Goal: Task Accomplishment & Management: Manage account settings

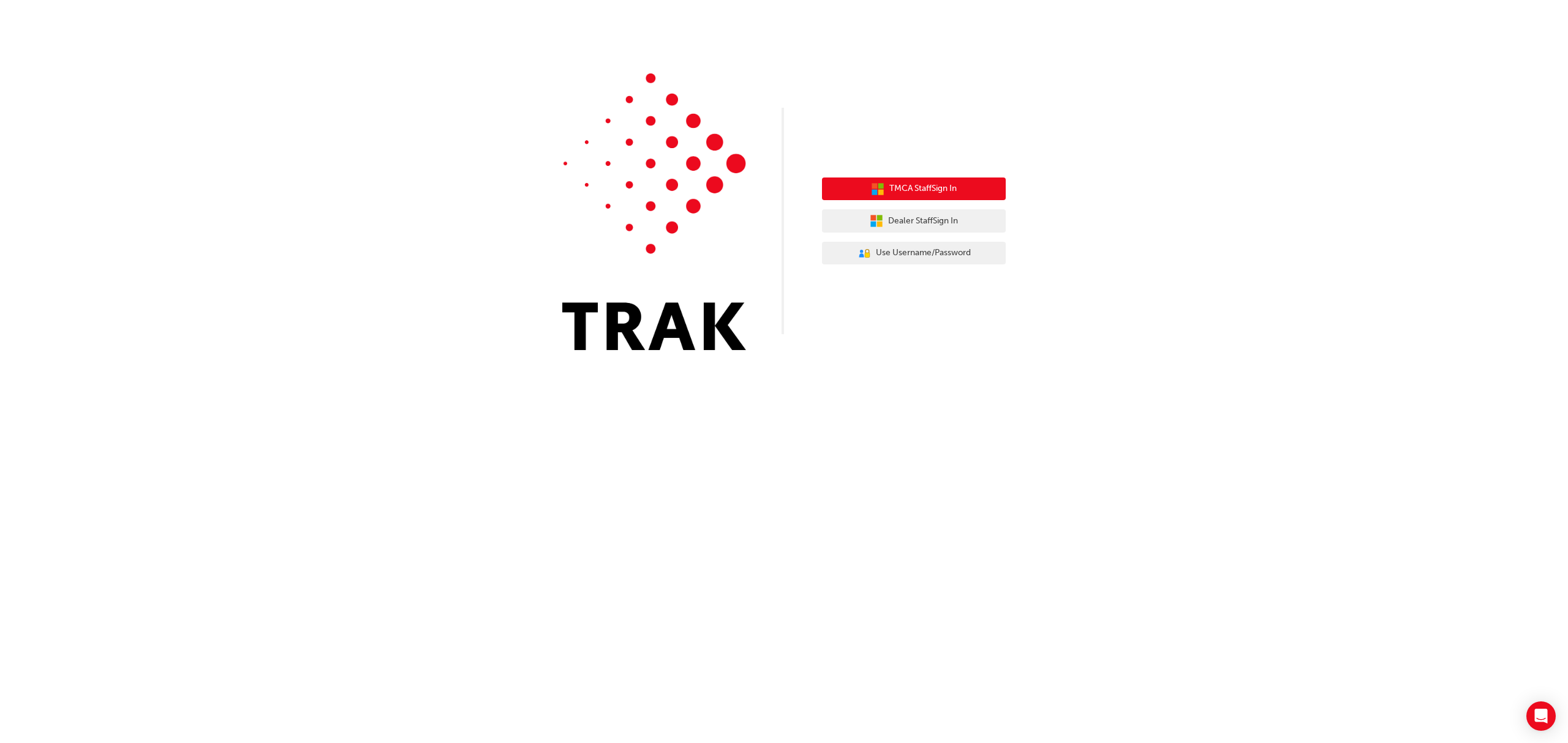
click at [910, 186] on span "TMCA Staff Sign In" at bounding box center [923, 189] width 68 height 14
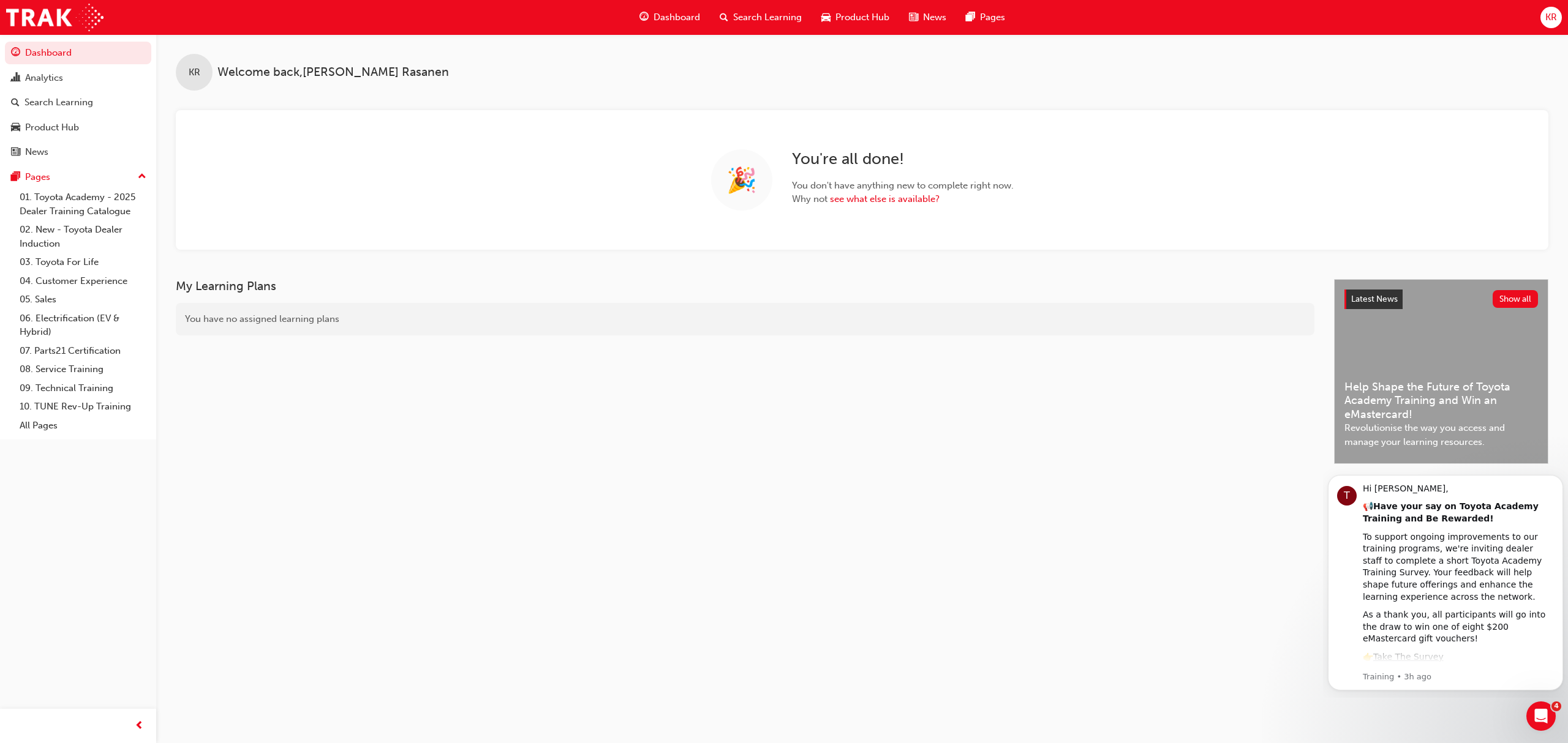
click at [746, 23] on span "Search Learning" at bounding box center [767, 18] width 68 height 14
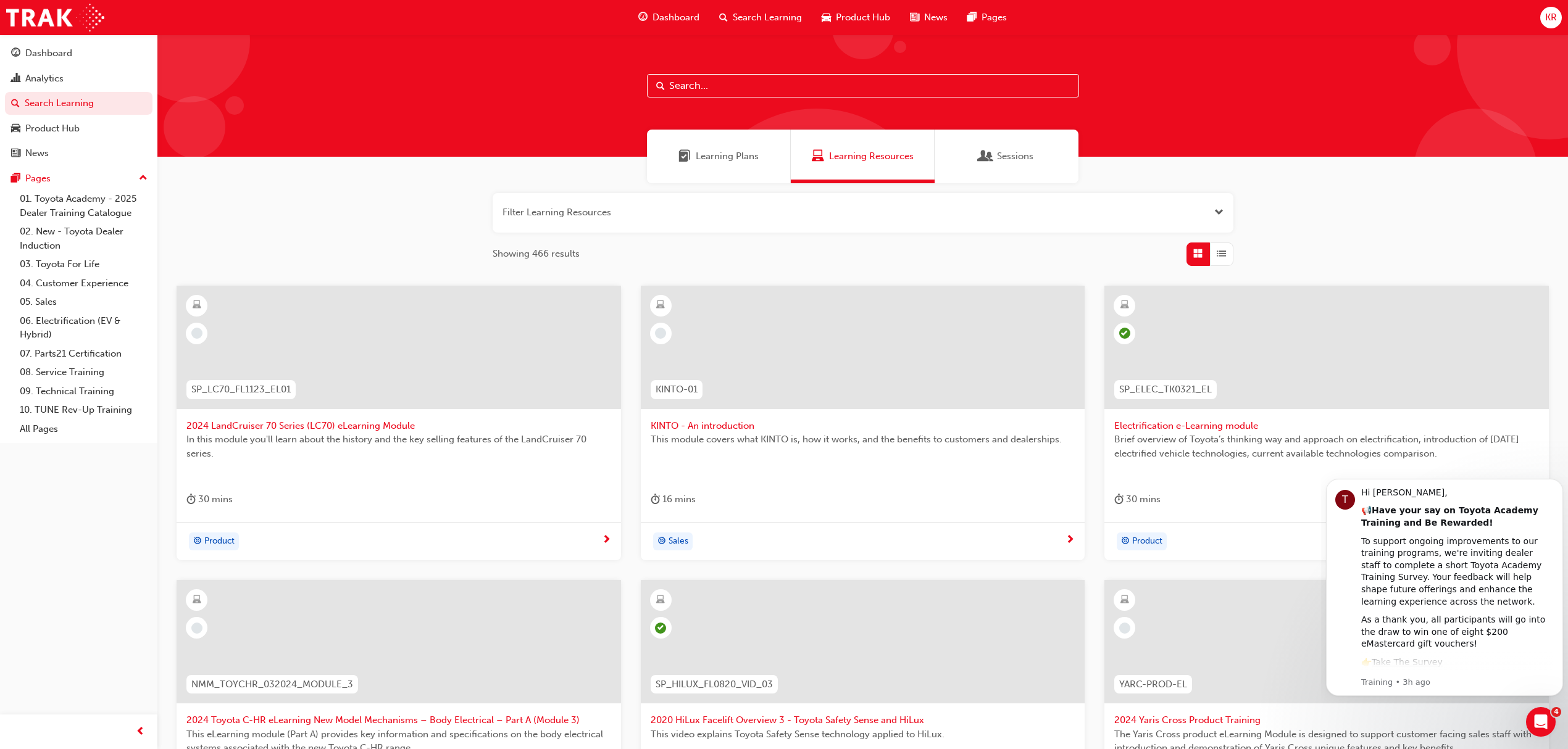
click at [709, 85] on input "text" at bounding box center [863, 85] width 432 height 23
type input "FDLP"
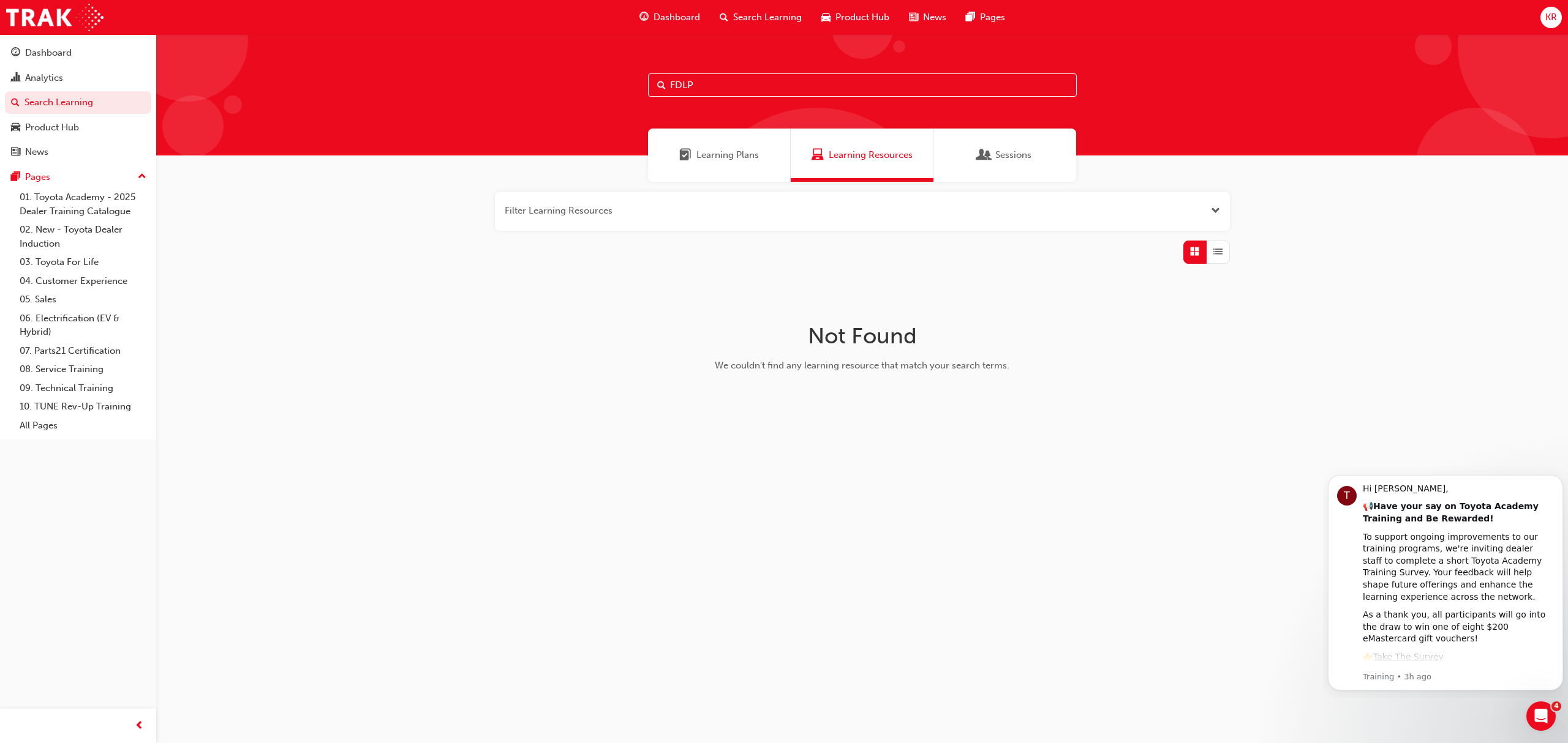
click at [748, 11] on span "Search Learning" at bounding box center [767, 18] width 68 height 14
click at [748, 16] on span "Search Learning" at bounding box center [767, 18] width 68 height 14
click at [989, 154] on span "Sessions" at bounding box center [984, 155] width 12 height 14
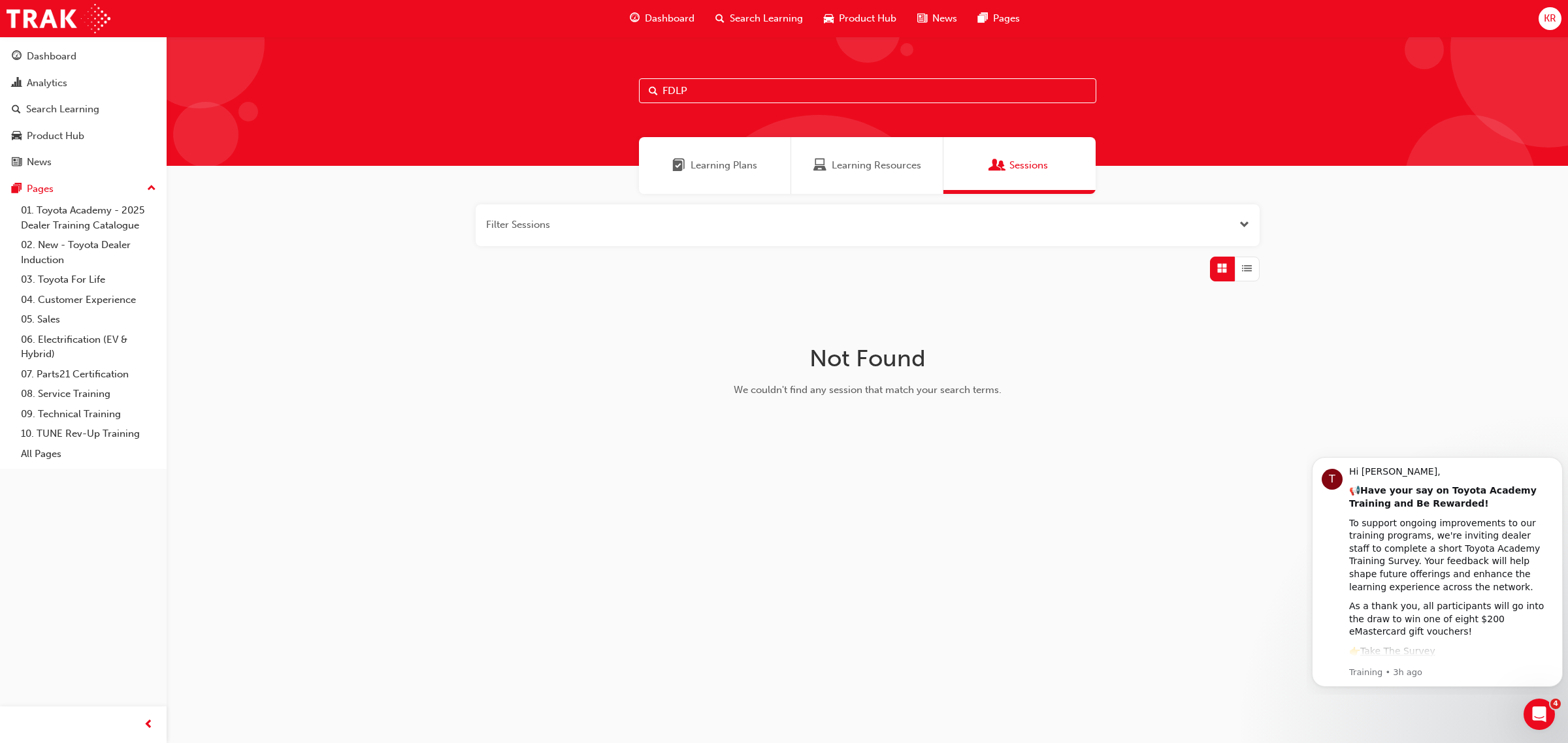
click at [726, 96] on input "FDLP" at bounding box center [868, 90] width 457 height 25
click at [675, 20] on span "Dashboard" at bounding box center [670, 19] width 50 height 15
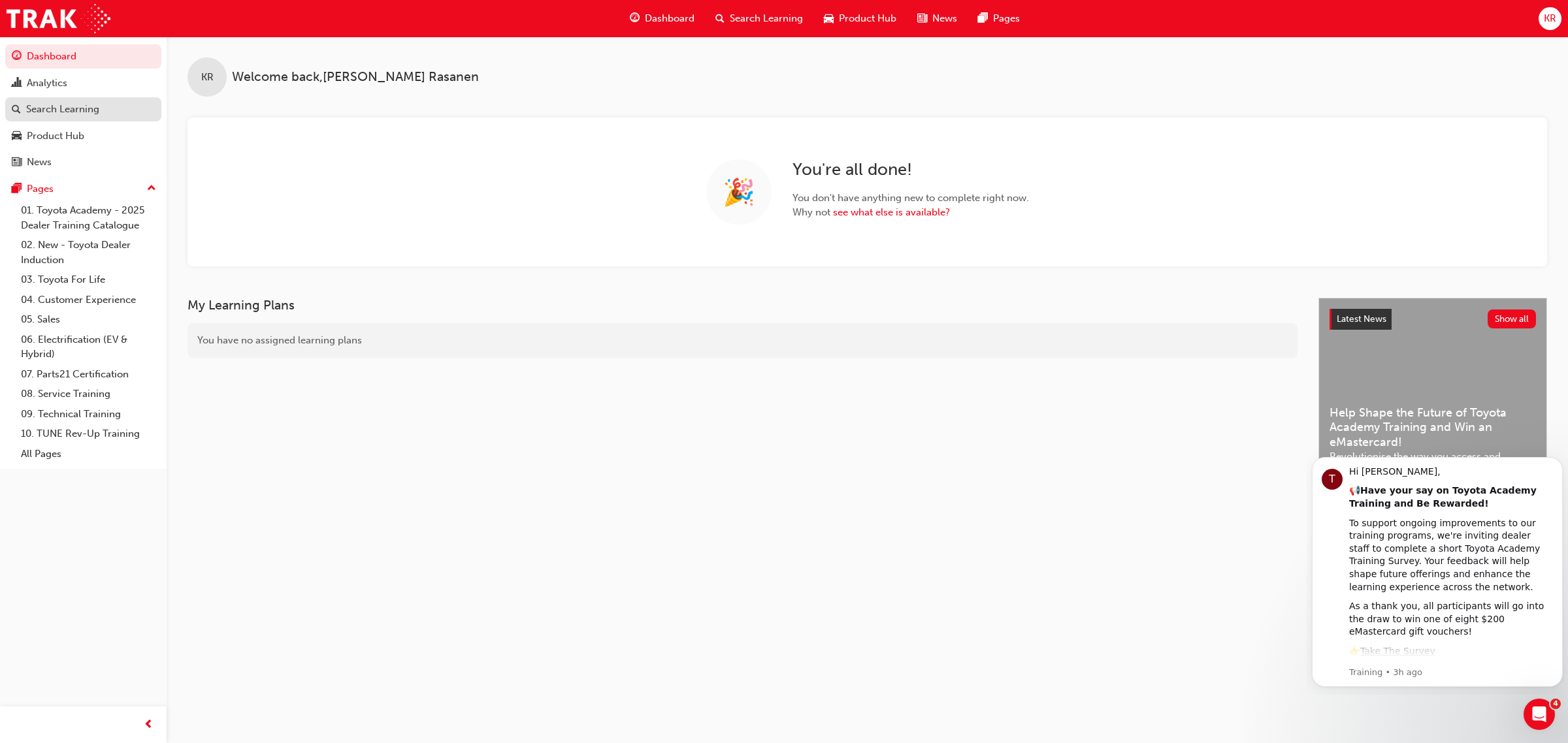
click at [53, 106] on div "Search Learning" at bounding box center [62, 109] width 73 height 15
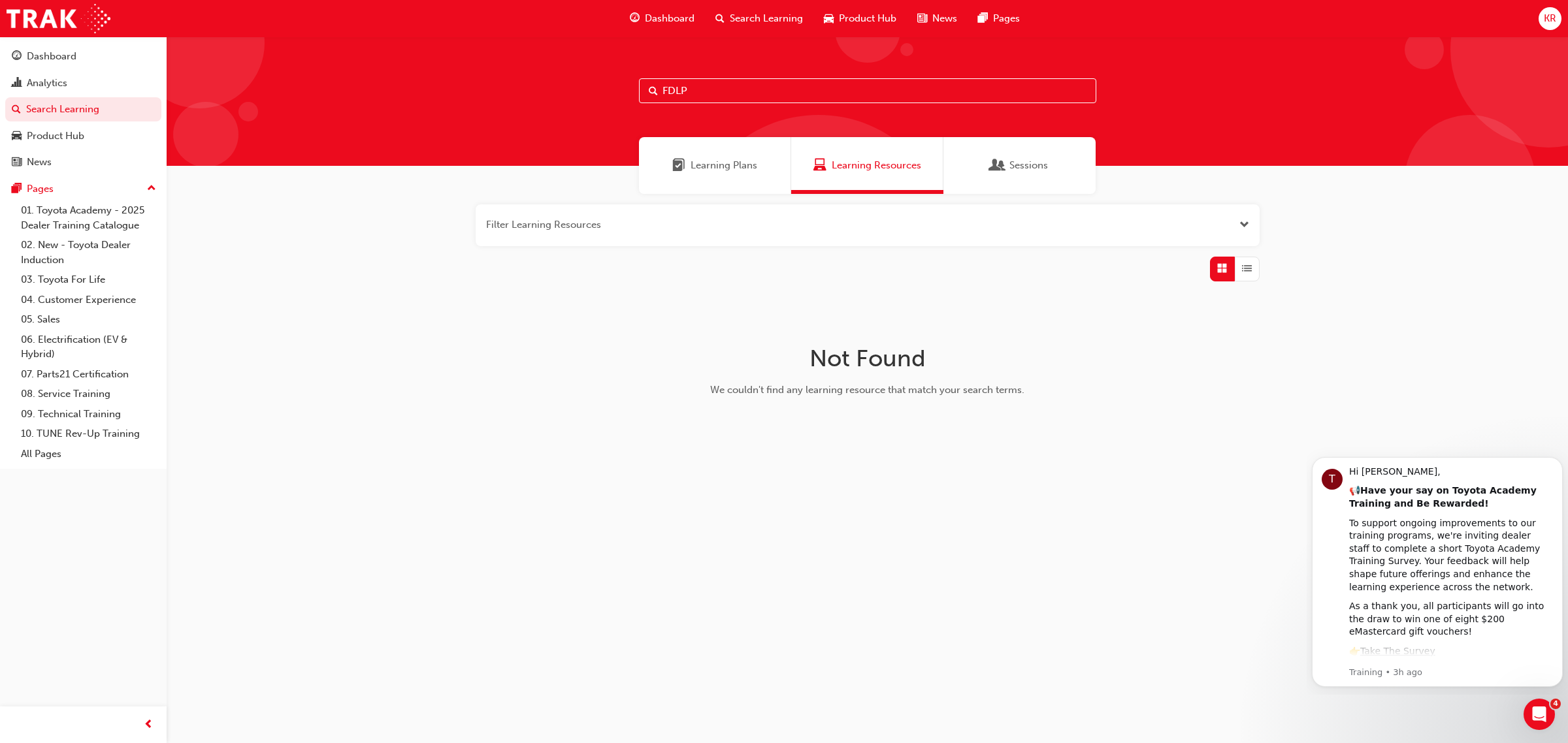
click at [1010, 165] on span "Sessions" at bounding box center [1029, 165] width 38 height 15
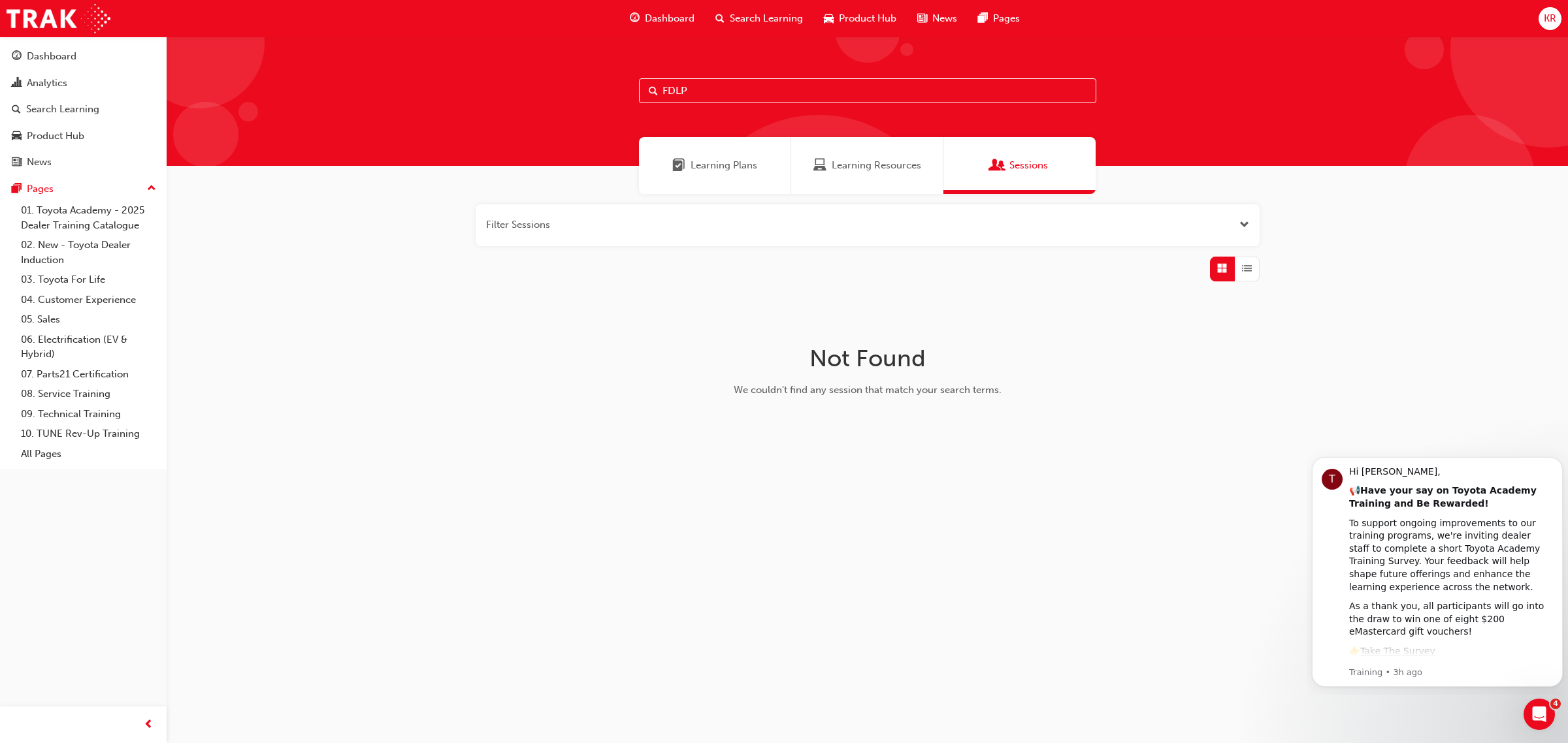
click at [708, 163] on span "Learning Plans" at bounding box center [724, 165] width 67 height 15
click at [822, 161] on span "Learning Resources" at bounding box center [819, 165] width 13 height 15
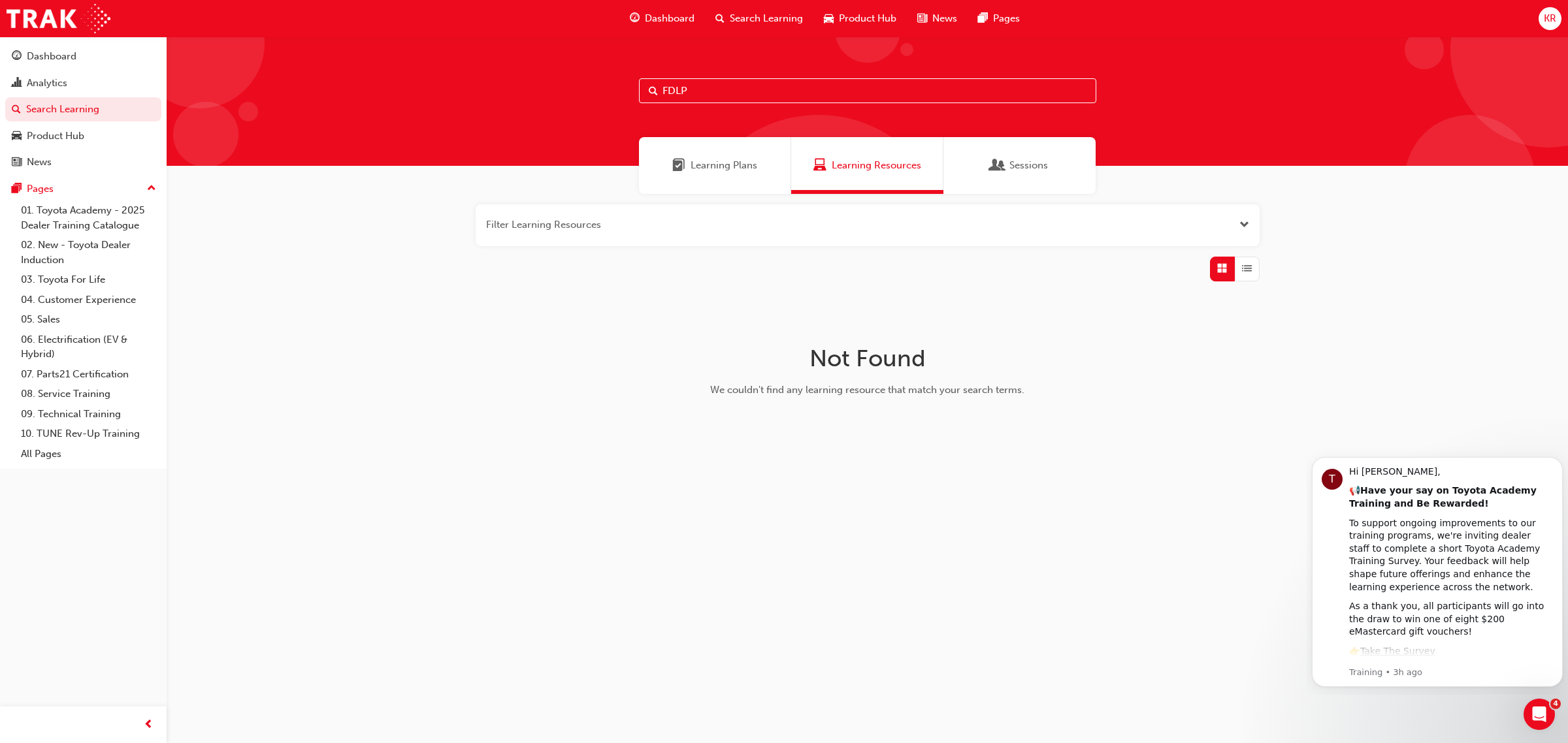
click at [733, 97] on input "FDLP" at bounding box center [868, 90] width 457 height 25
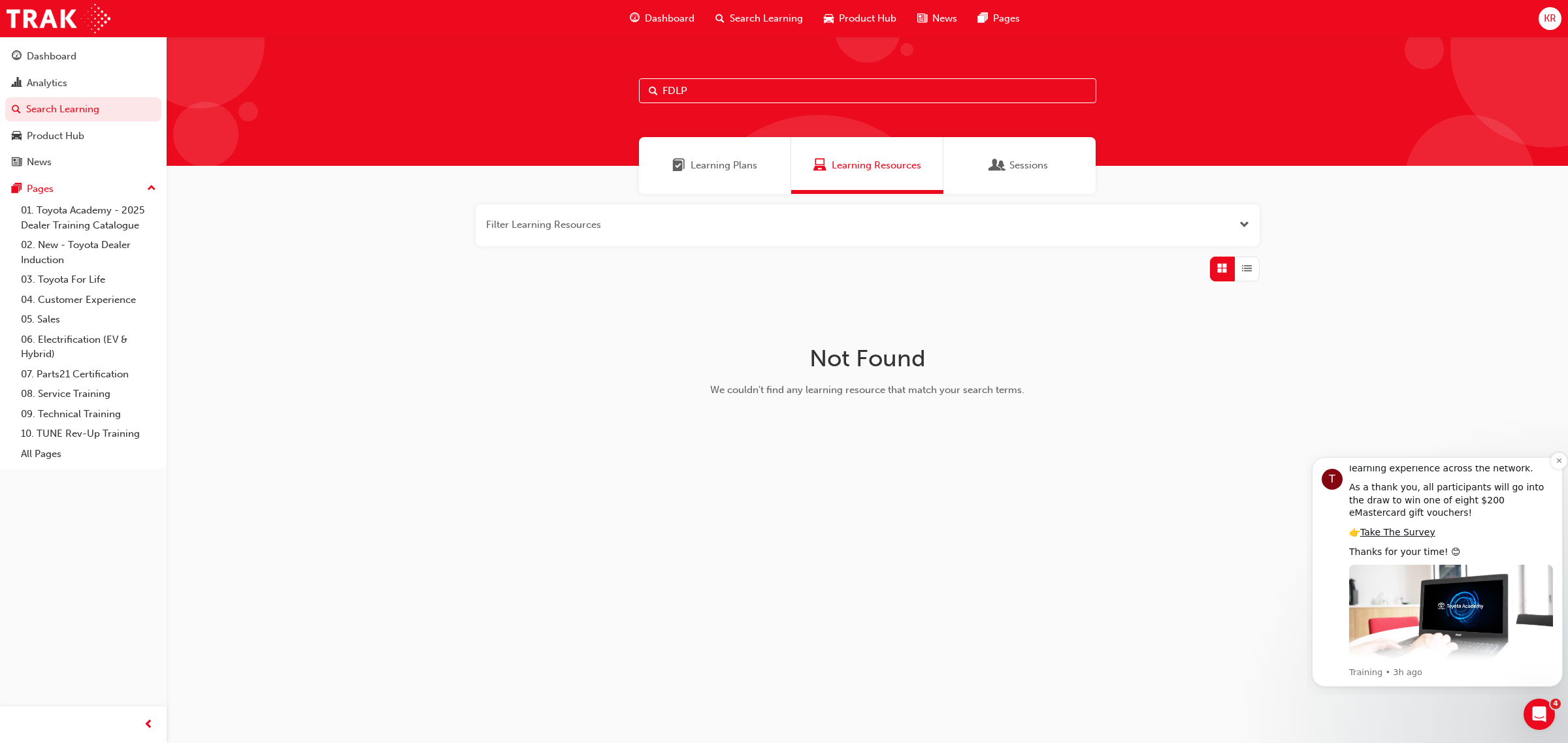
scroll to position [120, 0]
click at [1532, 717] on icon "Open Intercom Messenger" at bounding box center [1538, 713] width 22 height 22
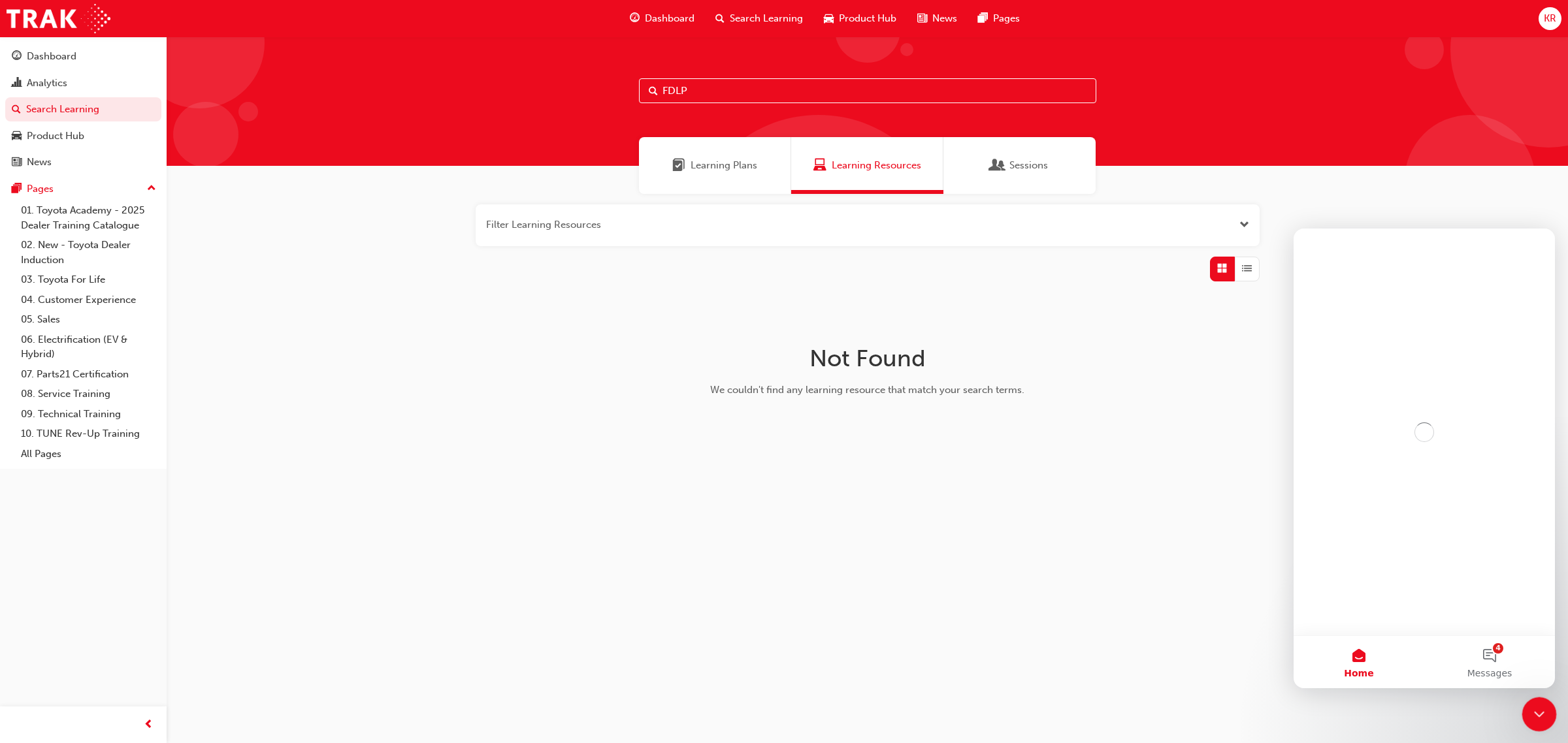
scroll to position [0, 0]
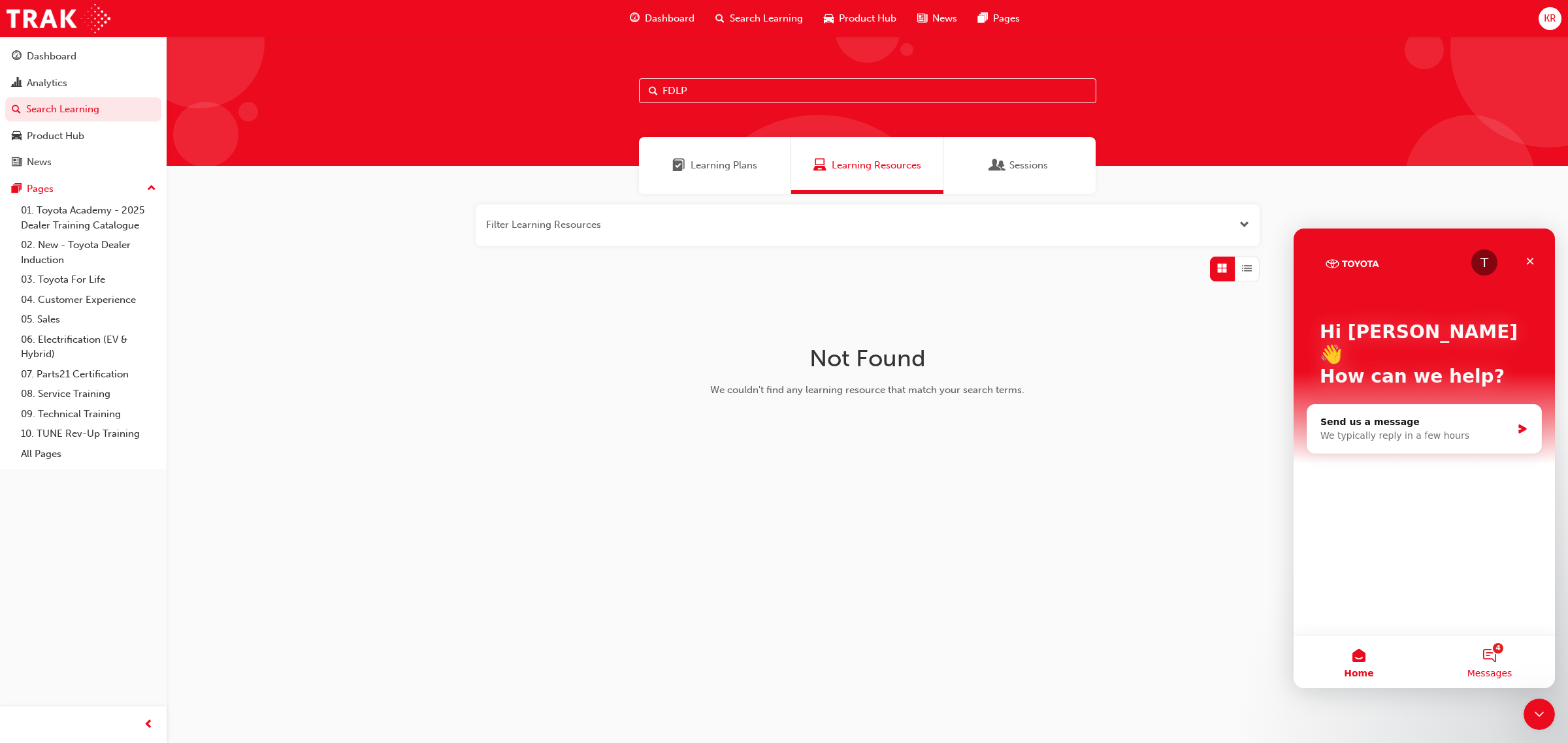
click at [1497, 653] on button "4 Messages" at bounding box center [1490, 662] width 131 height 52
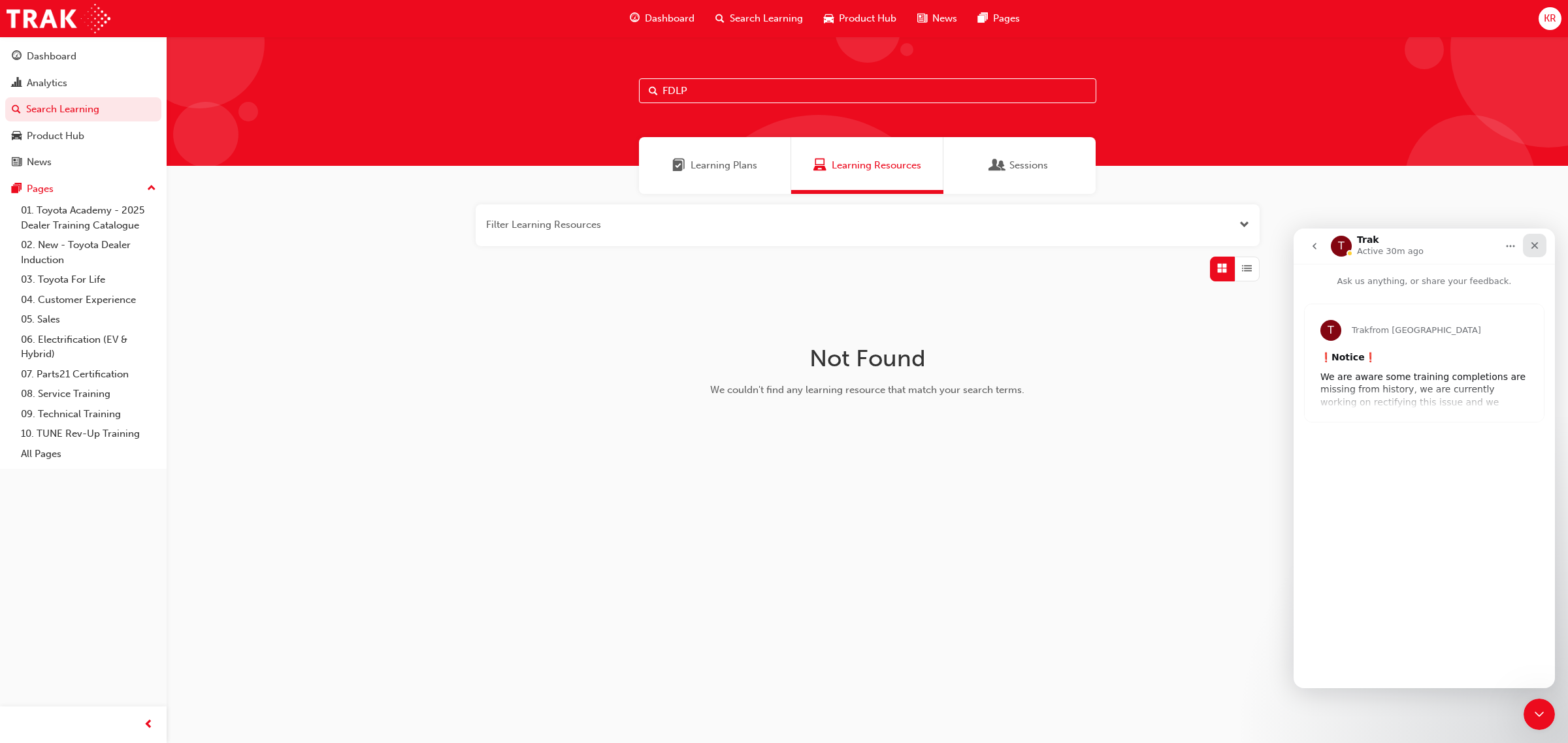
click at [1533, 249] on icon "Close" at bounding box center [1535, 246] width 11 height 11
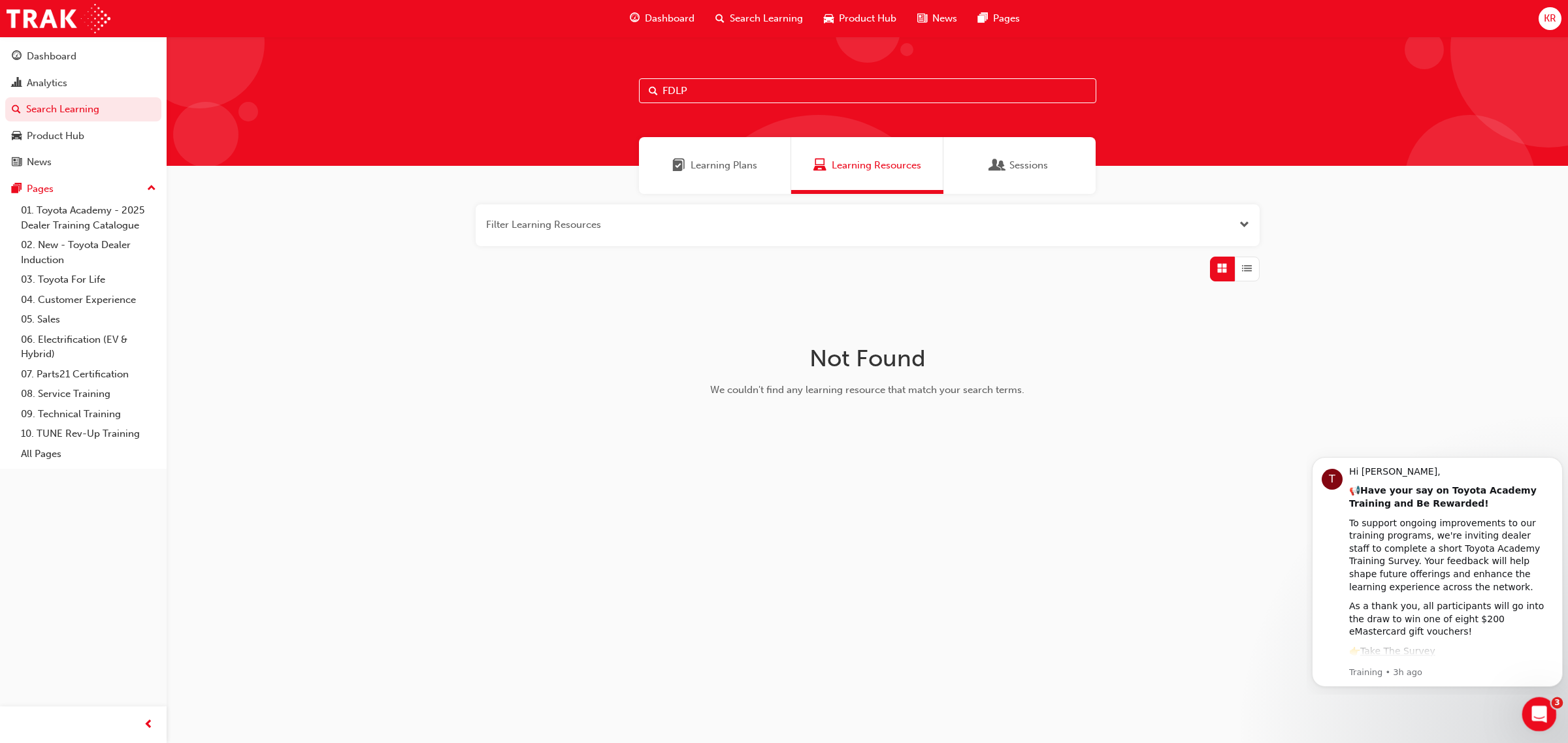
click at [1531, 703] on div "Open Intercom Messenger" at bounding box center [1537, 712] width 43 height 43
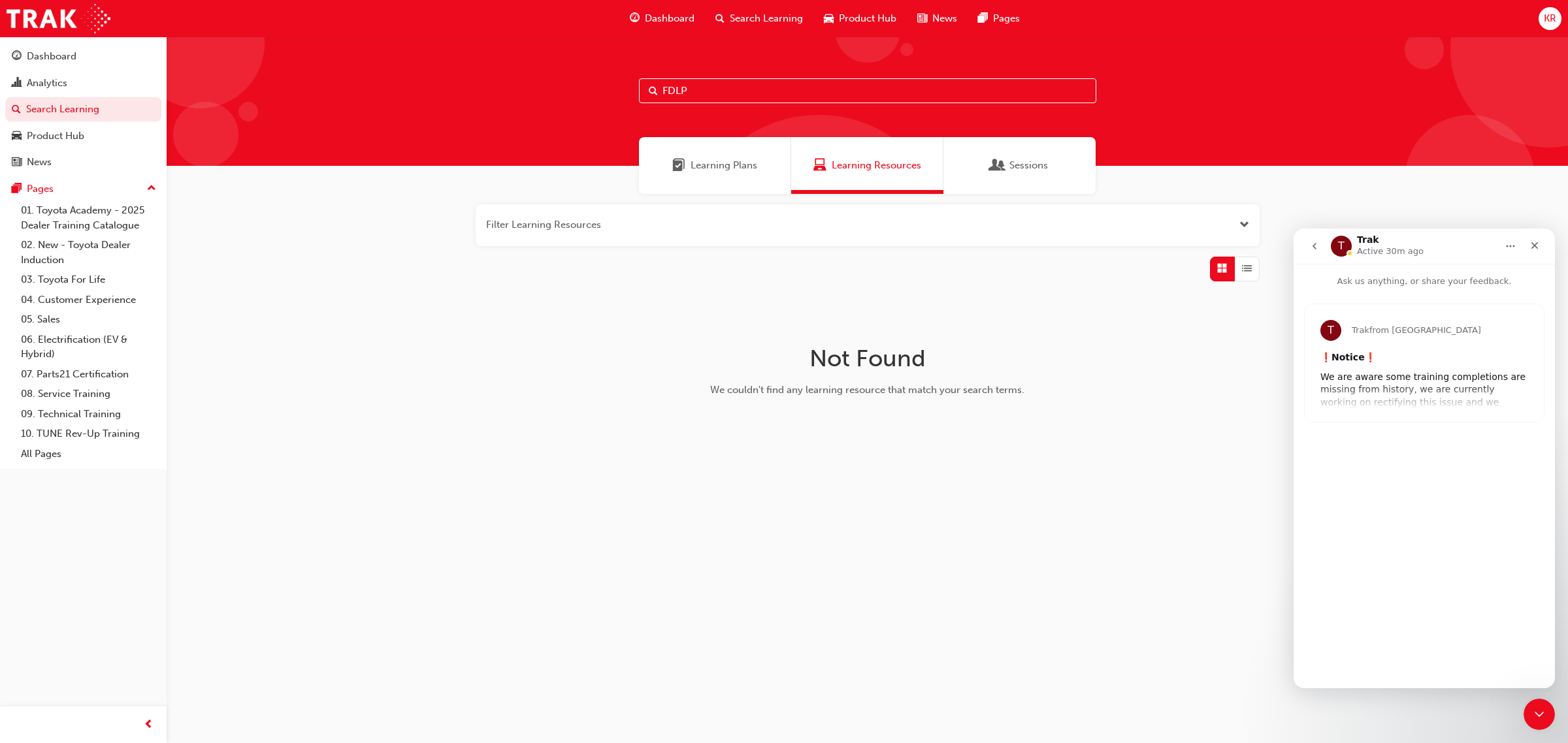
click at [1314, 244] on icon "go back" at bounding box center [1314, 246] width 11 height 11
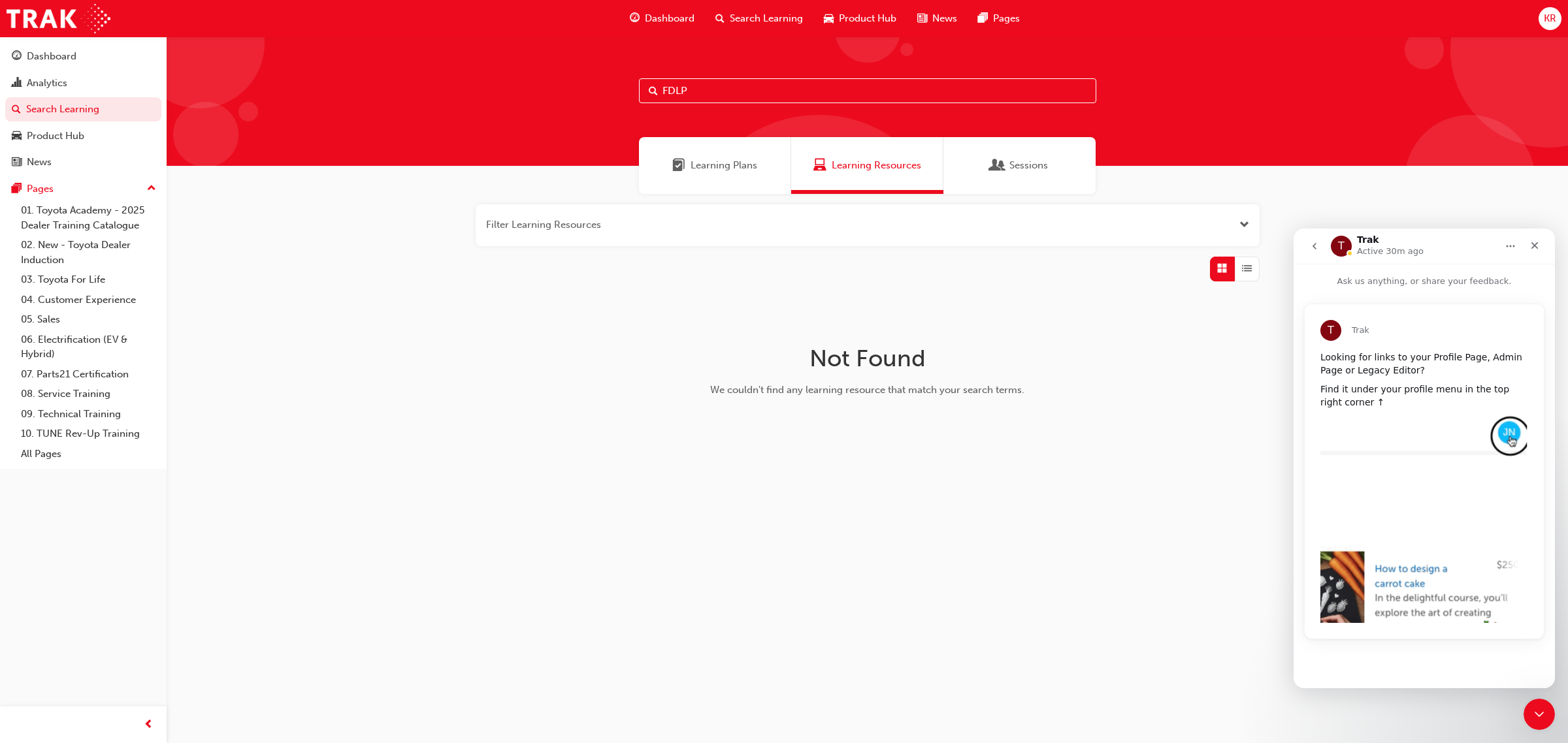
click at [1309, 241] on icon "go back" at bounding box center [1314, 246] width 11 height 11
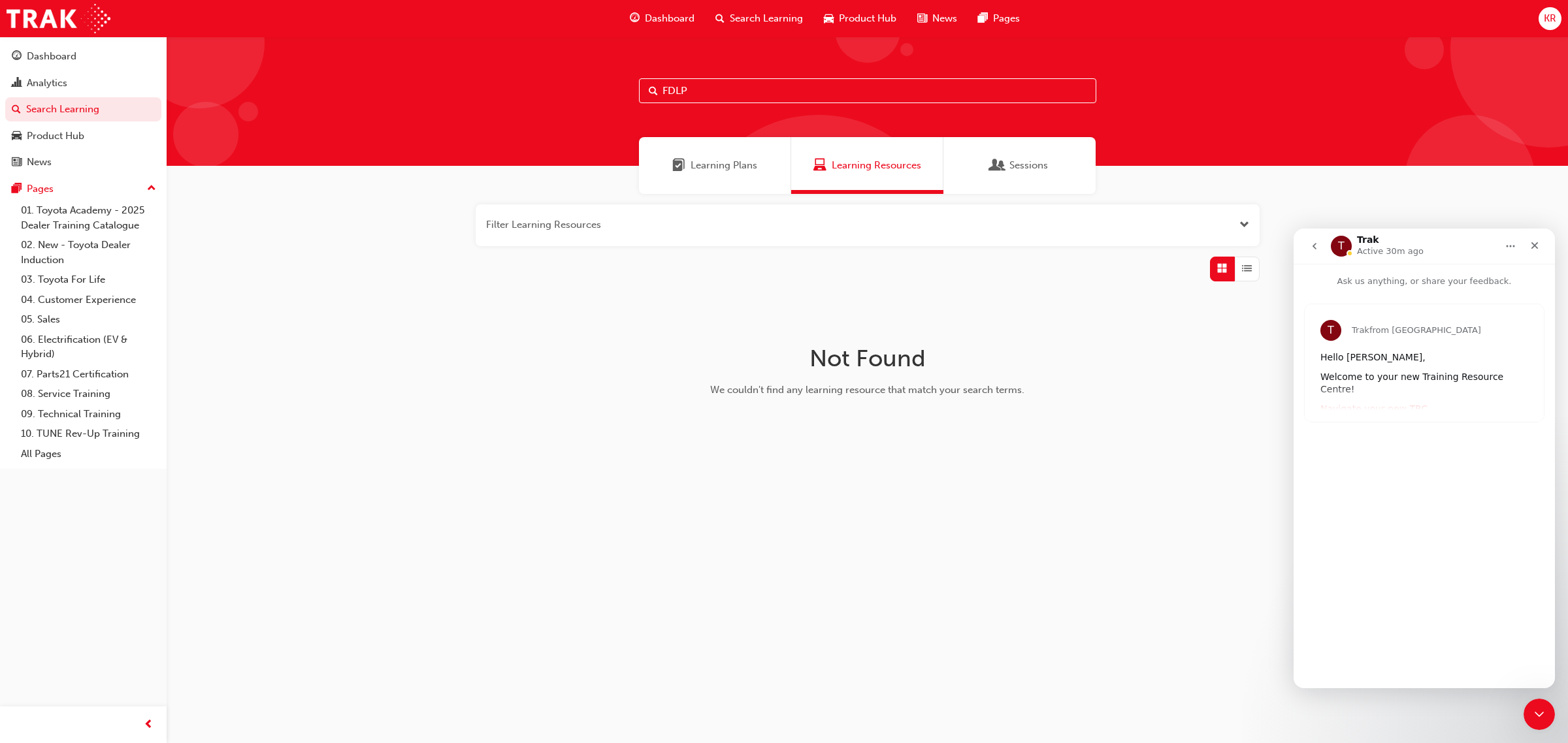
click at [1320, 249] on button "go back" at bounding box center [1314, 246] width 25 height 25
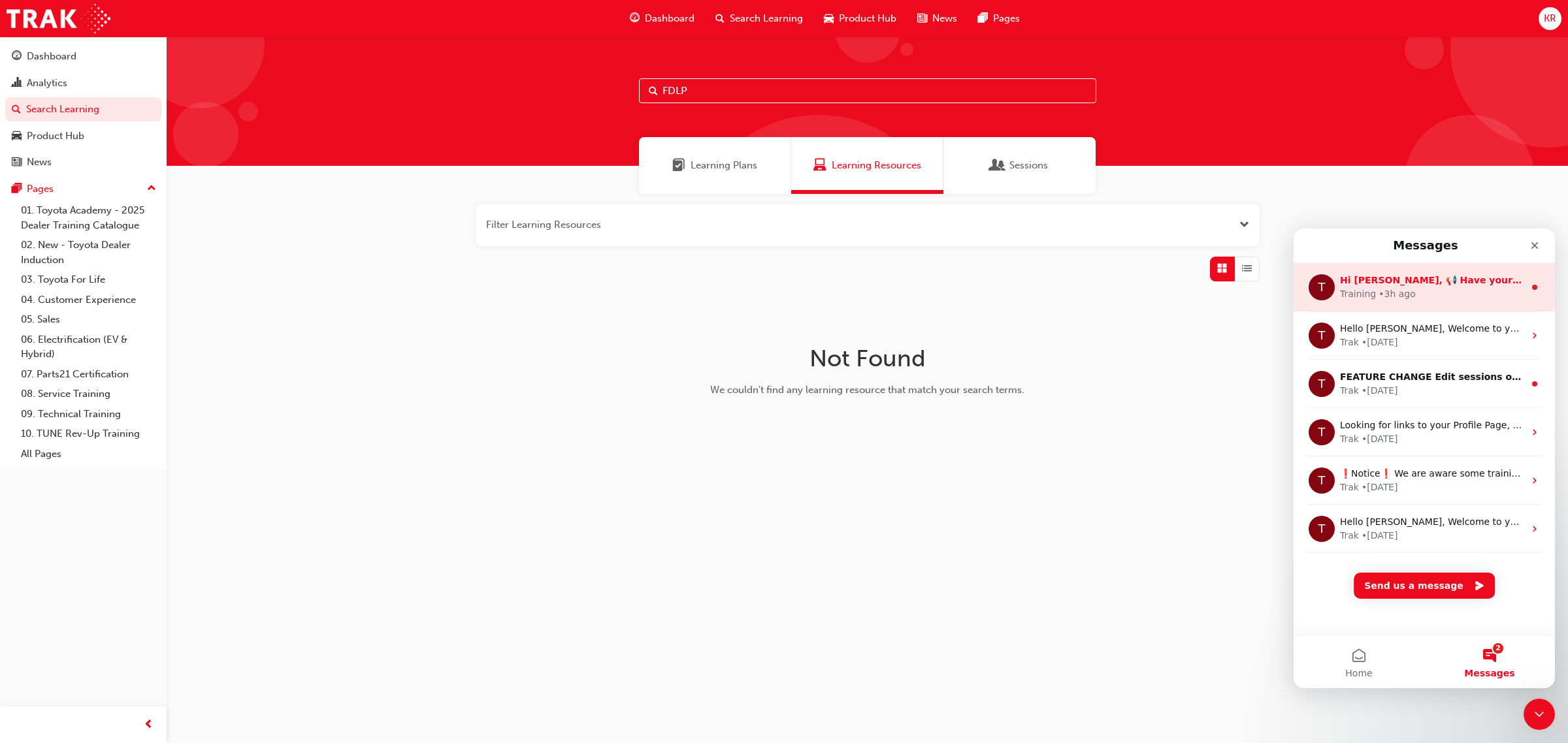
click at [1372, 294] on div "Training • 3h ago" at bounding box center [1432, 294] width 184 height 14
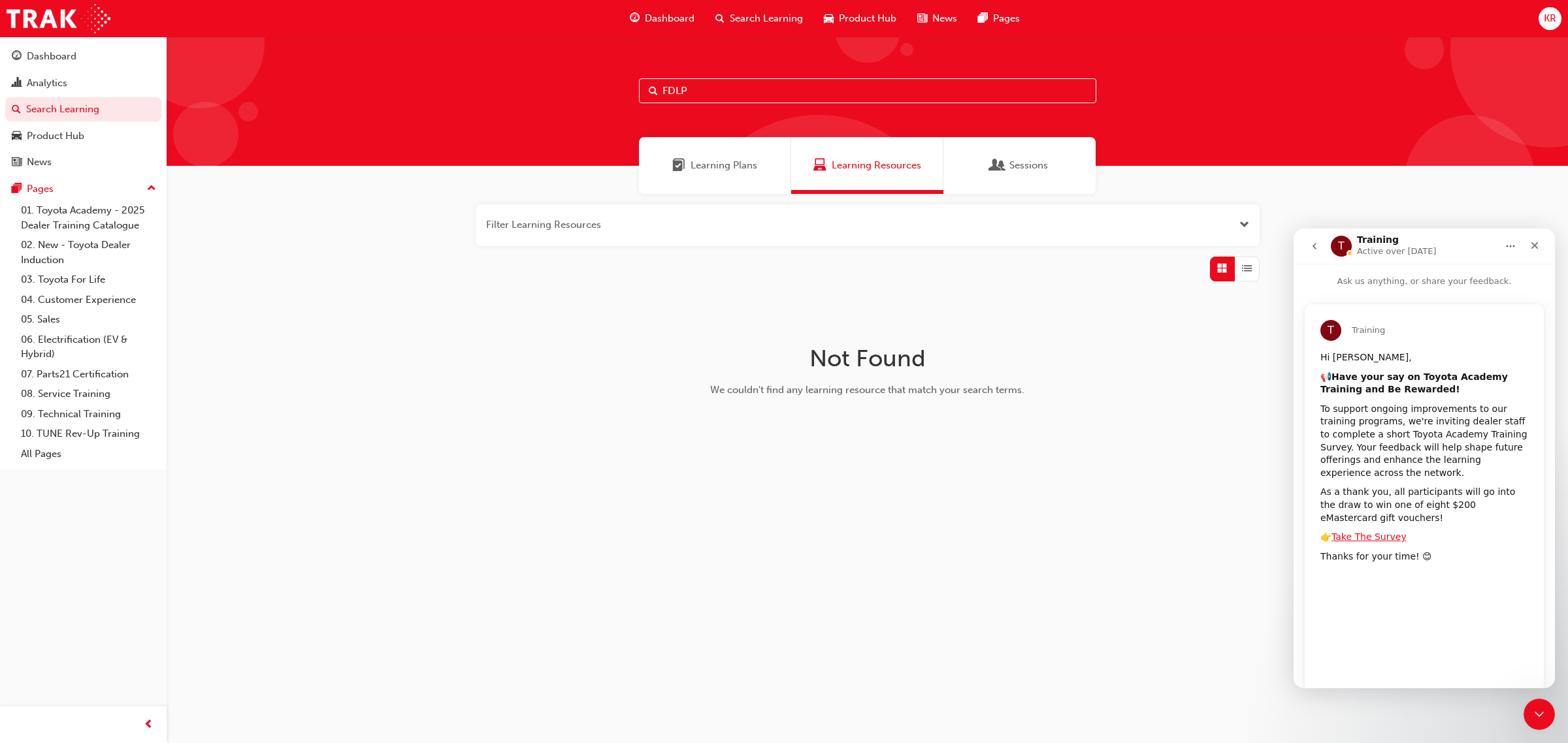
scroll to position [27, 0]
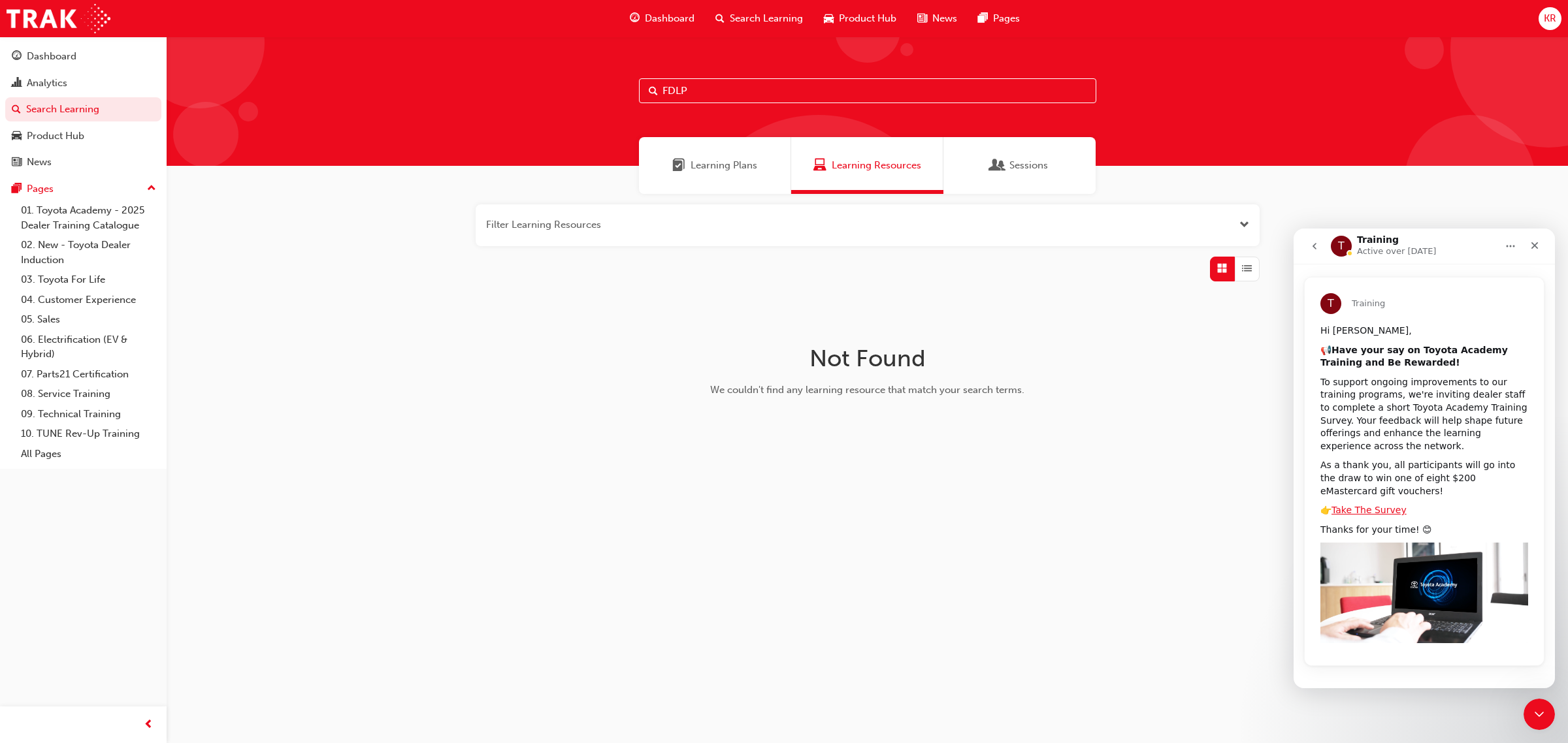
click at [1317, 245] on icon "go back" at bounding box center [1314, 246] width 11 height 11
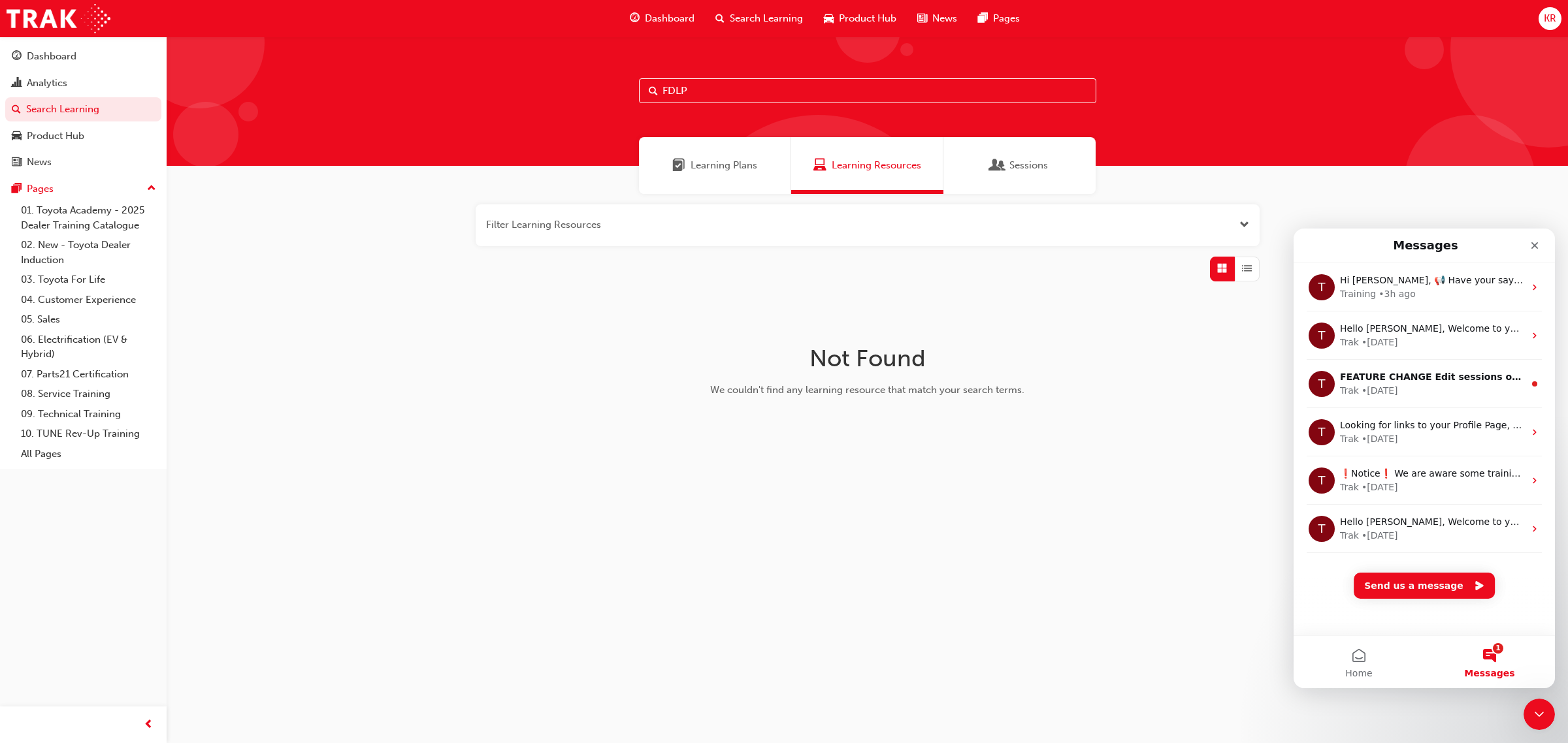
scroll to position [0, 0]
click at [1533, 246] on icon "Close" at bounding box center [1536, 246] width 8 height 8
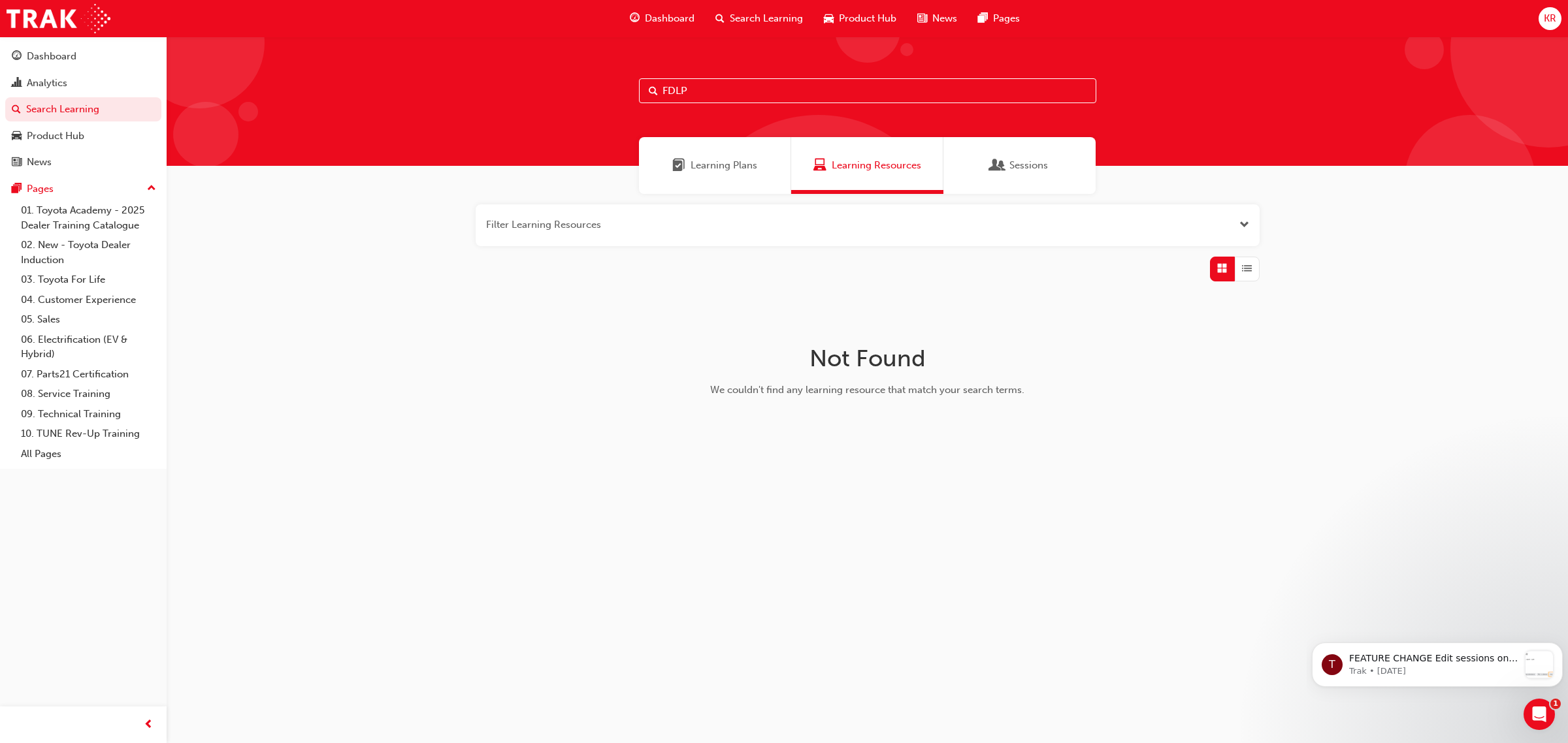
click at [1248, 266] on span "List" at bounding box center [1247, 268] width 10 height 15
click at [1232, 269] on div "button" at bounding box center [1222, 268] width 25 height 25
click at [1248, 226] on span "Open the filter" at bounding box center [1244, 225] width 10 height 15
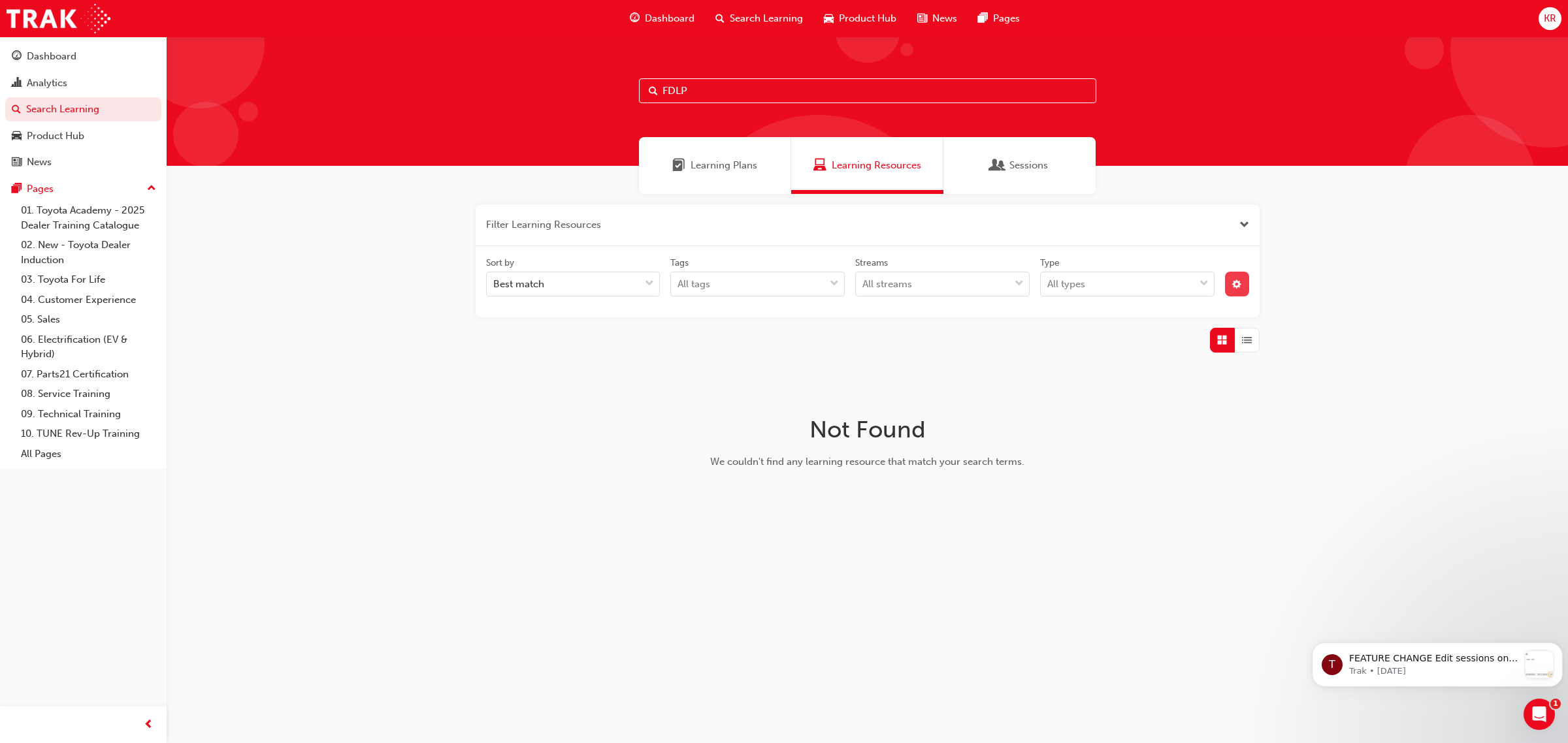
click at [1244, 286] on button "button" at bounding box center [1237, 284] width 24 height 25
click at [1129, 381] on div "unlistedOption" at bounding box center [1129, 381] width 13 height 13
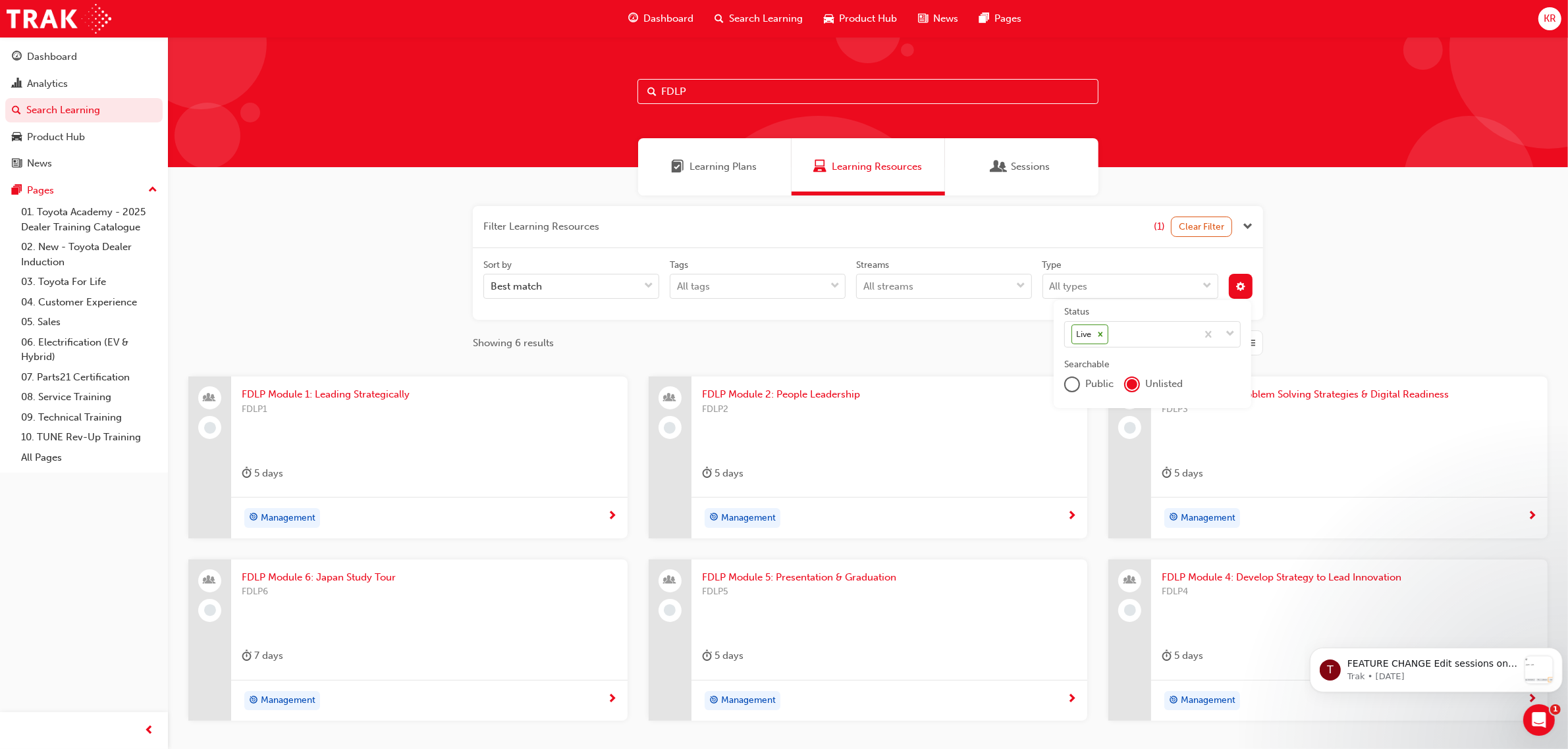
click at [1348, 308] on div "Filter Learning Resources (1) Clear Filter Sort by Best match Tags All tags Str…" at bounding box center [867, 484] width 1400 height 578
click at [1310, 324] on div "Filter Learning Resources (1) Clear Filter Sort by Best match Tags All tags Str…" at bounding box center [867, 484] width 1400 height 578
click at [1229, 333] on span "down-icon" at bounding box center [1230, 334] width 9 height 17
click at [1112, 333] on input "Status Live" at bounding box center [1112, 334] width 2 height 11
click at [1234, 333] on span "down-icon" at bounding box center [1230, 334] width 9 height 17
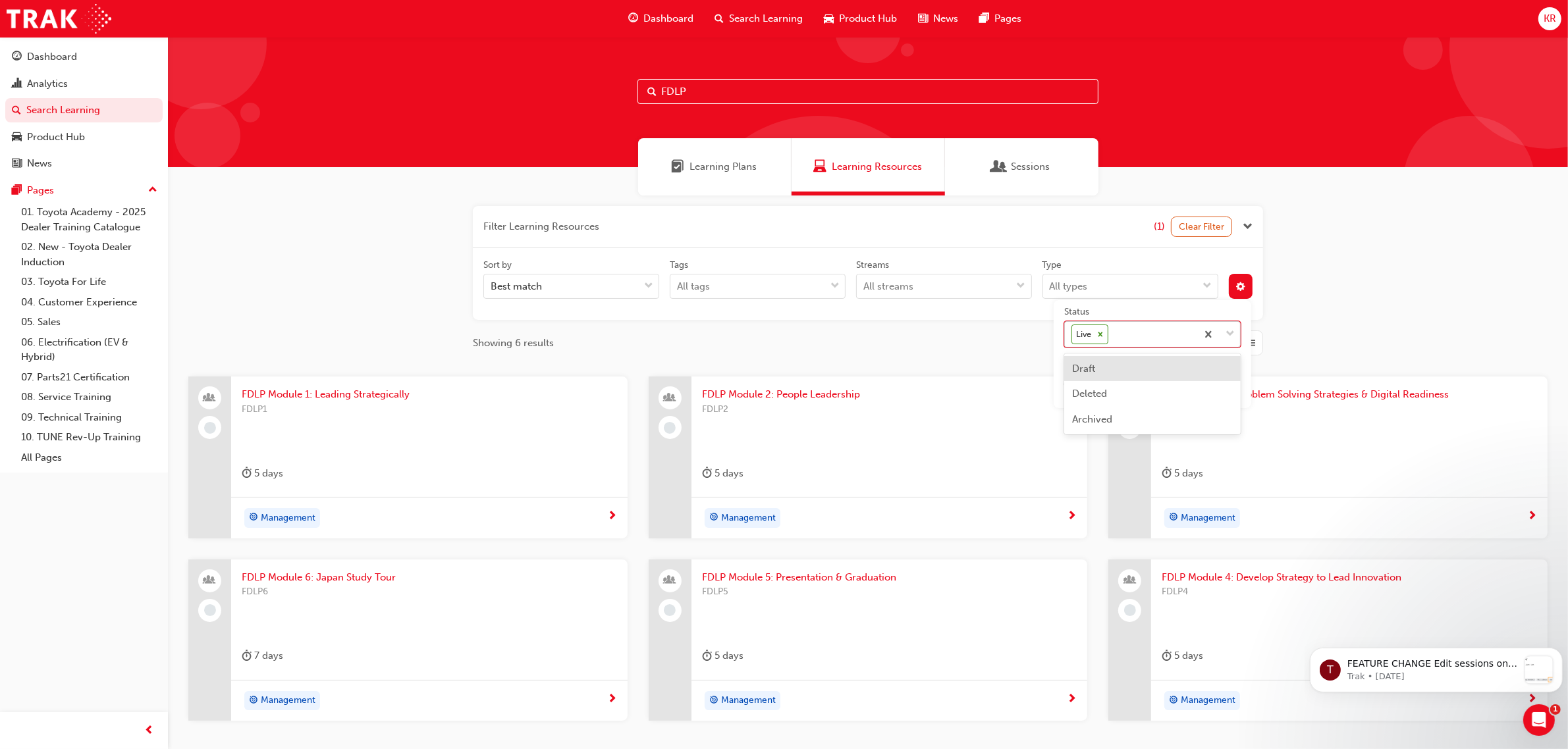
click at [1112, 333] on input "Status option Draft focused, 1 of 4. 3 results available. Use Up and Down to ch…" at bounding box center [1112, 334] width 2 height 11
click at [1330, 313] on div "Filter Learning Resources (1) Clear Filter Sort by Best match Tags All tags Str…" at bounding box center [867, 484] width 1400 height 578
click at [1375, 393] on span "FDLP Module 3: Problem Solving Strategies & Digital Readiness" at bounding box center [1349, 395] width 375 height 15
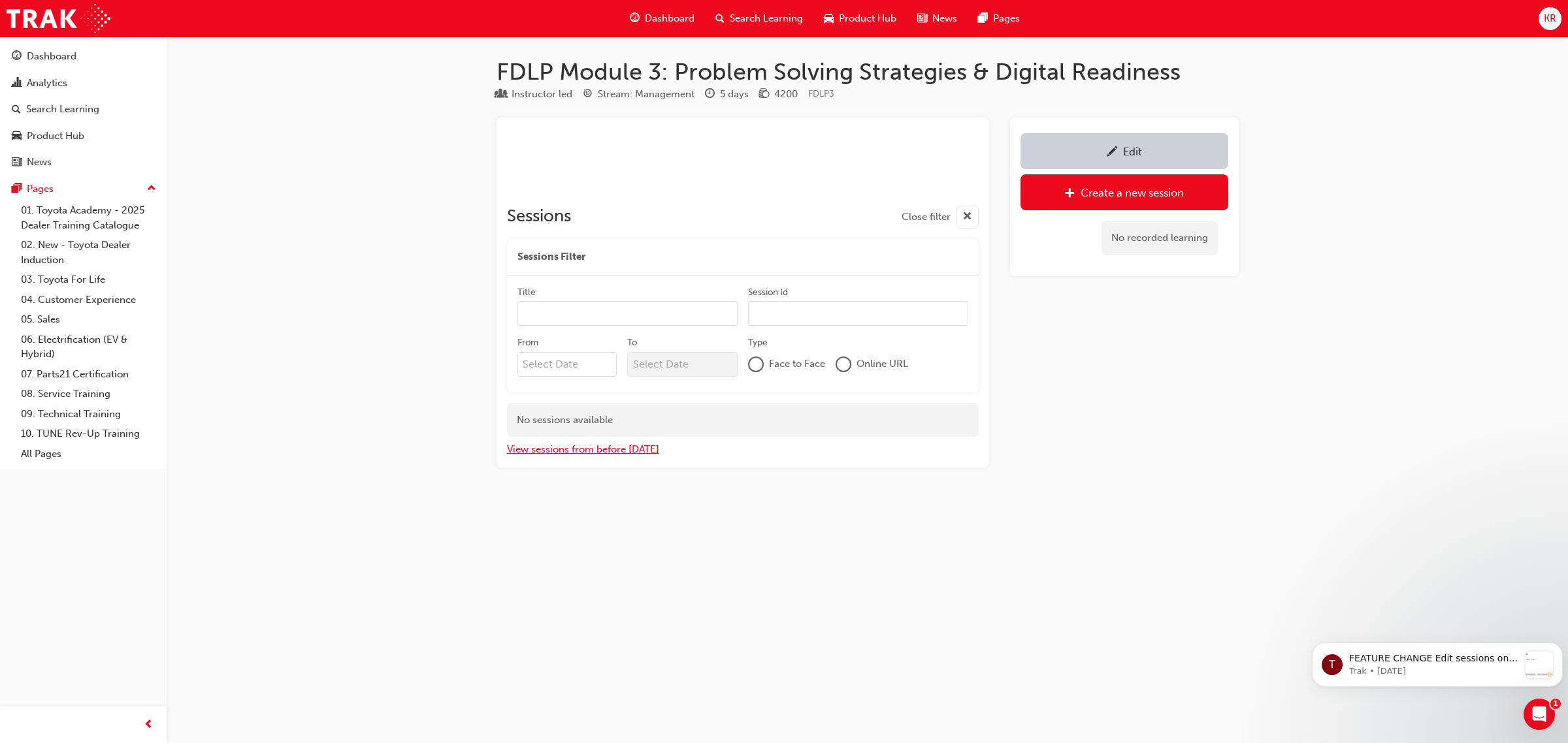
click at [631, 453] on button "View sessions from before [DATE]" at bounding box center [583, 450] width 152 height 15
click at [1108, 147] on span "pencil-icon" at bounding box center [1112, 153] width 11 height 13
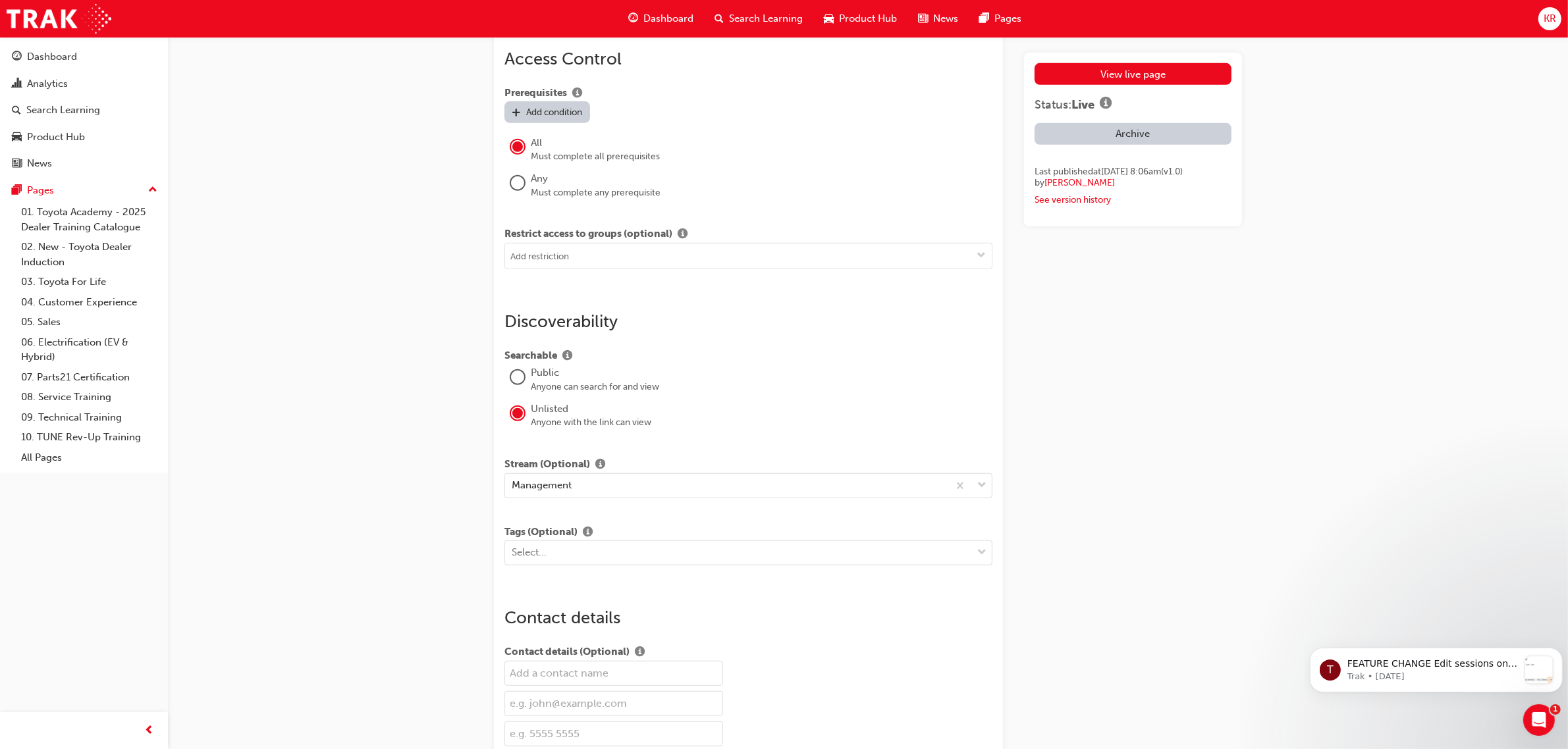
scroll to position [1437, 0]
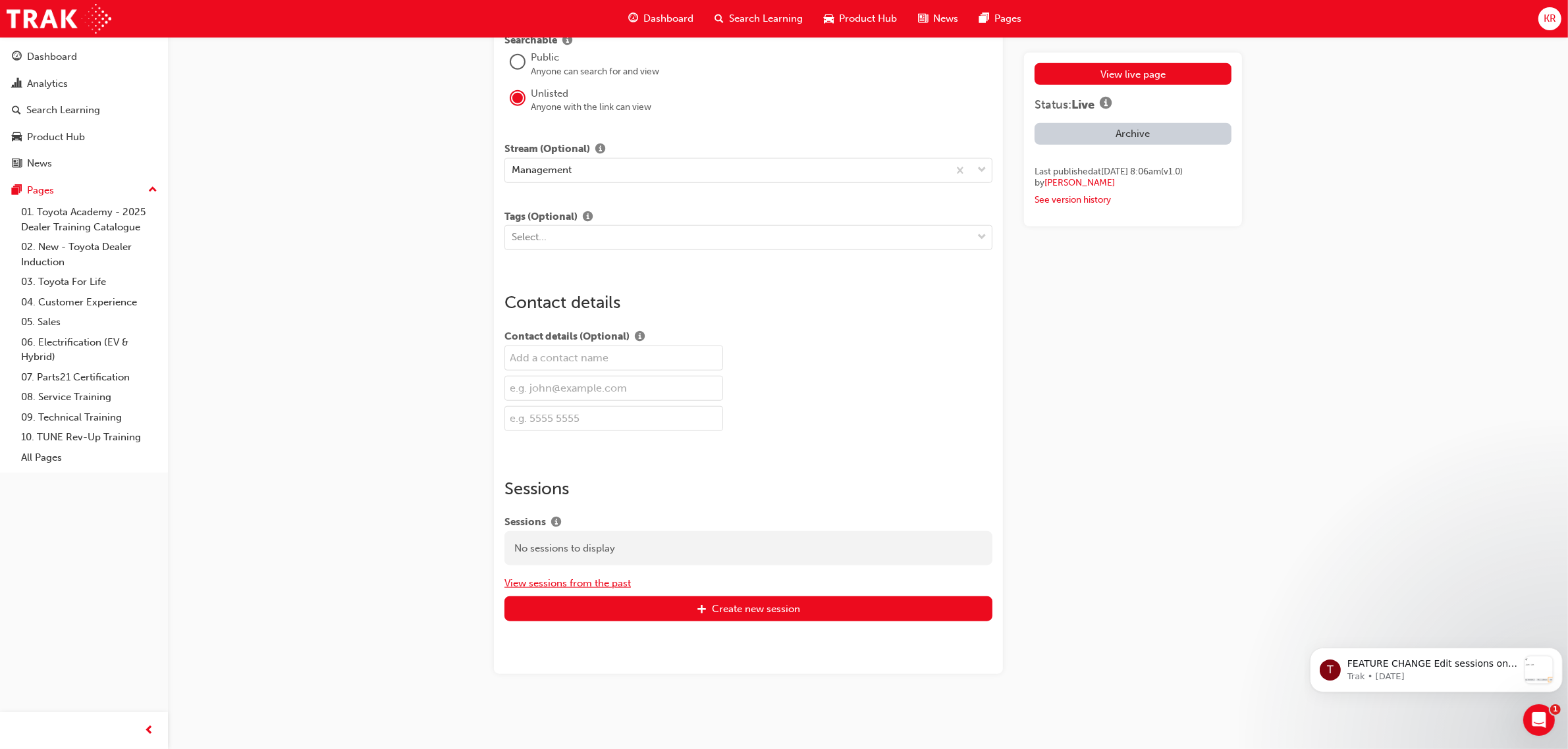
click at [576, 580] on button "View sessions from the past" at bounding box center [567, 584] width 127 height 15
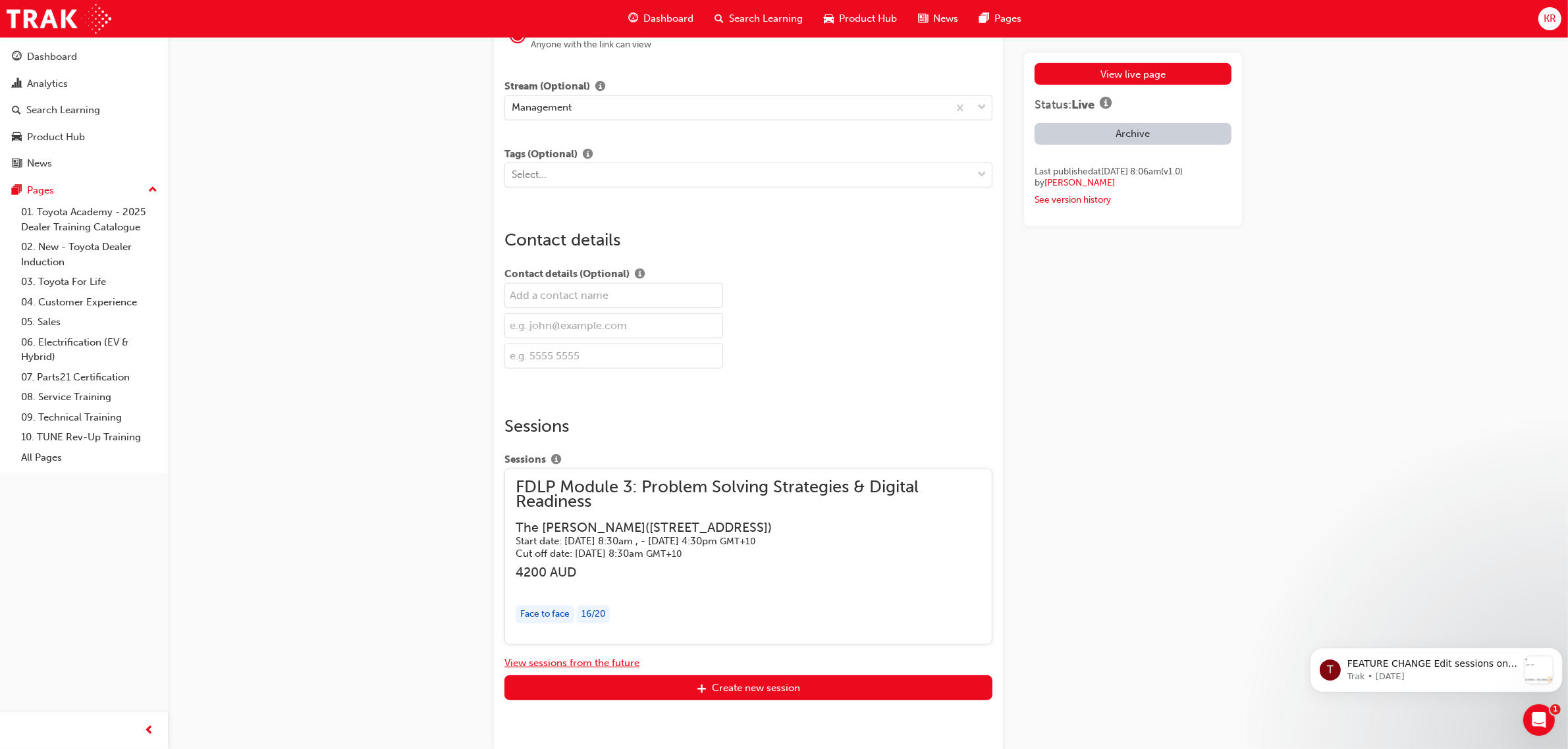
scroll to position [1579, 0]
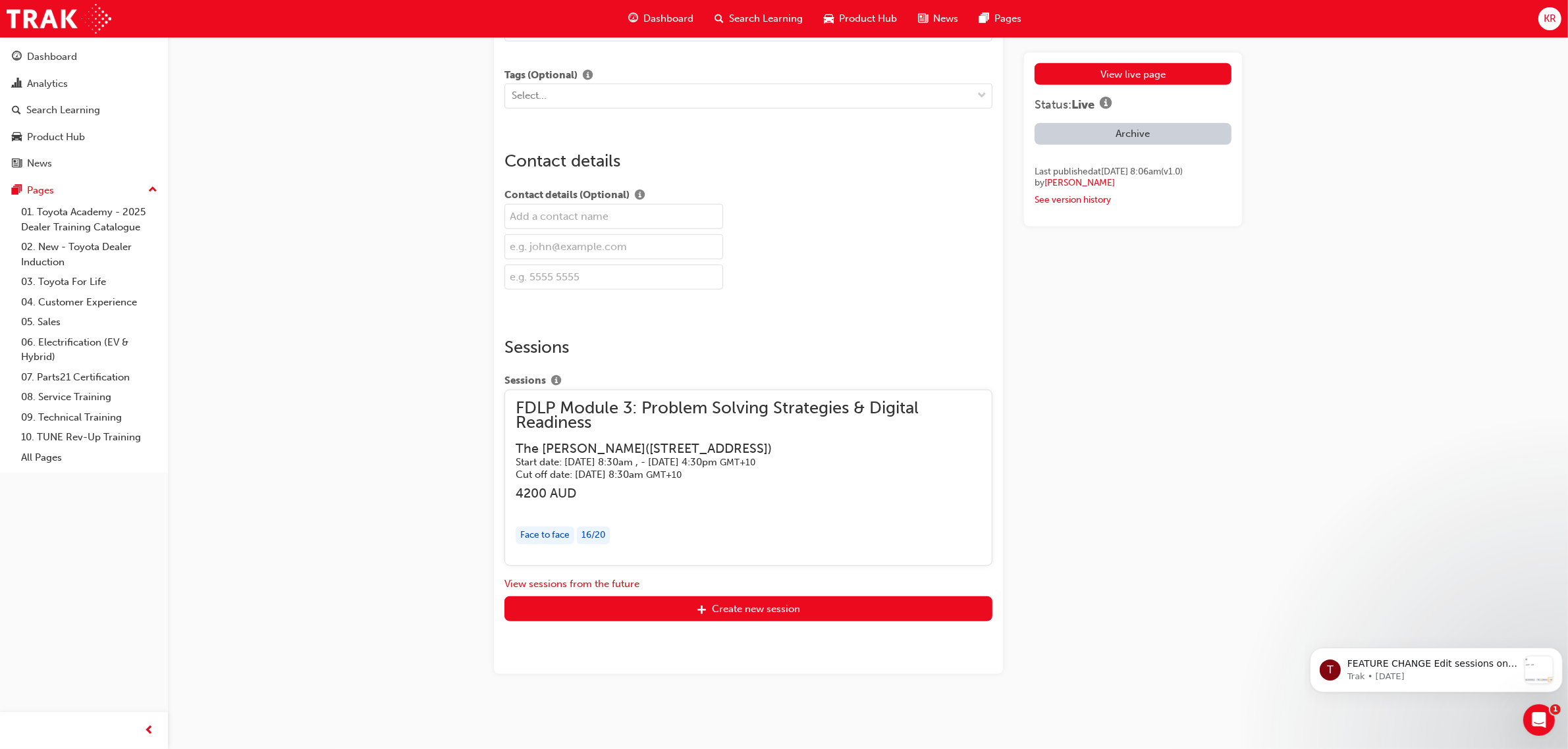
click at [588, 451] on h3 "The [PERSON_NAME] ( [STREET_ADDRESS] 2000 )" at bounding box center [738, 449] width 444 height 15
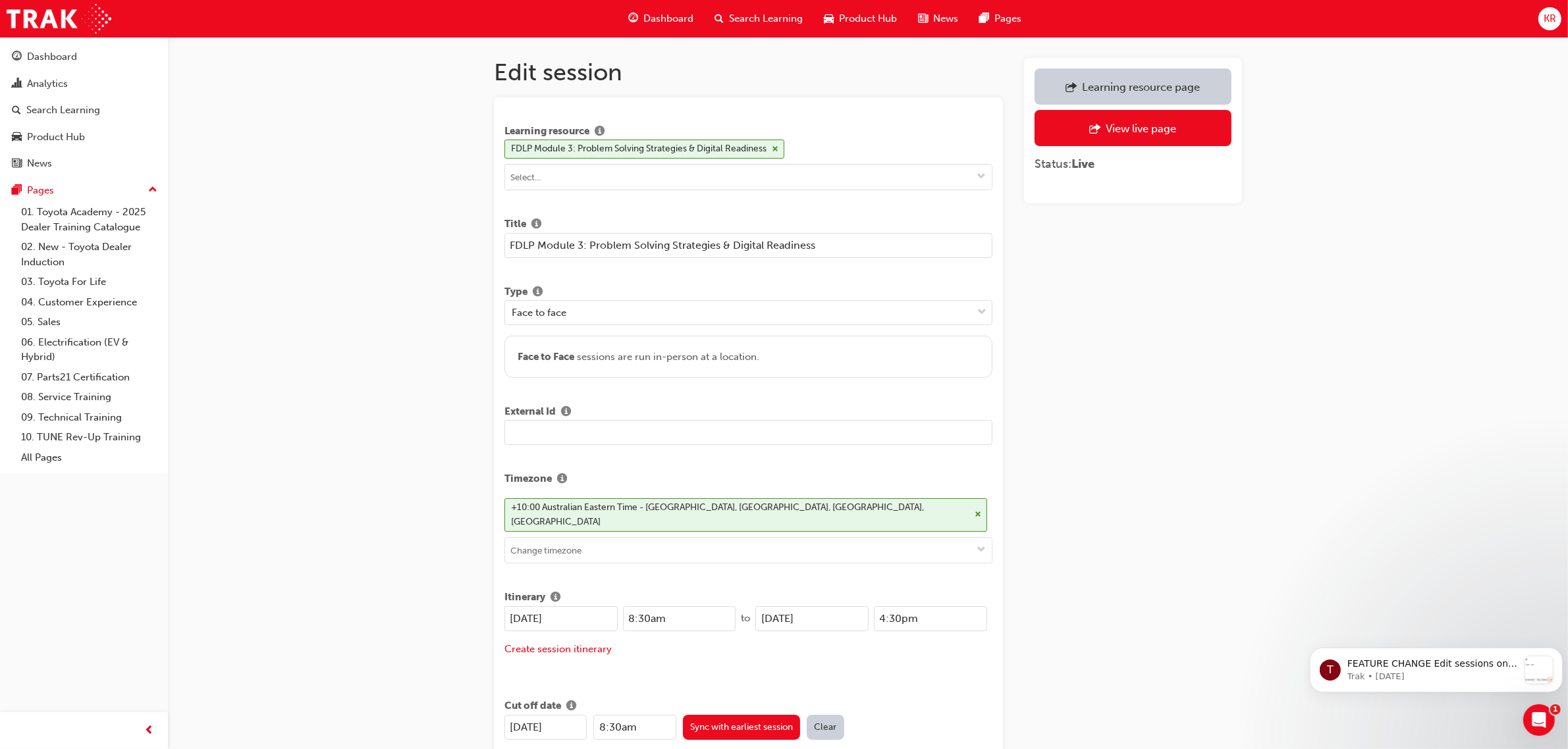
click at [679, 15] on span "Dashboard" at bounding box center [668, 19] width 50 height 15
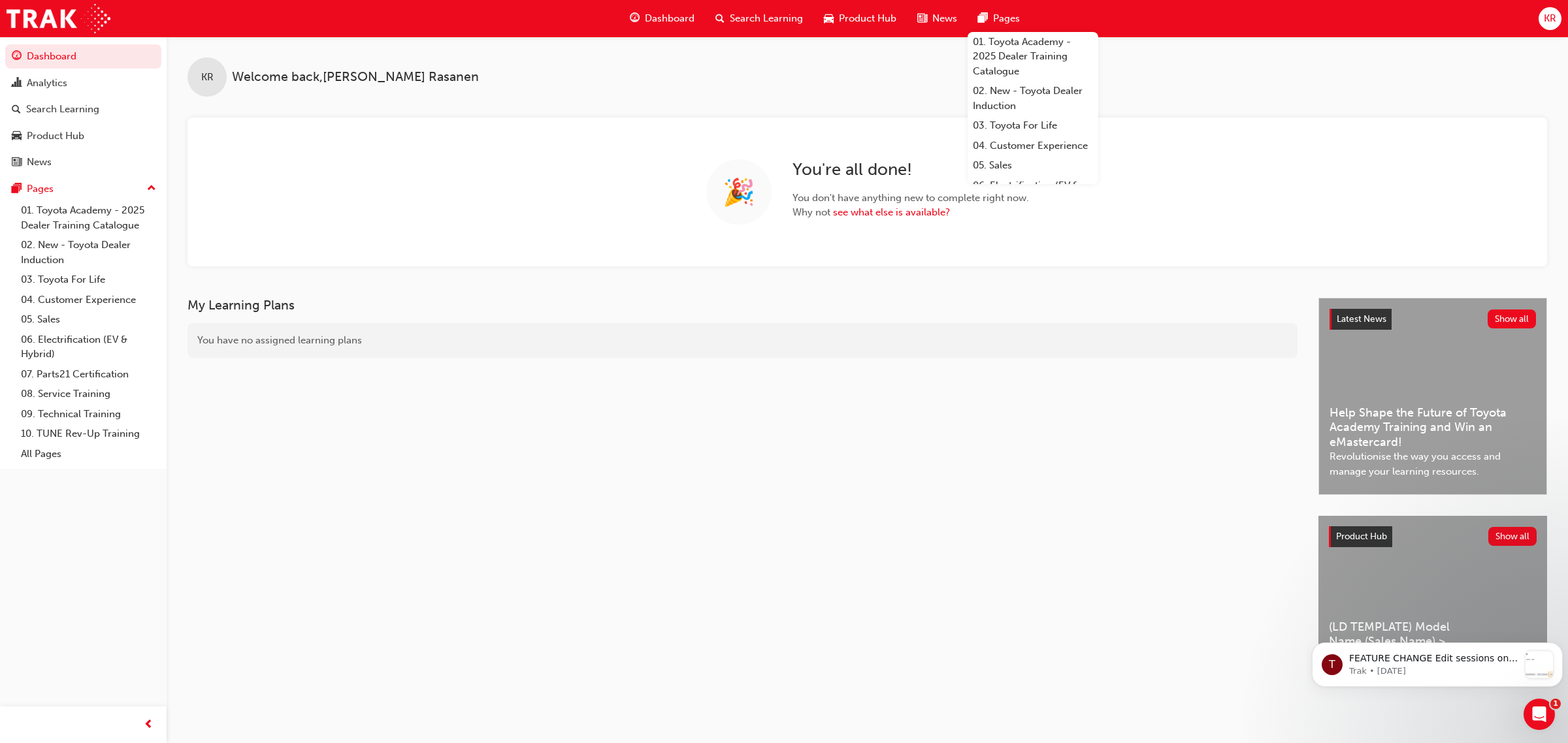
drag, startPoint x: 752, startPoint y: 21, endPoint x: 750, endPoint y: 33, distance: 12.2
click at [752, 21] on span "Search Learning" at bounding box center [766, 19] width 73 height 15
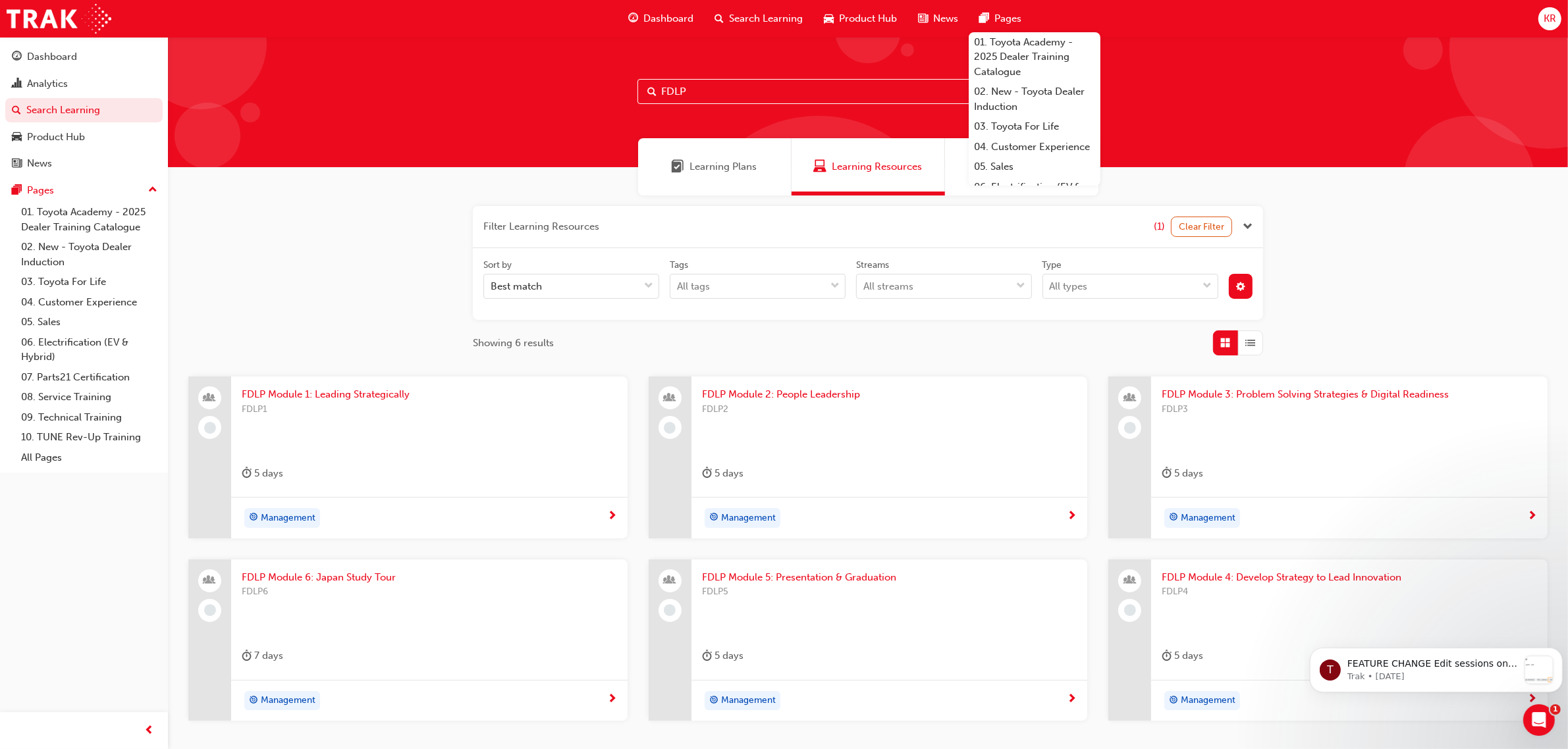
click at [708, 89] on input "FDLP" at bounding box center [868, 91] width 461 height 25
drag, startPoint x: 708, startPoint y: 89, endPoint x: 606, endPoint y: 86, distance: 102.0
click at [606, 86] on div "FDLP" at bounding box center [867, 102] width 1400 height 130
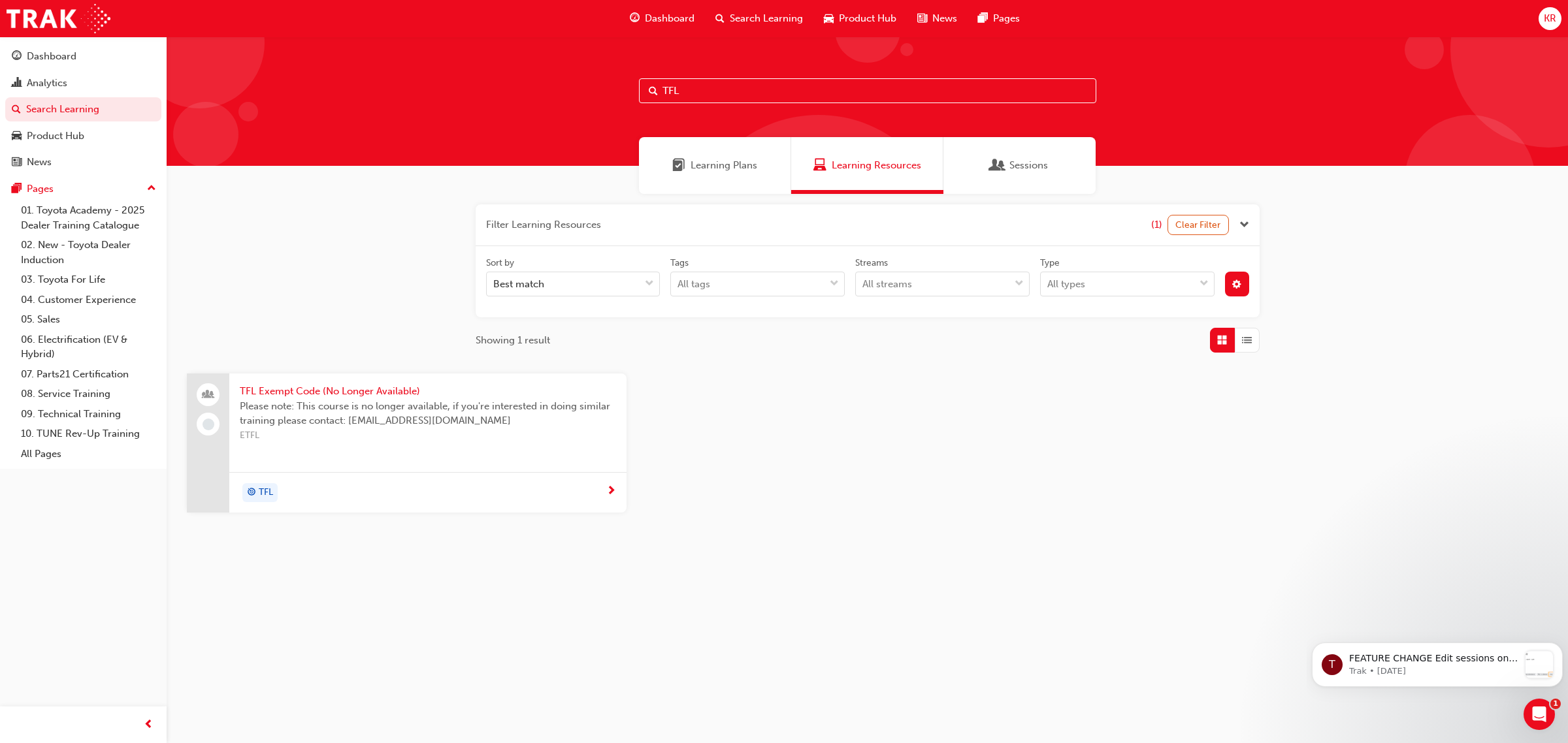
click at [723, 166] on span "Learning Plans" at bounding box center [724, 165] width 67 height 15
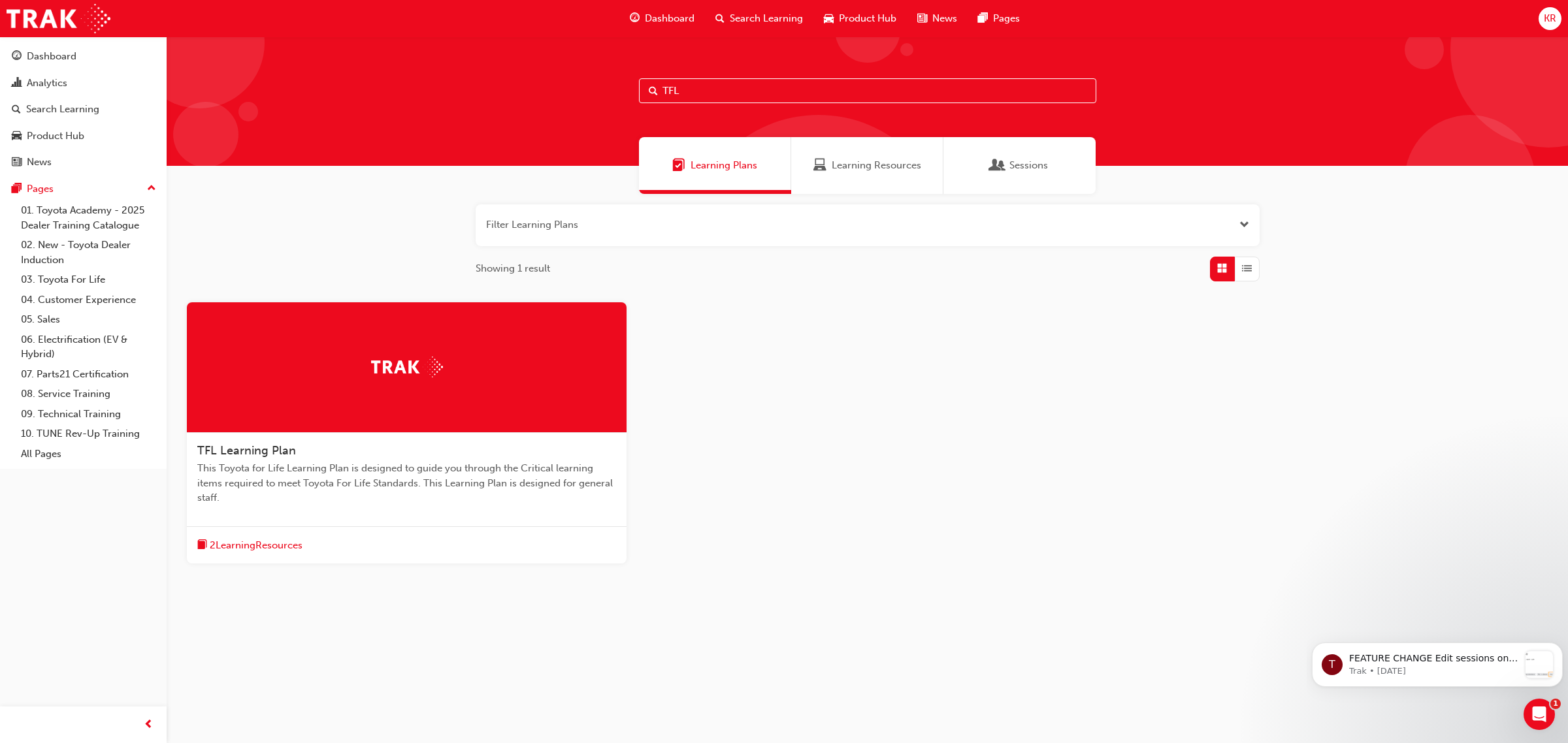
click at [755, 5] on div "Search Learning" at bounding box center [759, 19] width 108 height 27
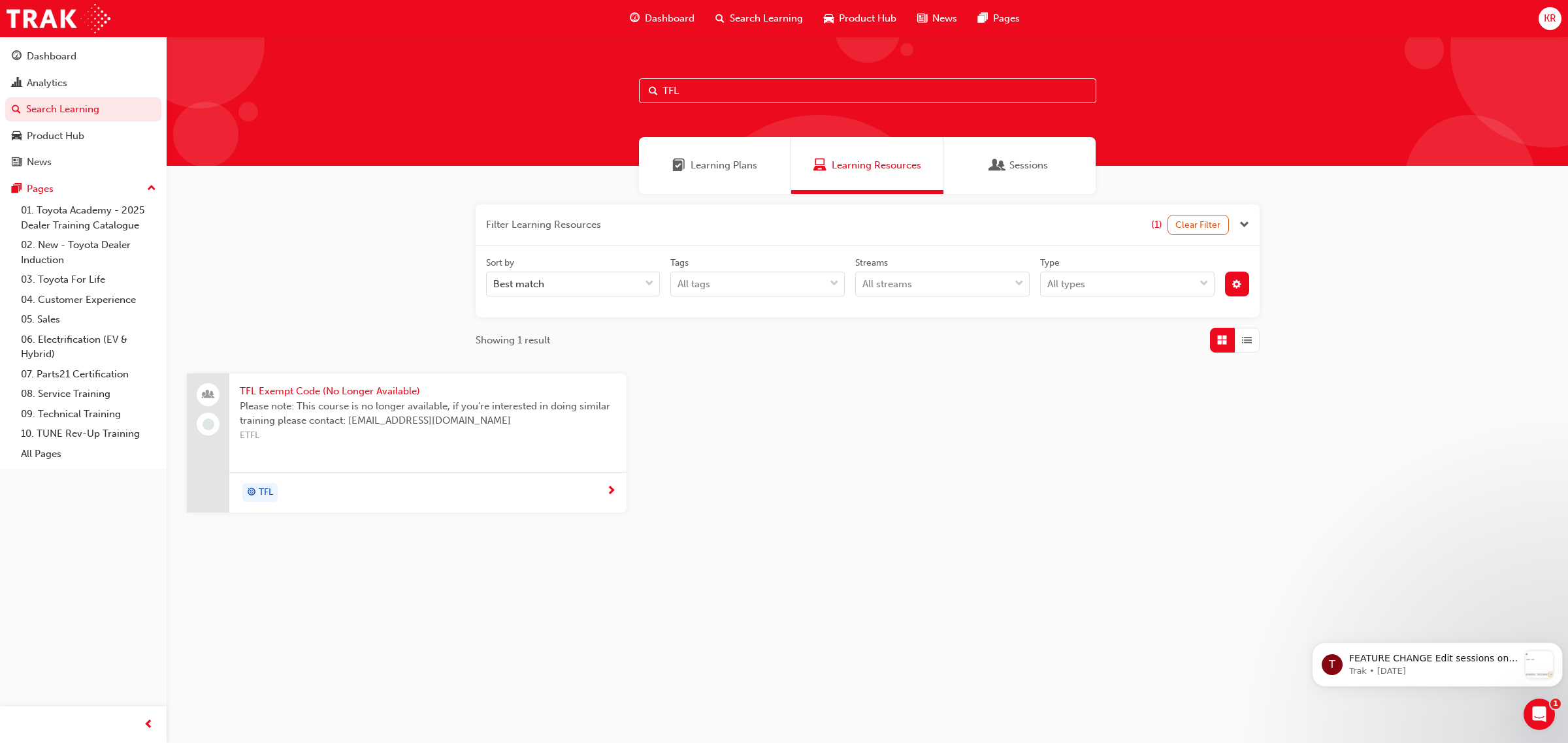
click at [640, 86] on input "TFL" at bounding box center [868, 90] width 457 height 25
click at [1235, 288] on span "cog-icon" at bounding box center [1237, 286] width 9 height 11
click at [1072, 381] on div "publicOption" at bounding box center [1070, 381] width 13 height 13
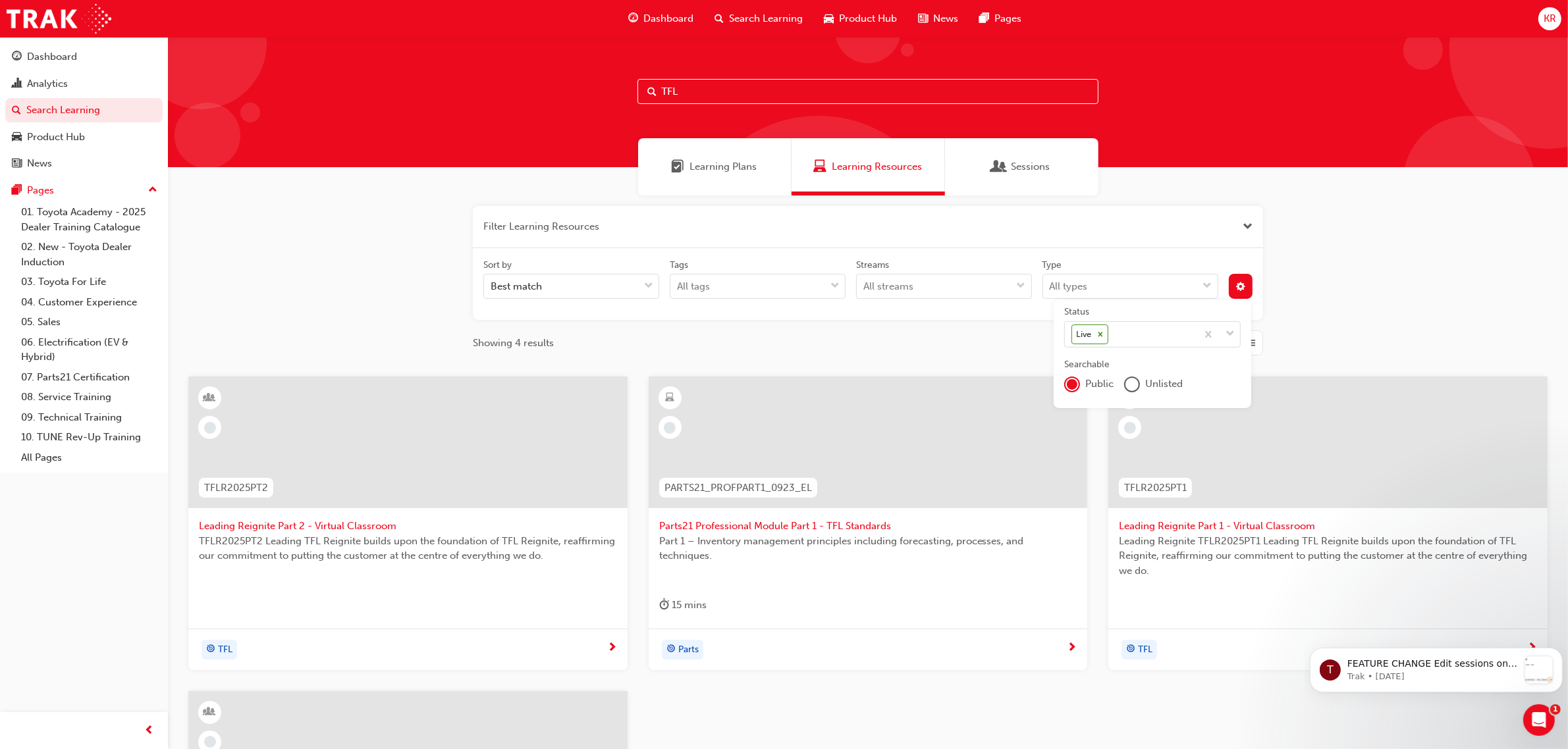
drag, startPoint x: 735, startPoint y: 77, endPoint x: 735, endPoint y: 90, distance: 13.0
click at [735, 80] on input "TFL" at bounding box center [868, 91] width 461 height 25
type input "TFLR"
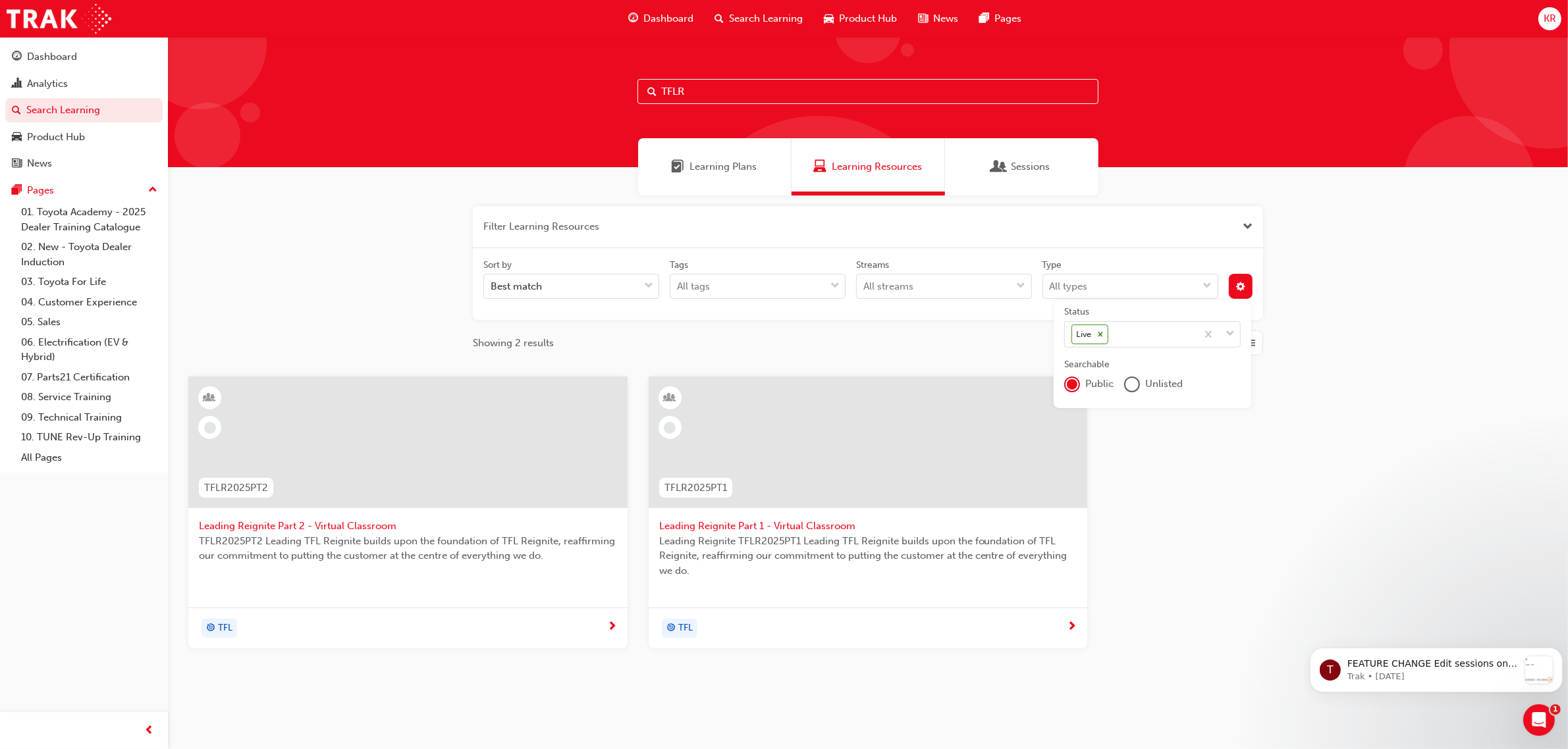
click at [278, 528] on span "Leading Reignite Part 2 - Virtual Classroom" at bounding box center [407, 526] width 418 height 15
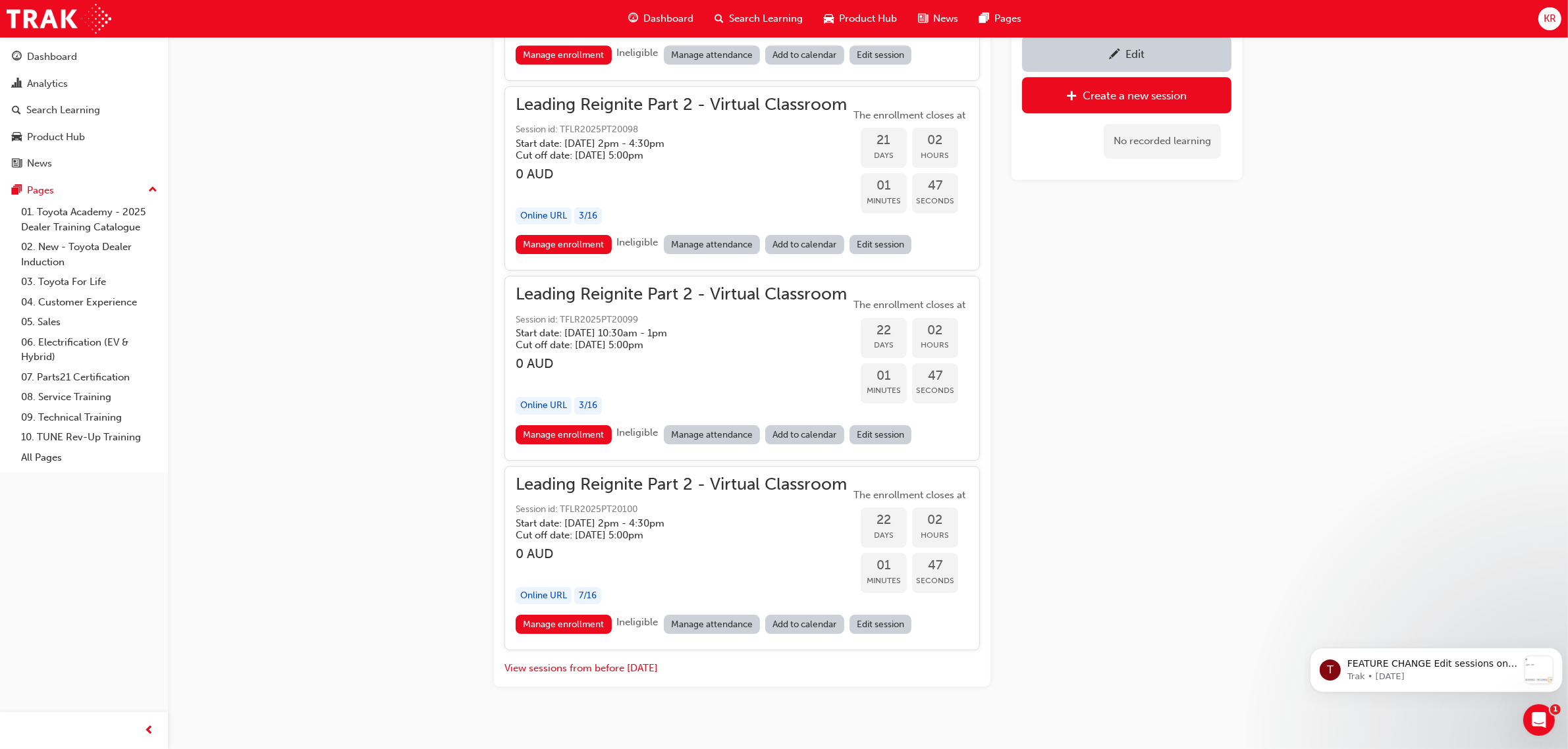
scroll to position [5307, 0]
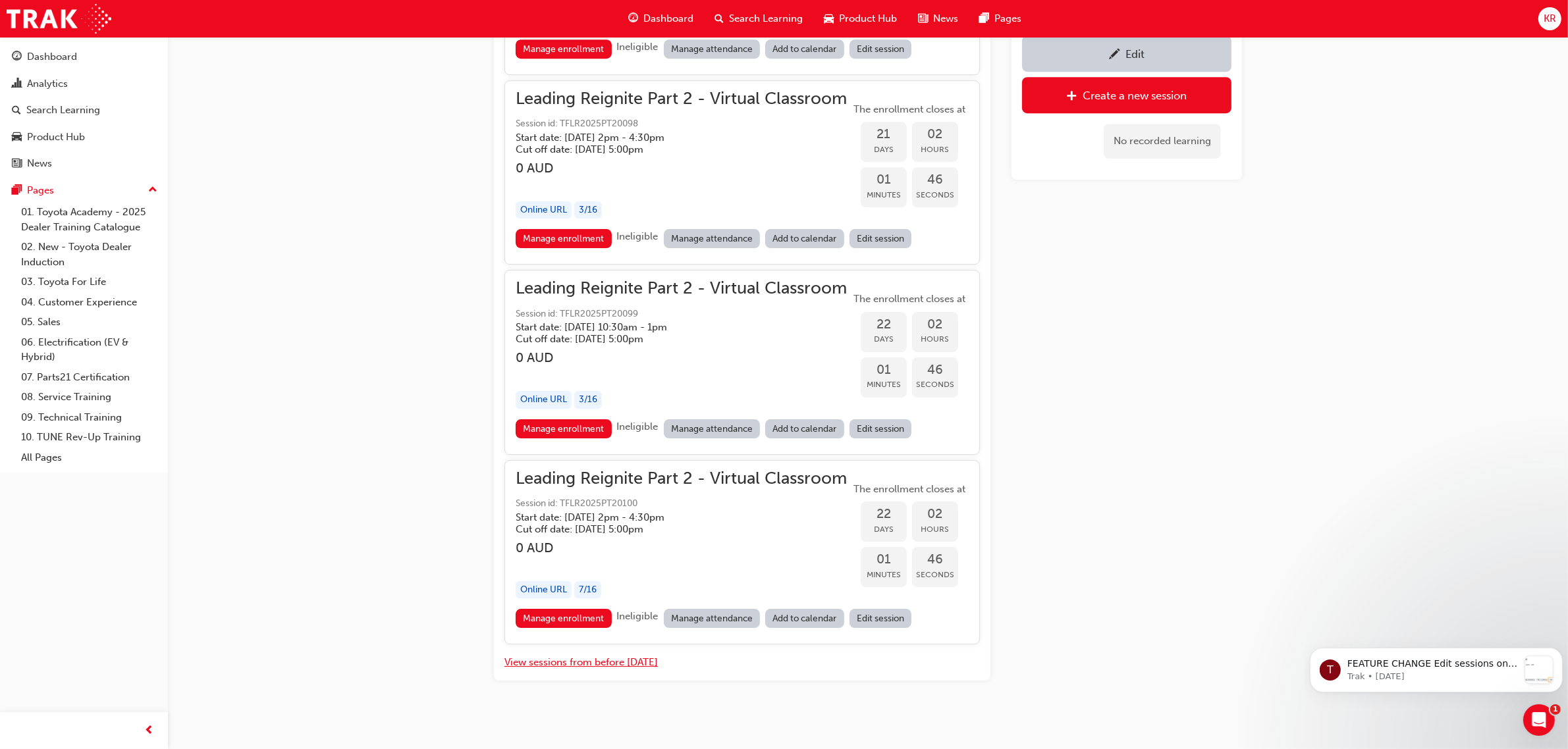
click at [607, 655] on button "View sessions from before [DATE]" at bounding box center [581, 663] width 153 height 15
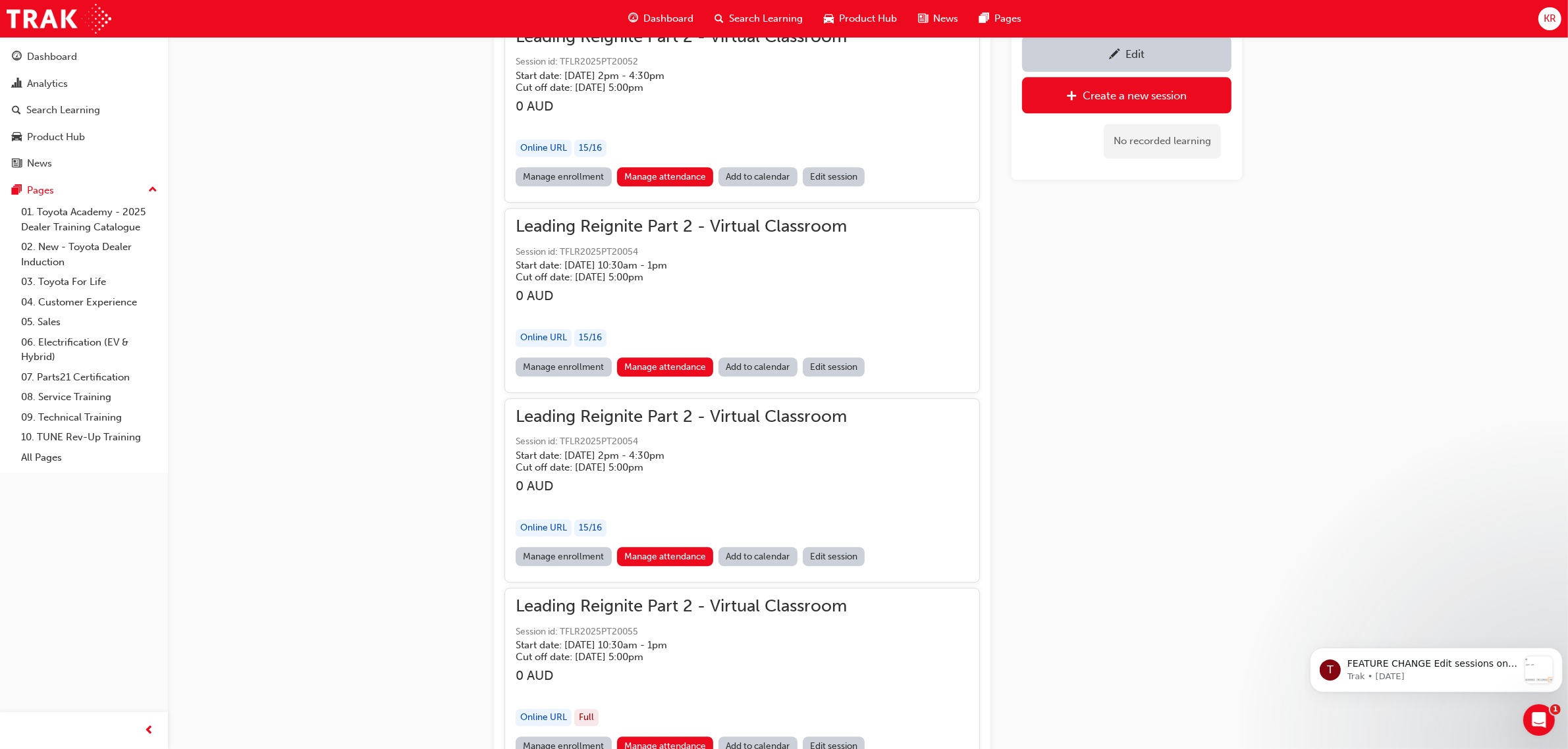
scroll to position [10604, 0]
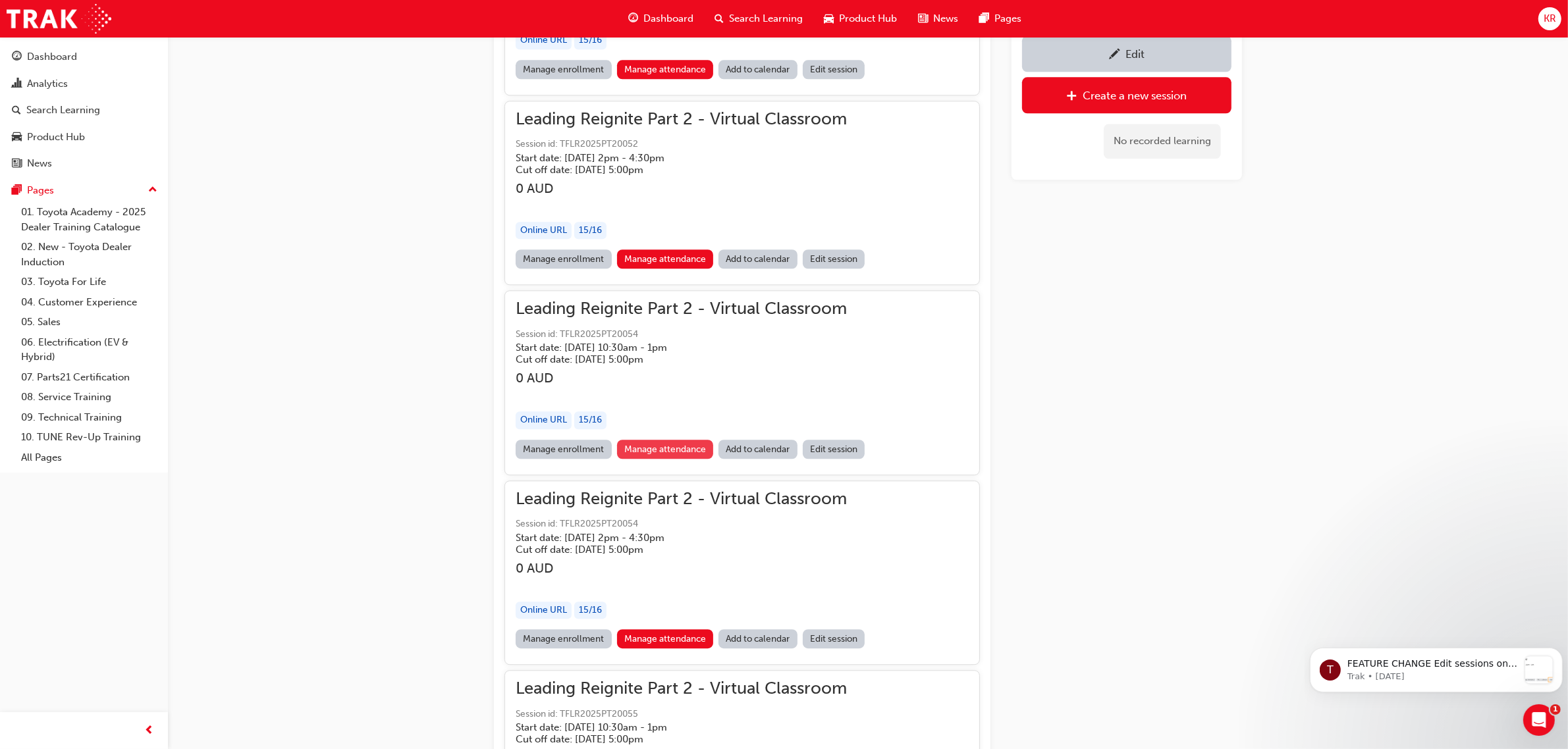
click at [651, 440] on link "Manage attendance" at bounding box center [666, 449] width 97 height 19
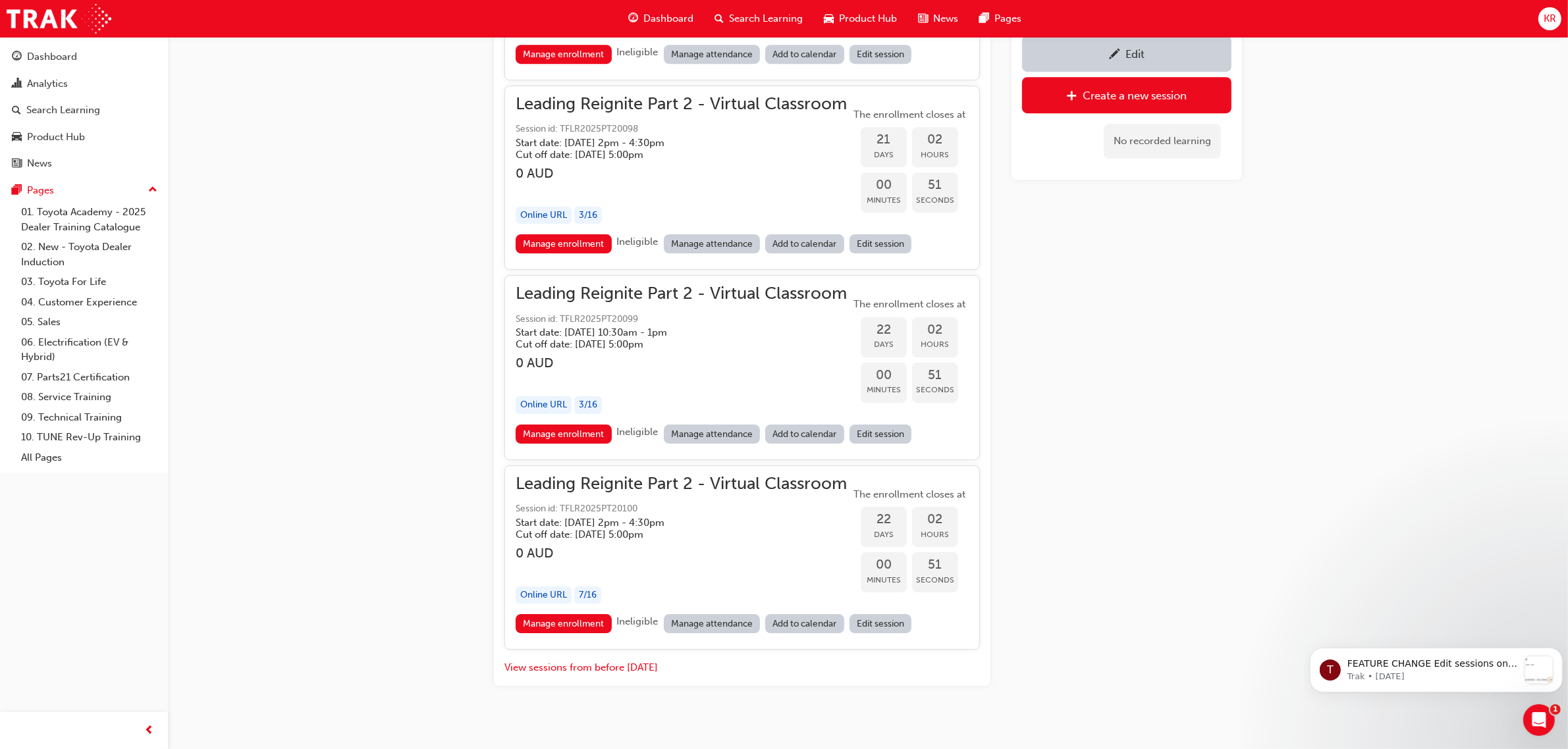
scroll to position [5307, 0]
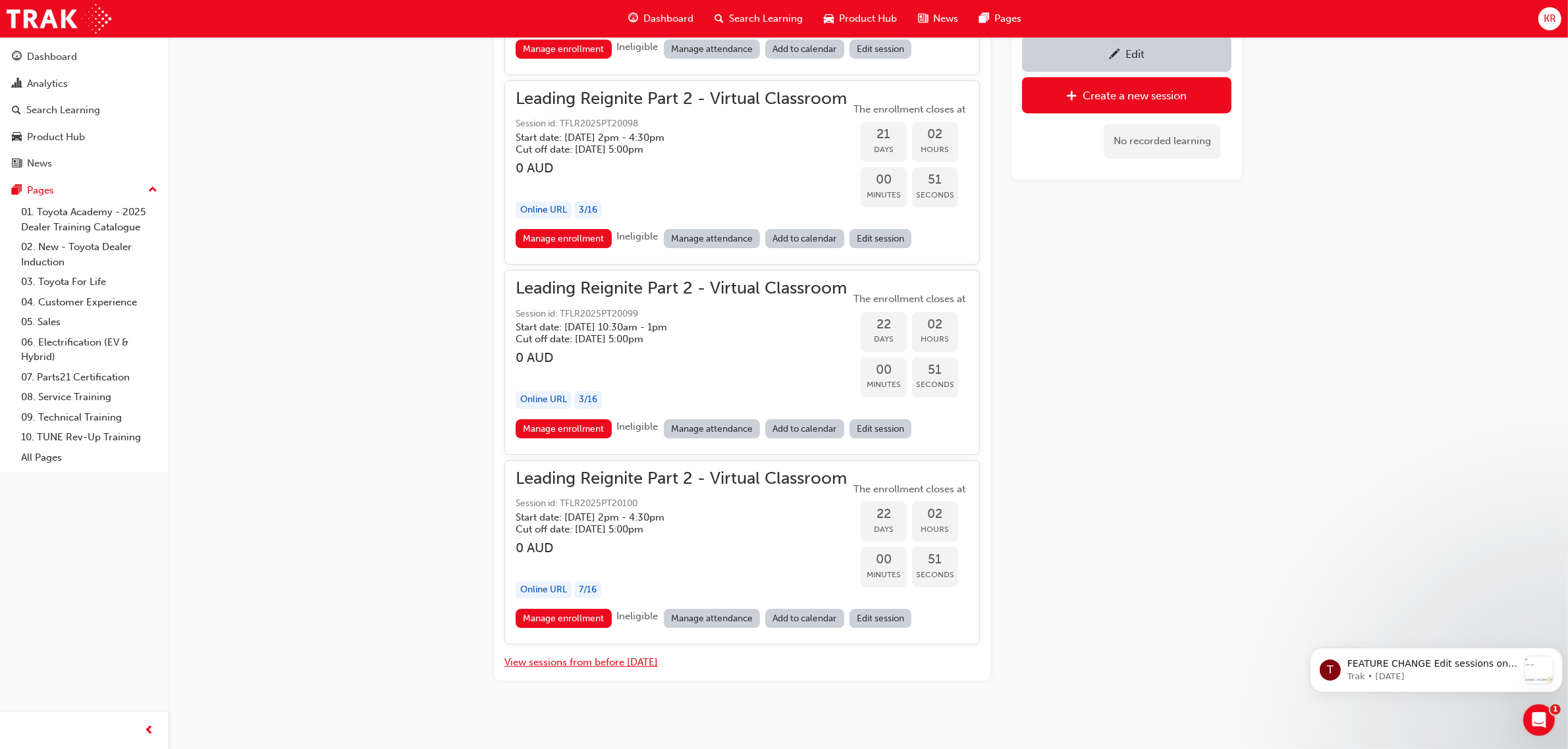
click at [572, 658] on button "View sessions from before [DATE]" at bounding box center [581, 663] width 153 height 15
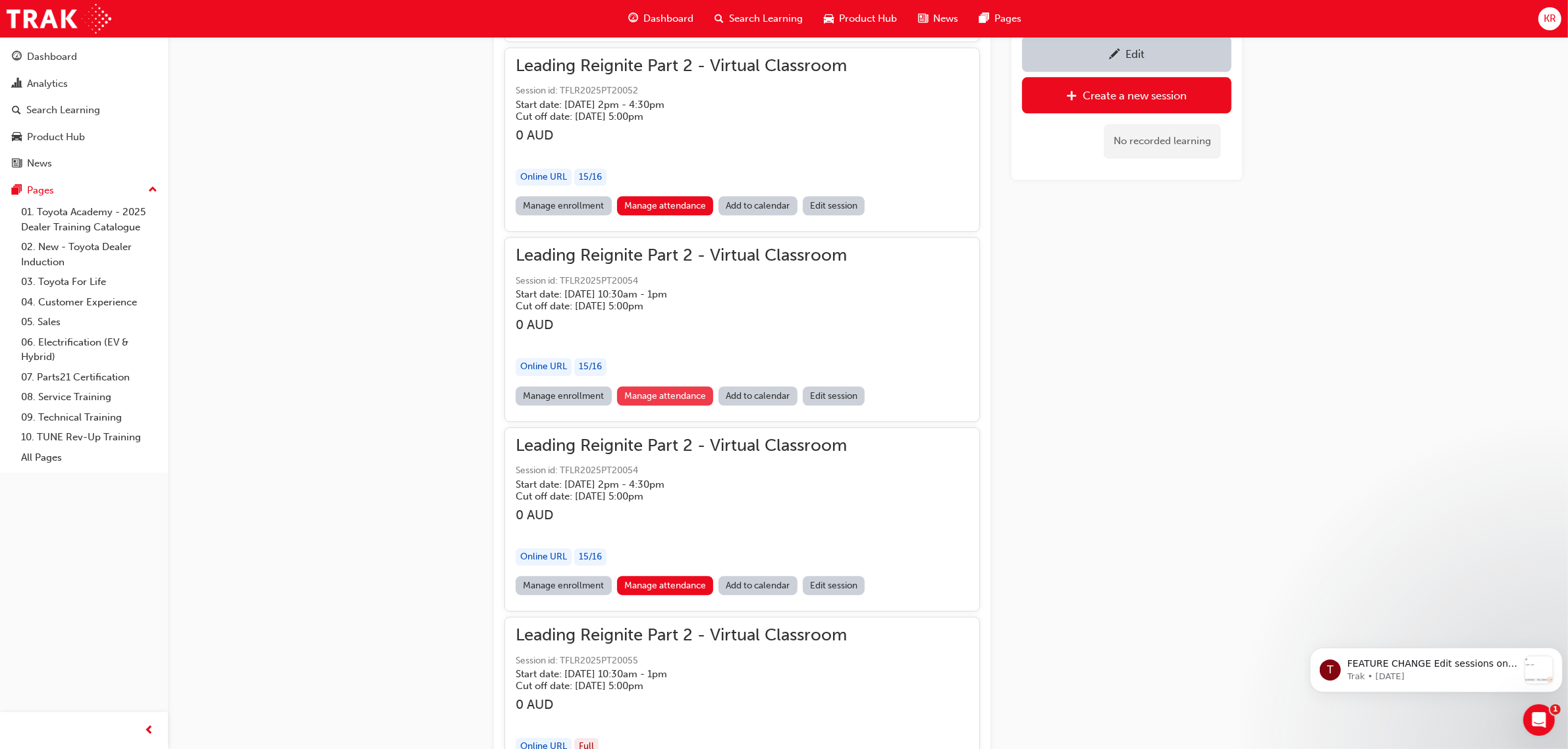
scroll to position [10738, 0]
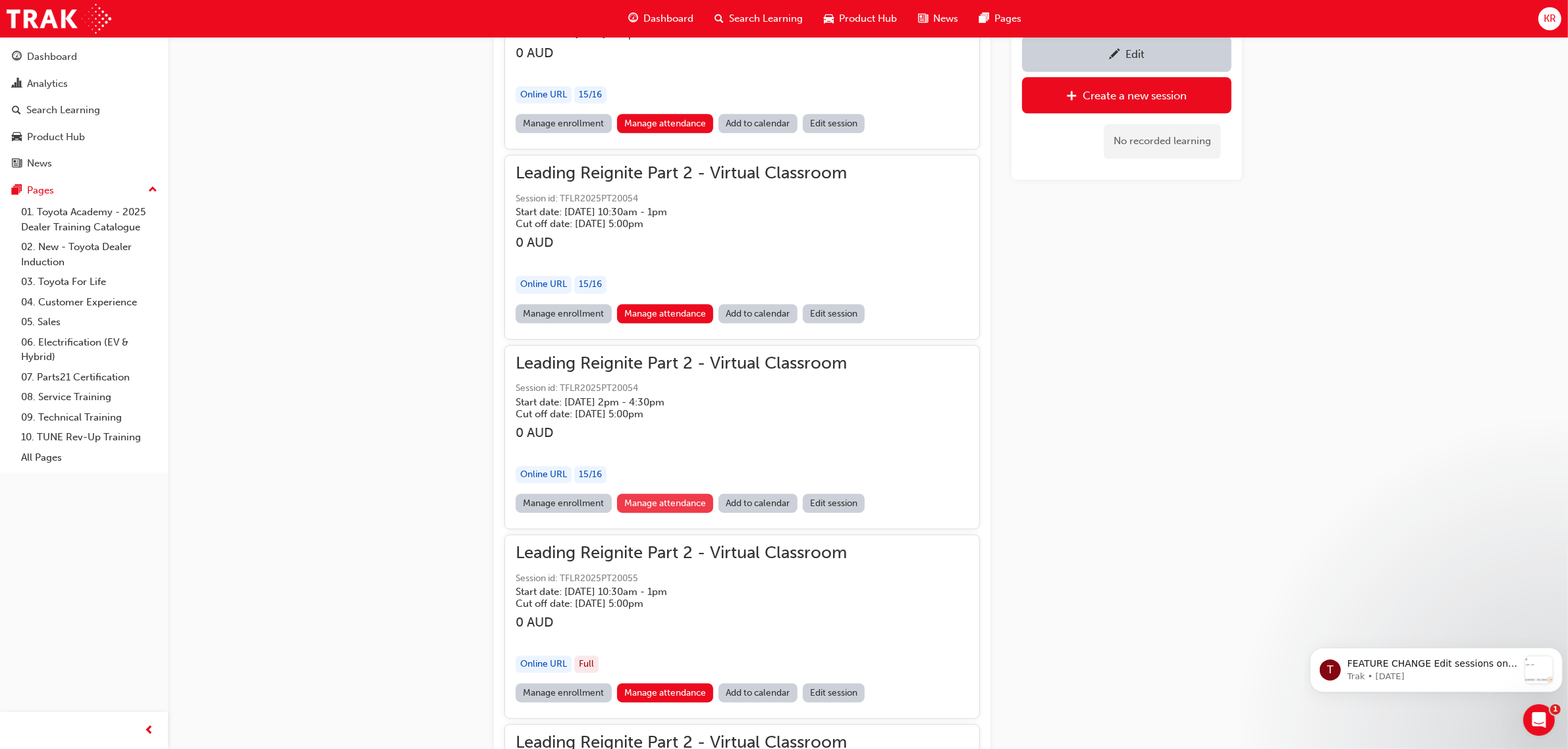
click at [645, 494] on link "Manage attendance" at bounding box center [666, 503] width 97 height 19
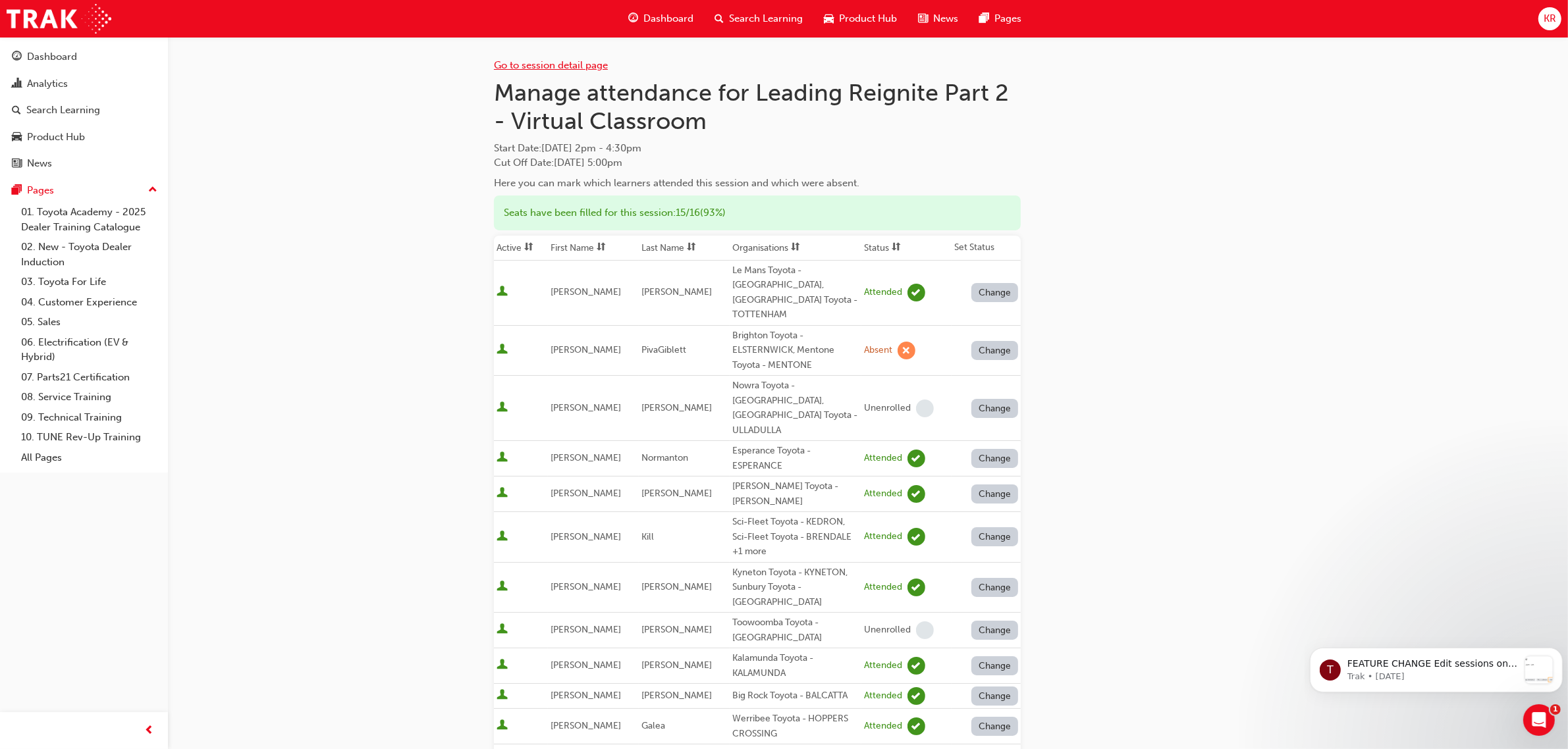
click at [540, 64] on link "Go to session detail page" at bounding box center [550, 65] width 114 height 12
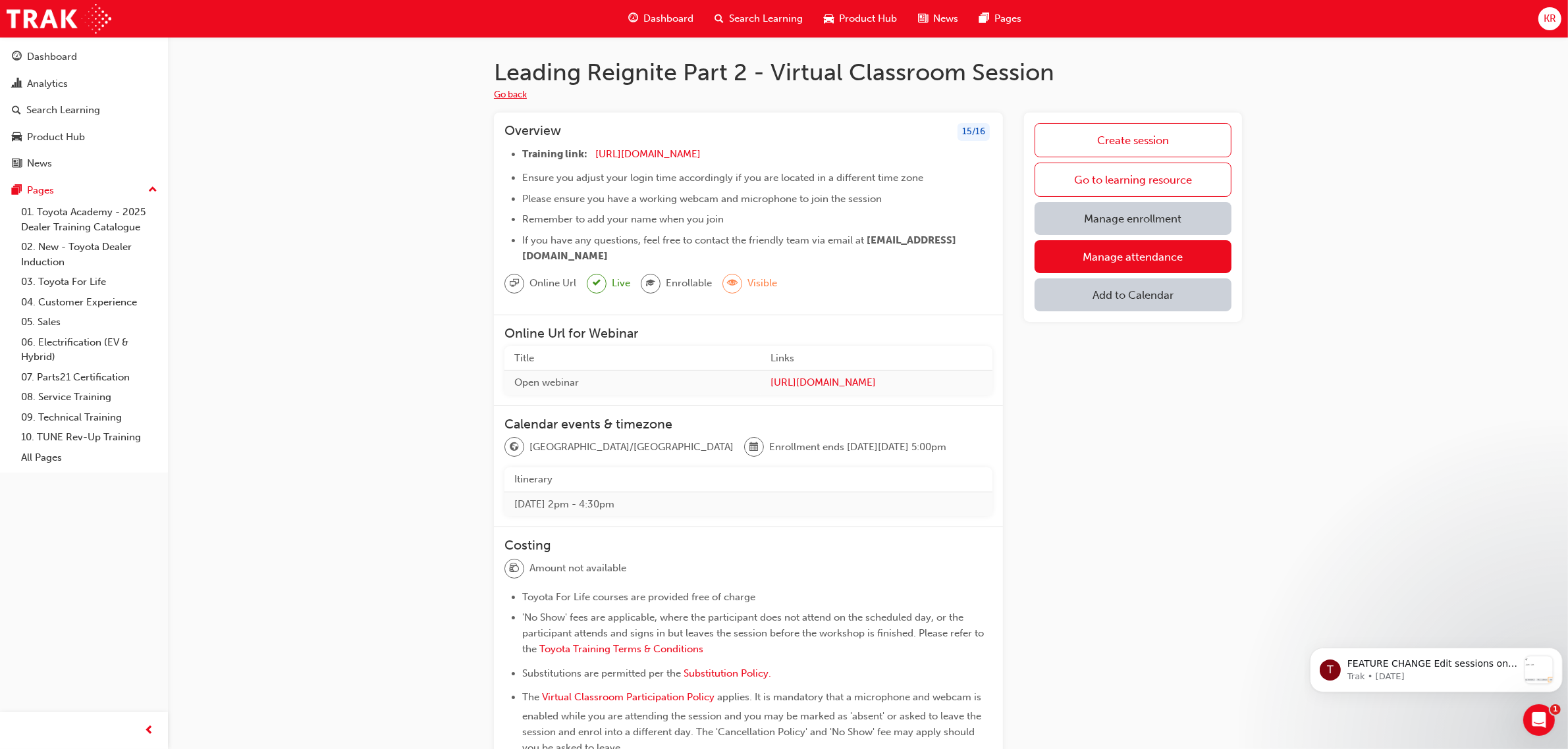
click at [515, 92] on button "Go back" at bounding box center [510, 96] width 33 height 15
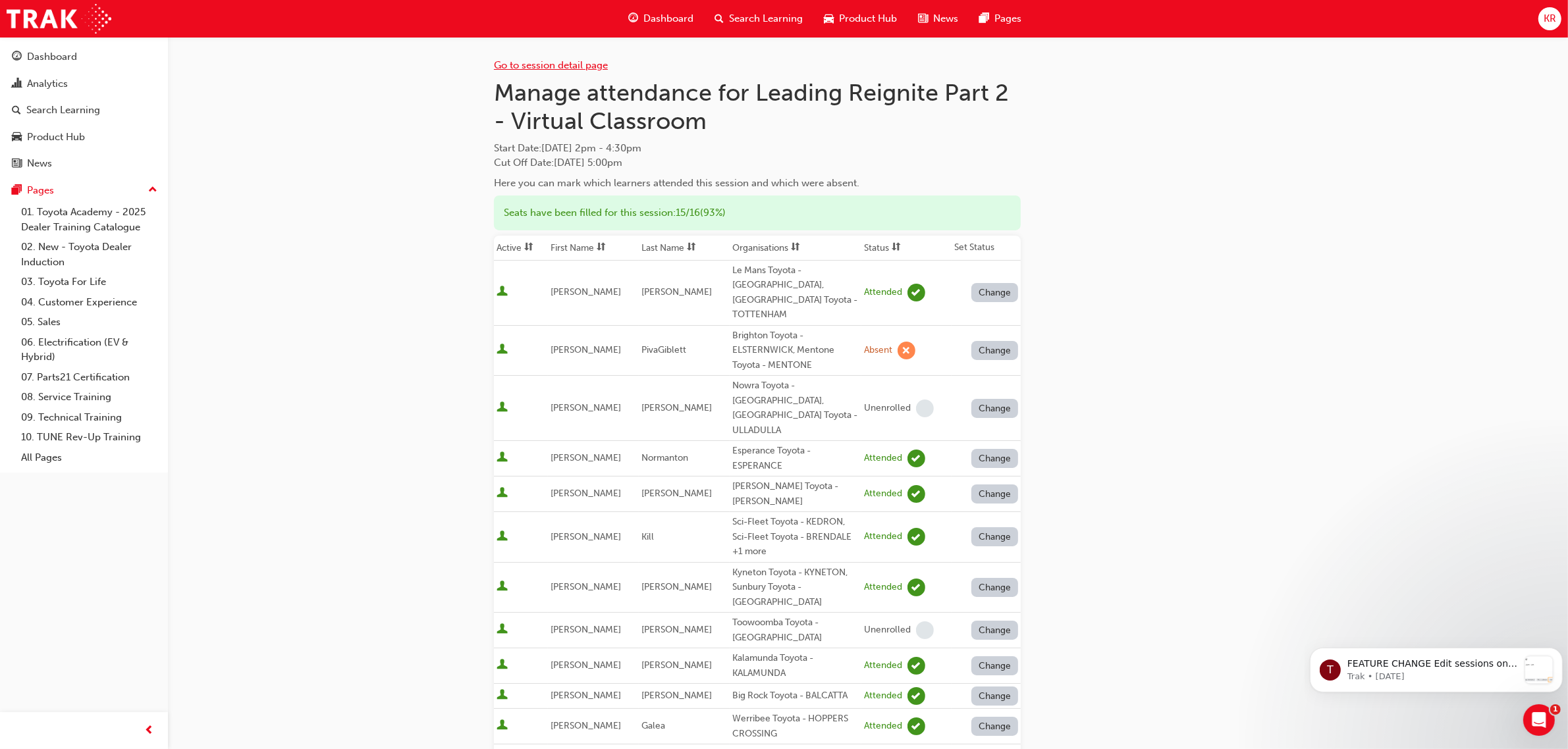
click at [523, 67] on link "Go to session detail page" at bounding box center [550, 65] width 114 height 12
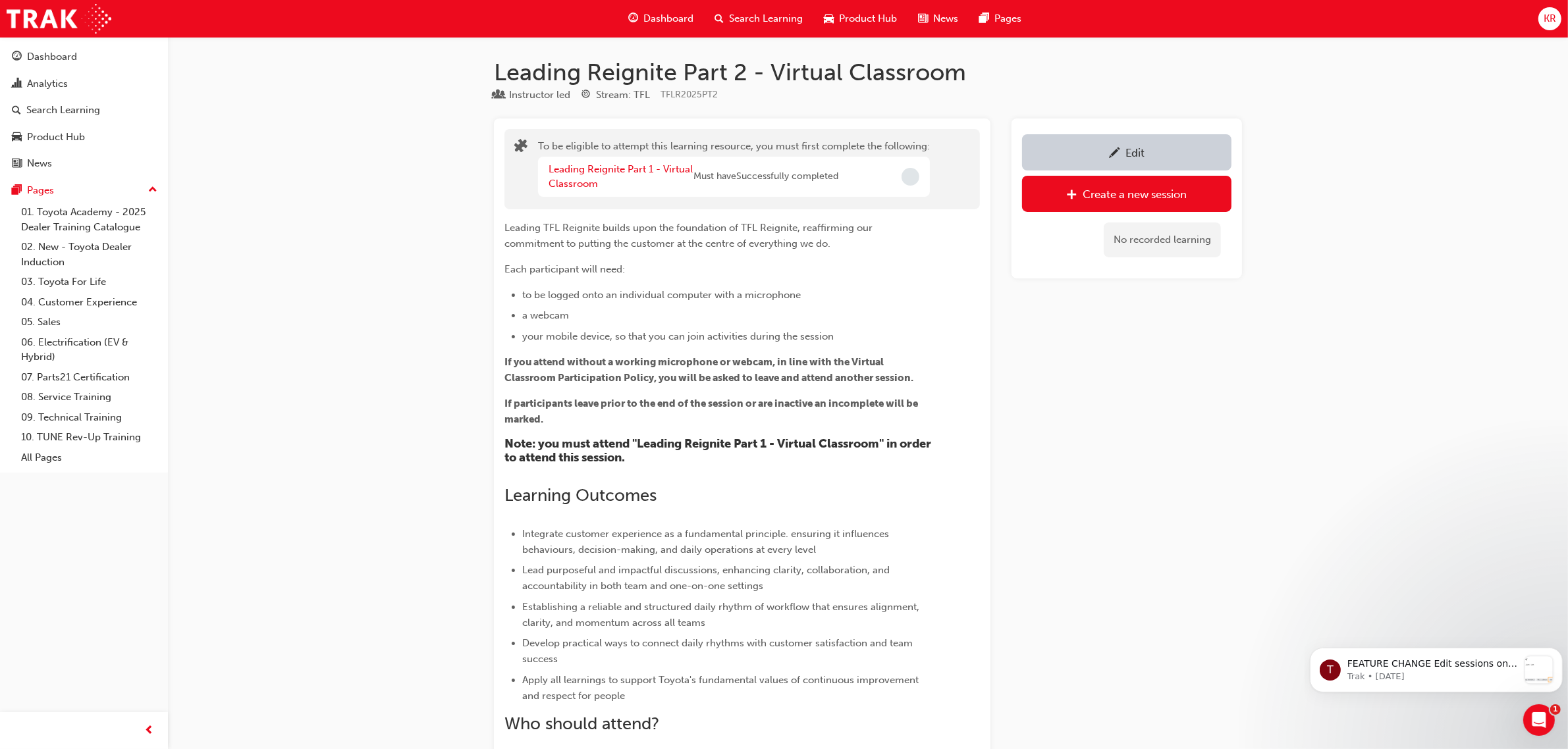
scroll to position [5307, 0]
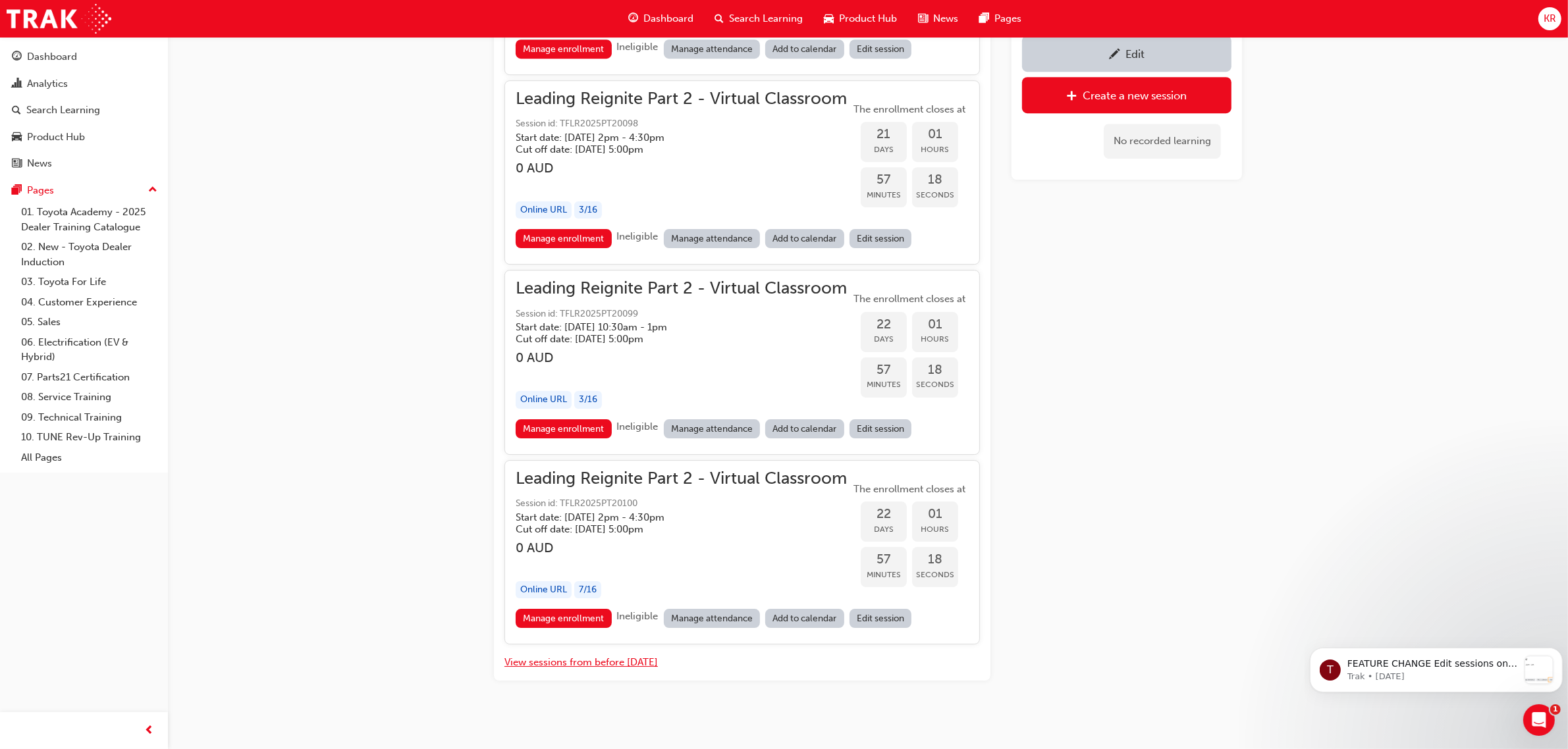
click at [624, 657] on button "View sessions from before [DATE]" at bounding box center [581, 663] width 153 height 15
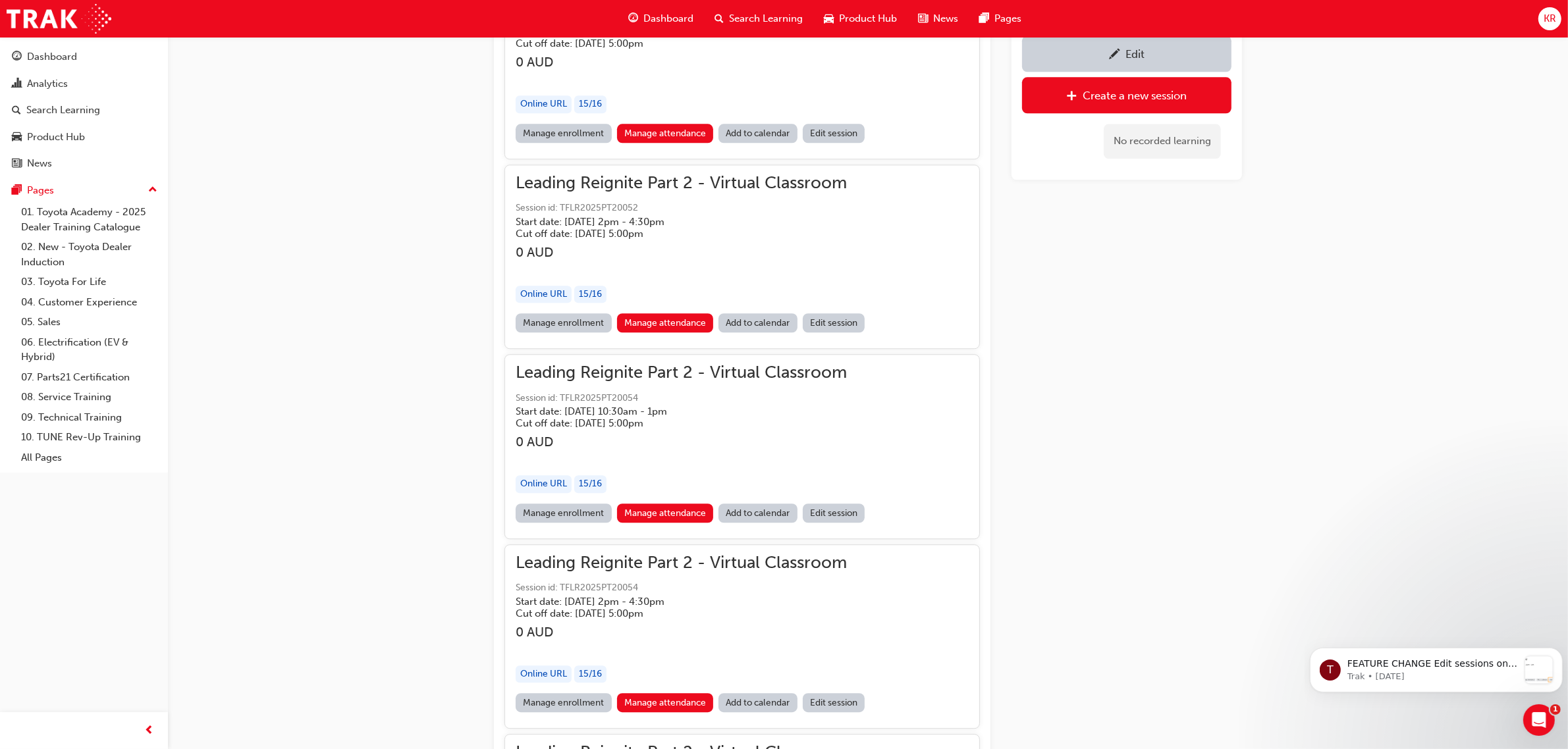
scroll to position [10574, 0]
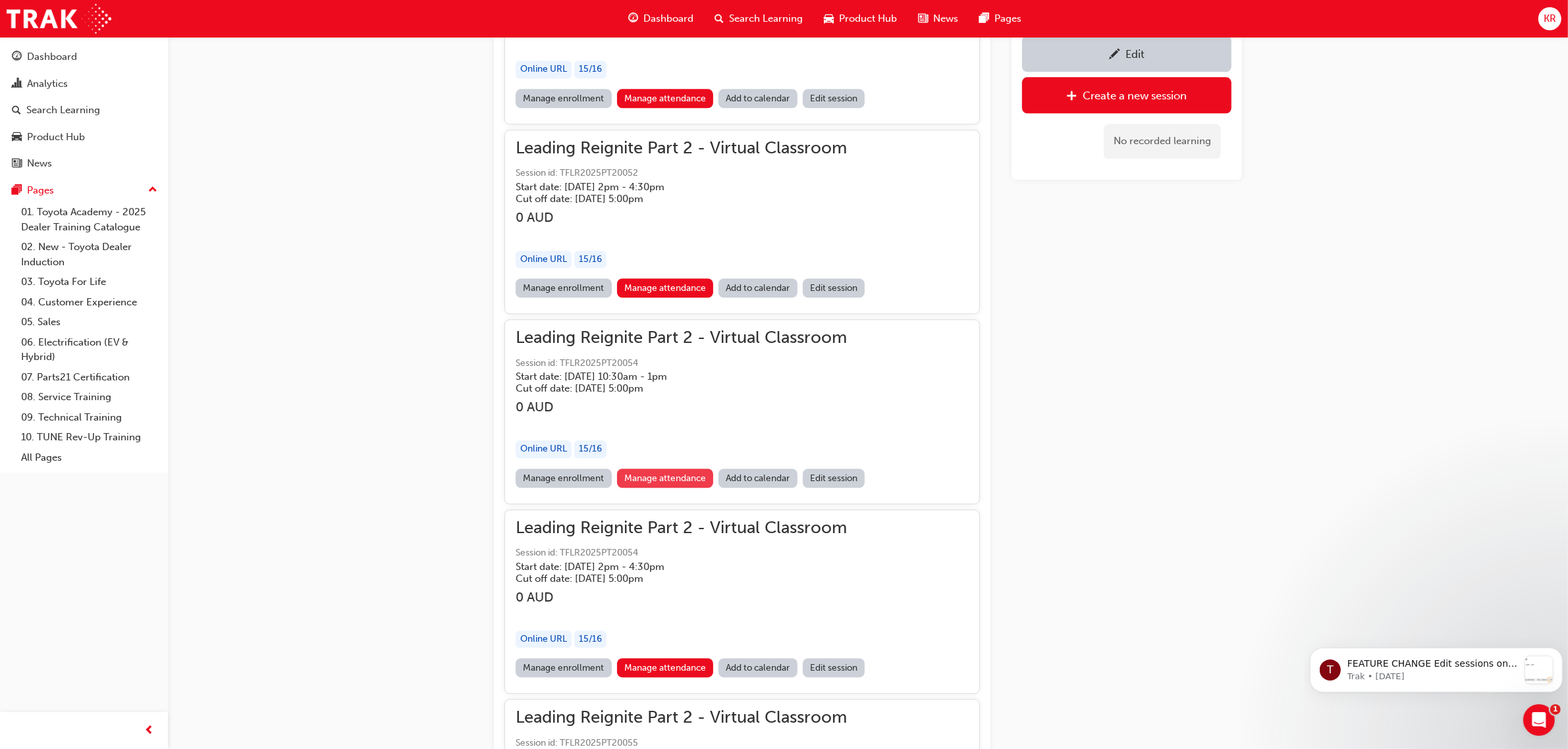
click at [666, 469] on link "Manage attendance" at bounding box center [666, 478] width 97 height 19
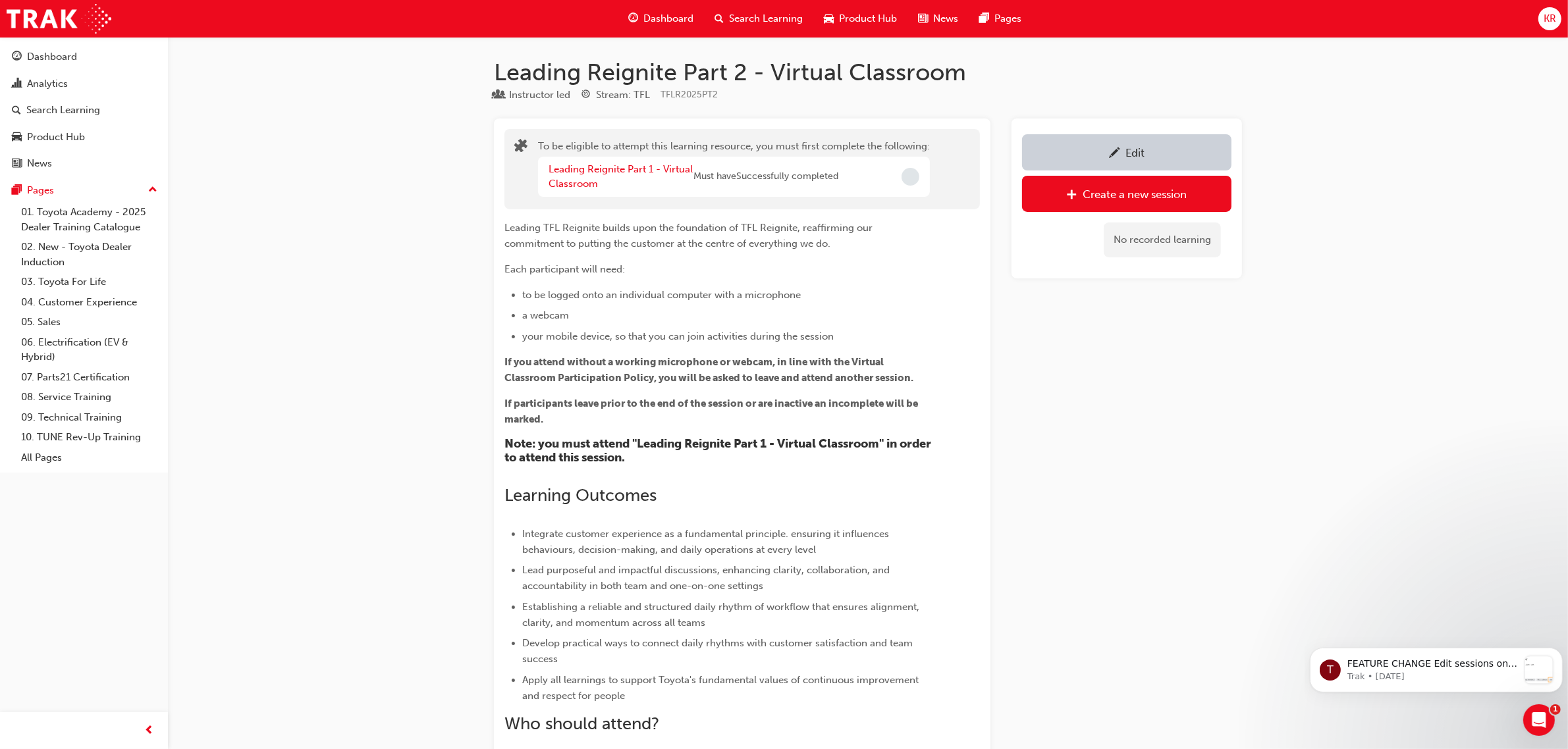
scroll to position [5307, 0]
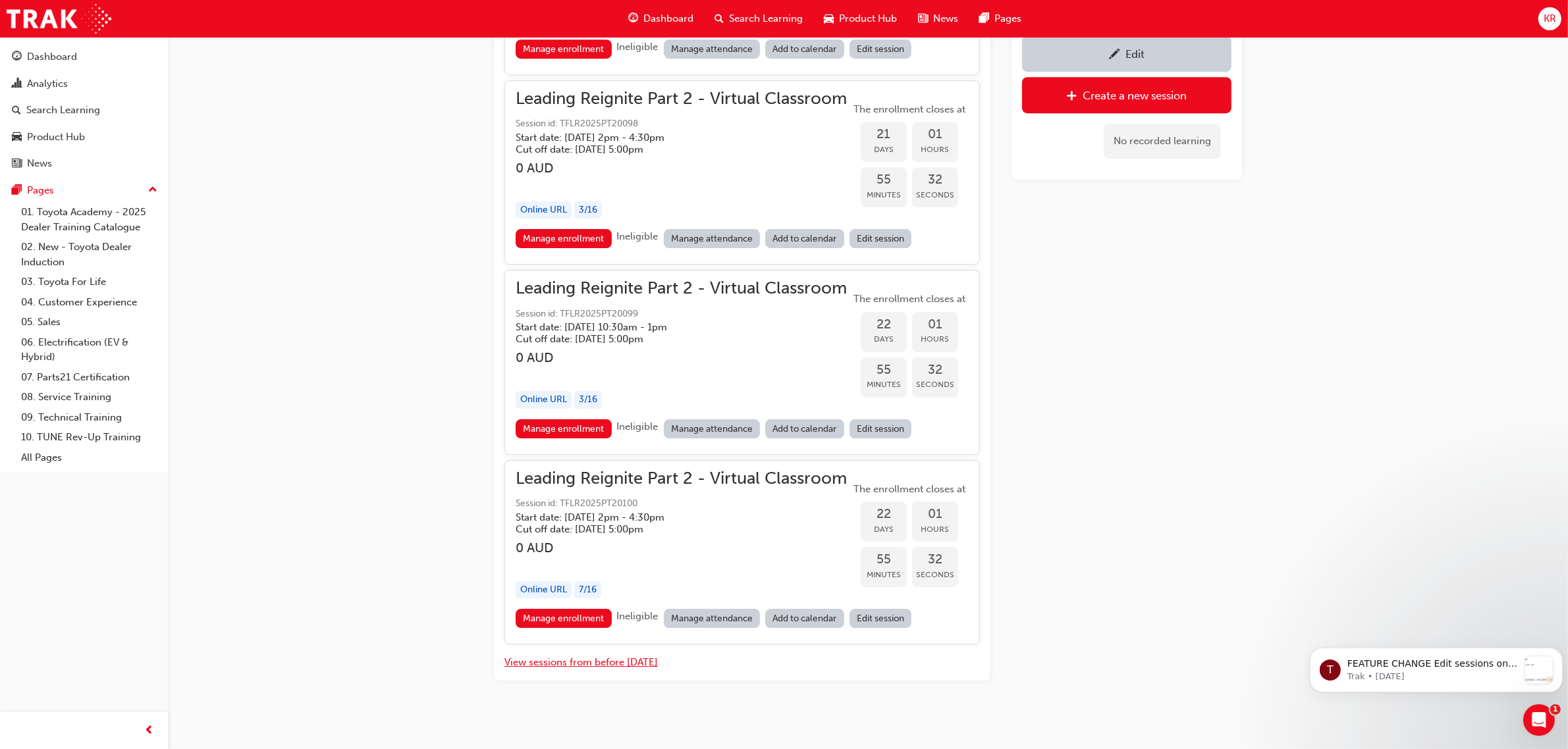
click at [588, 656] on button "View sessions from before [DATE]" at bounding box center [581, 663] width 153 height 15
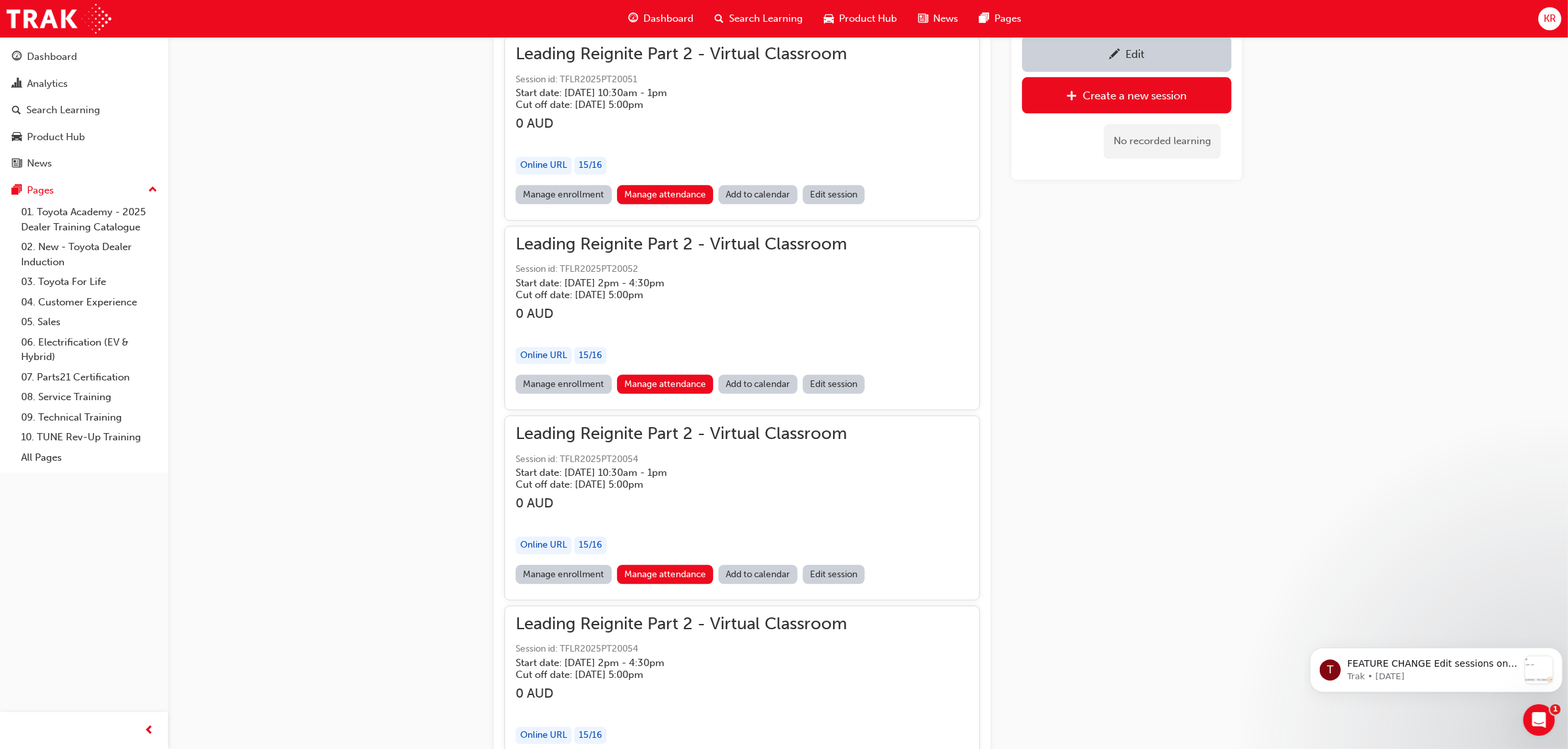
scroll to position [10657, 0]
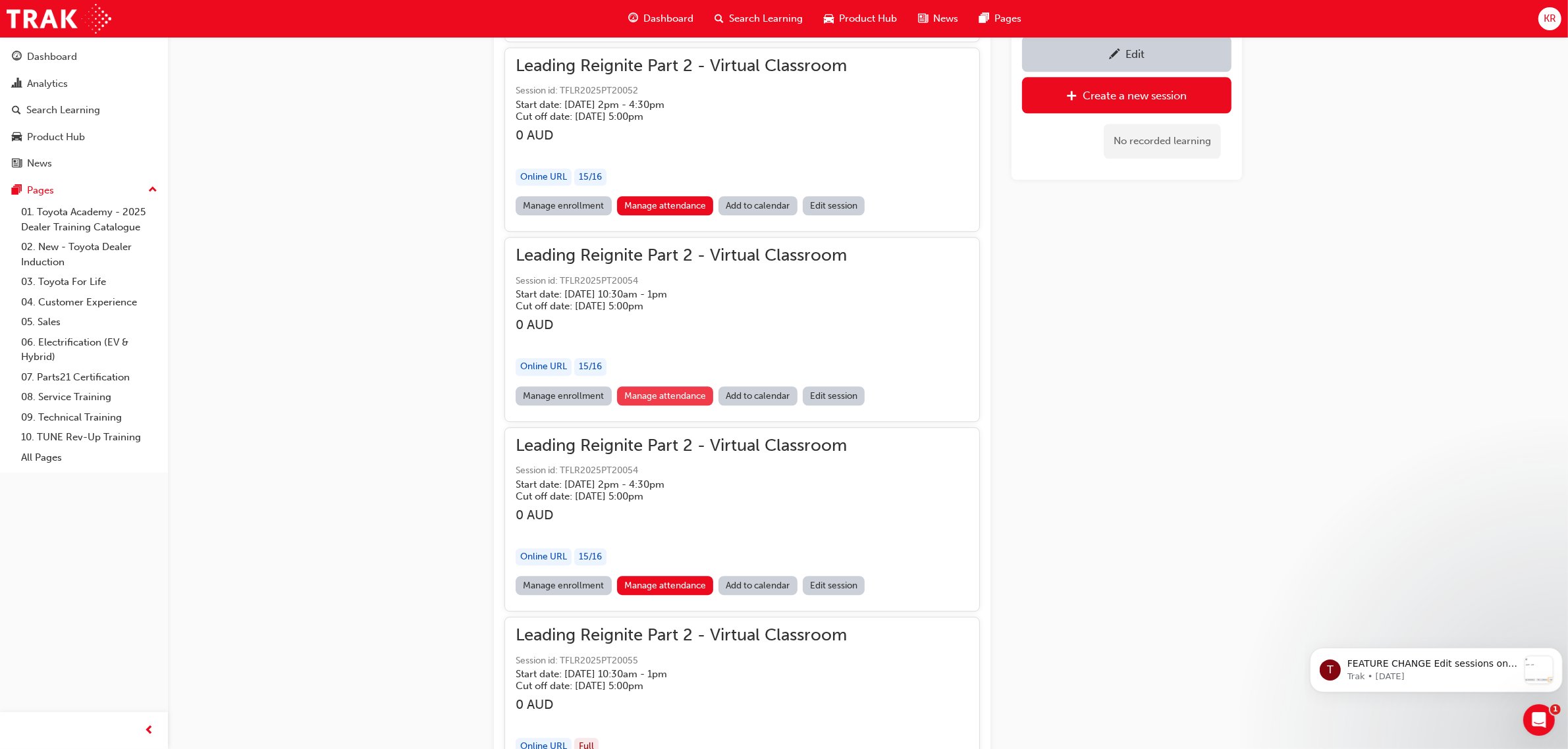
click at [668, 387] on link "Manage attendance" at bounding box center [666, 396] width 97 height 19
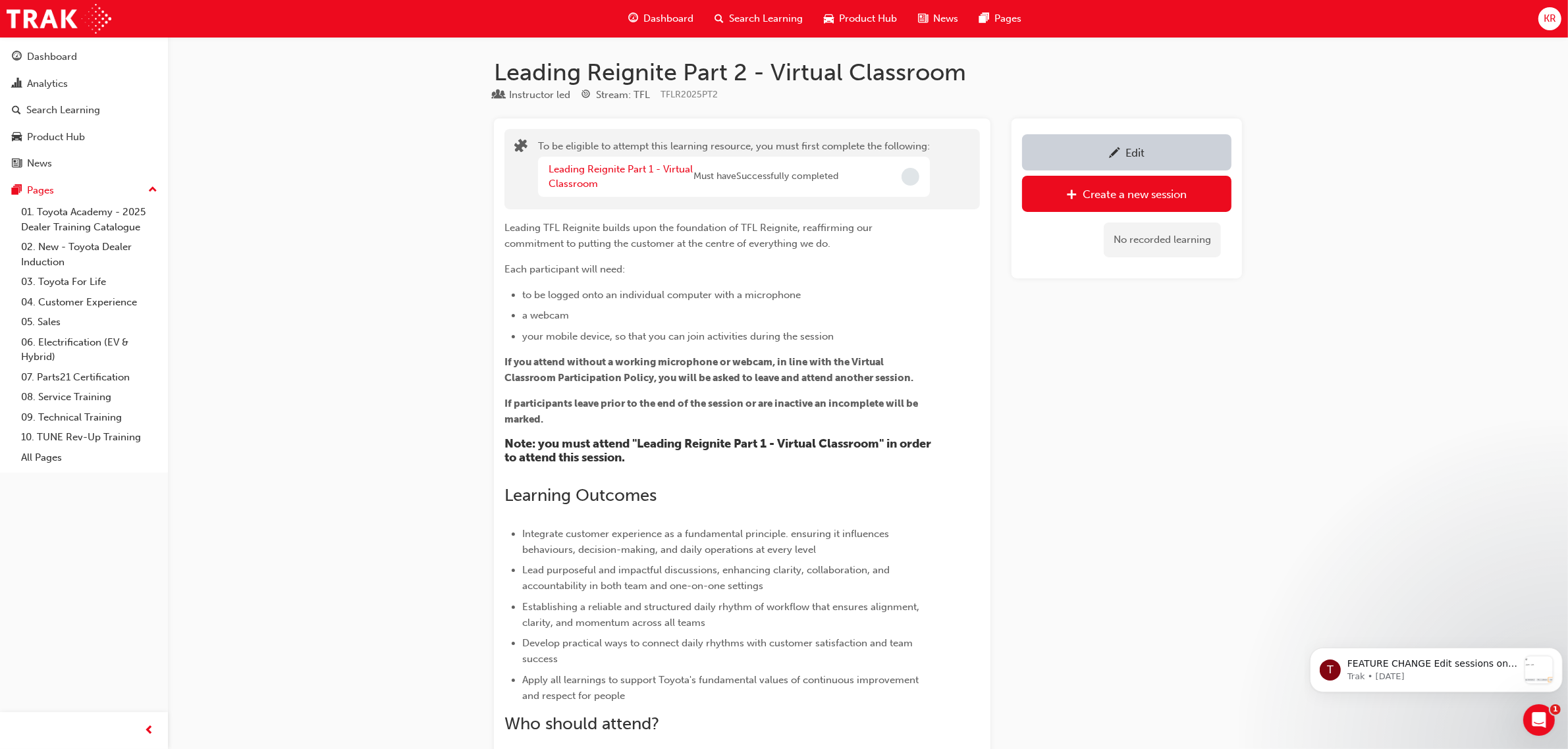
scroll to position [5307, 0]
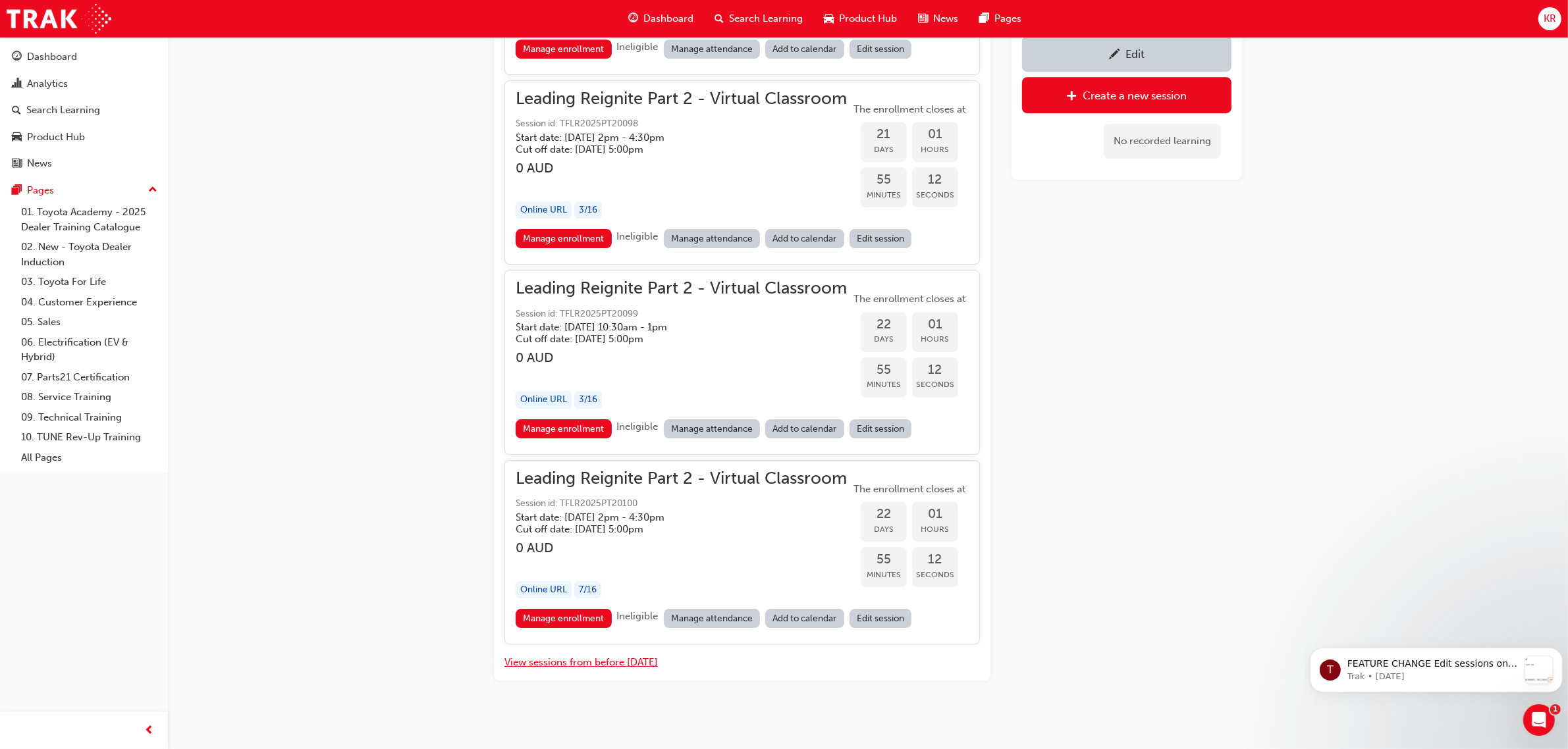
click at [598, 655] on button "View sessions from before [DATE]" at bounding box center [581, 663] width 153 height 15
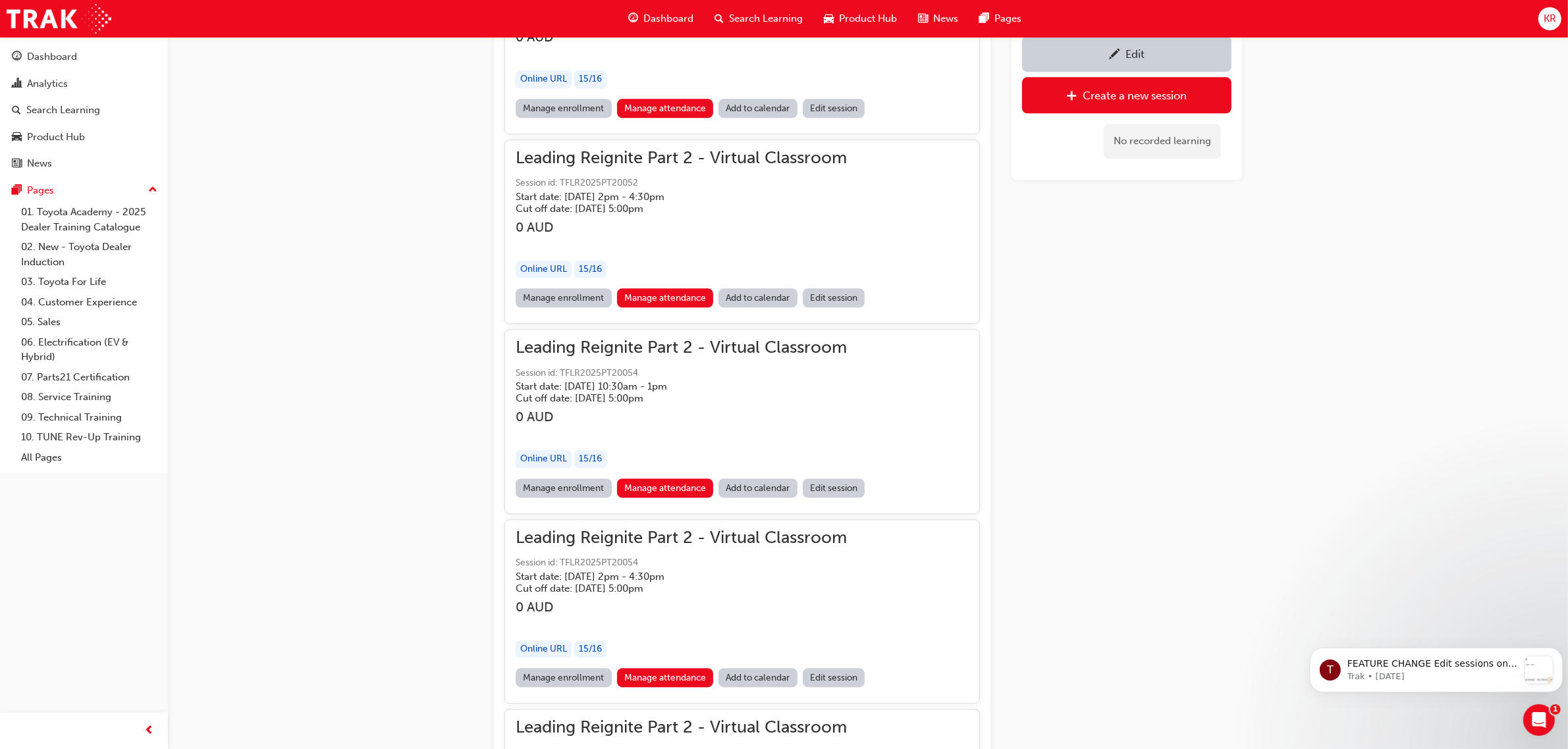
scroll to position [10657, 0]
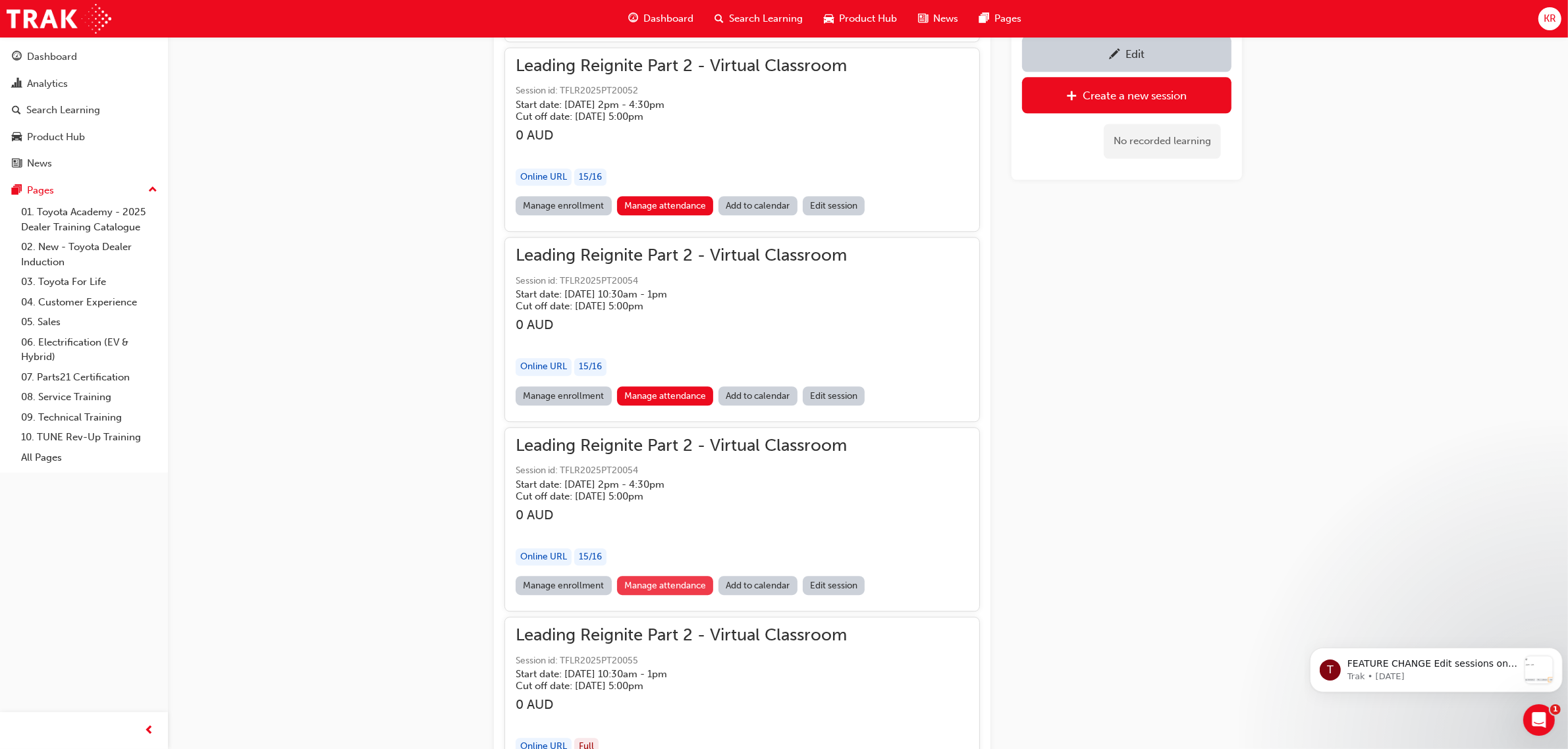
click at [673, 576] on link "Manage attendance" at bounding box center [666, 585] width 97 height 19
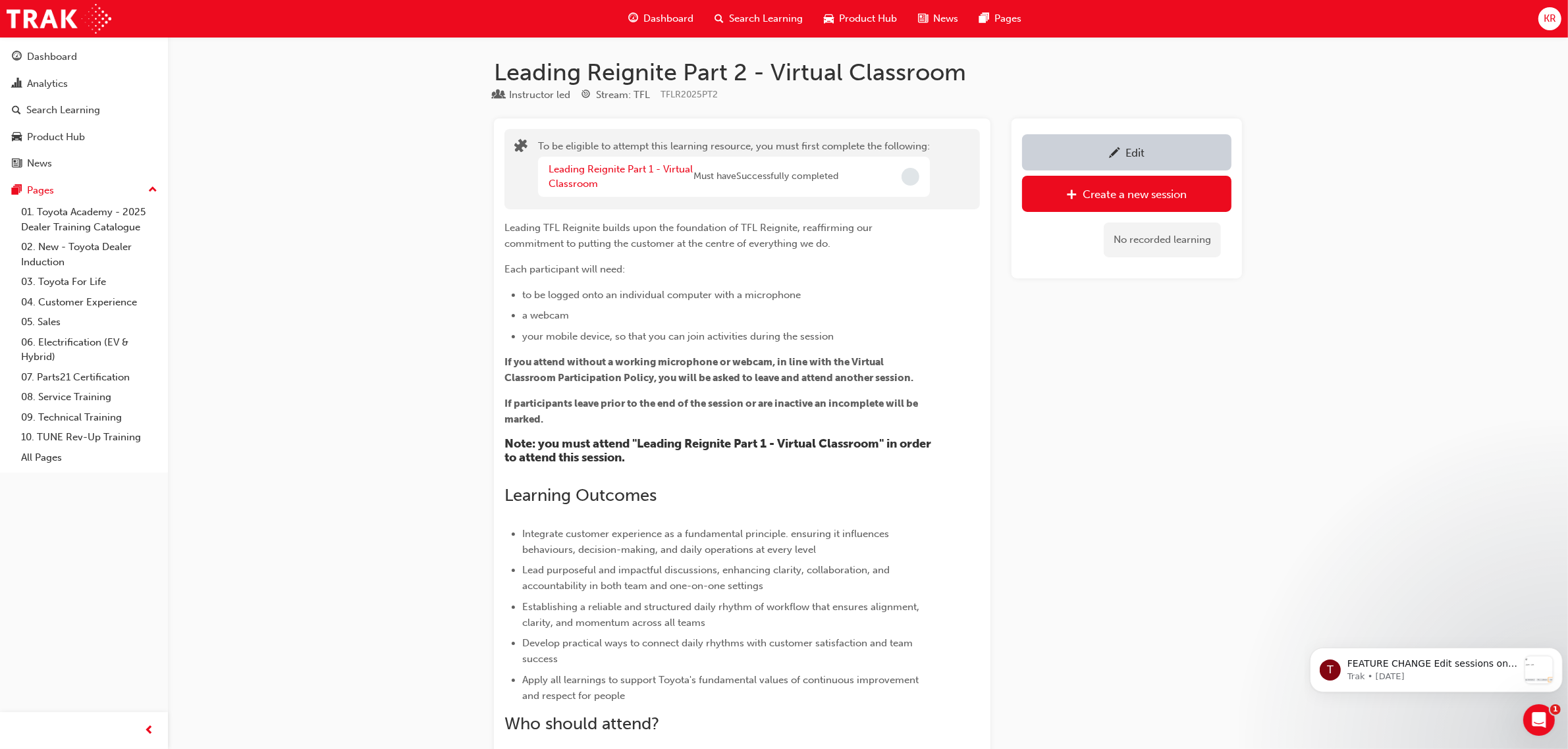
scroll to position [5307, 0]
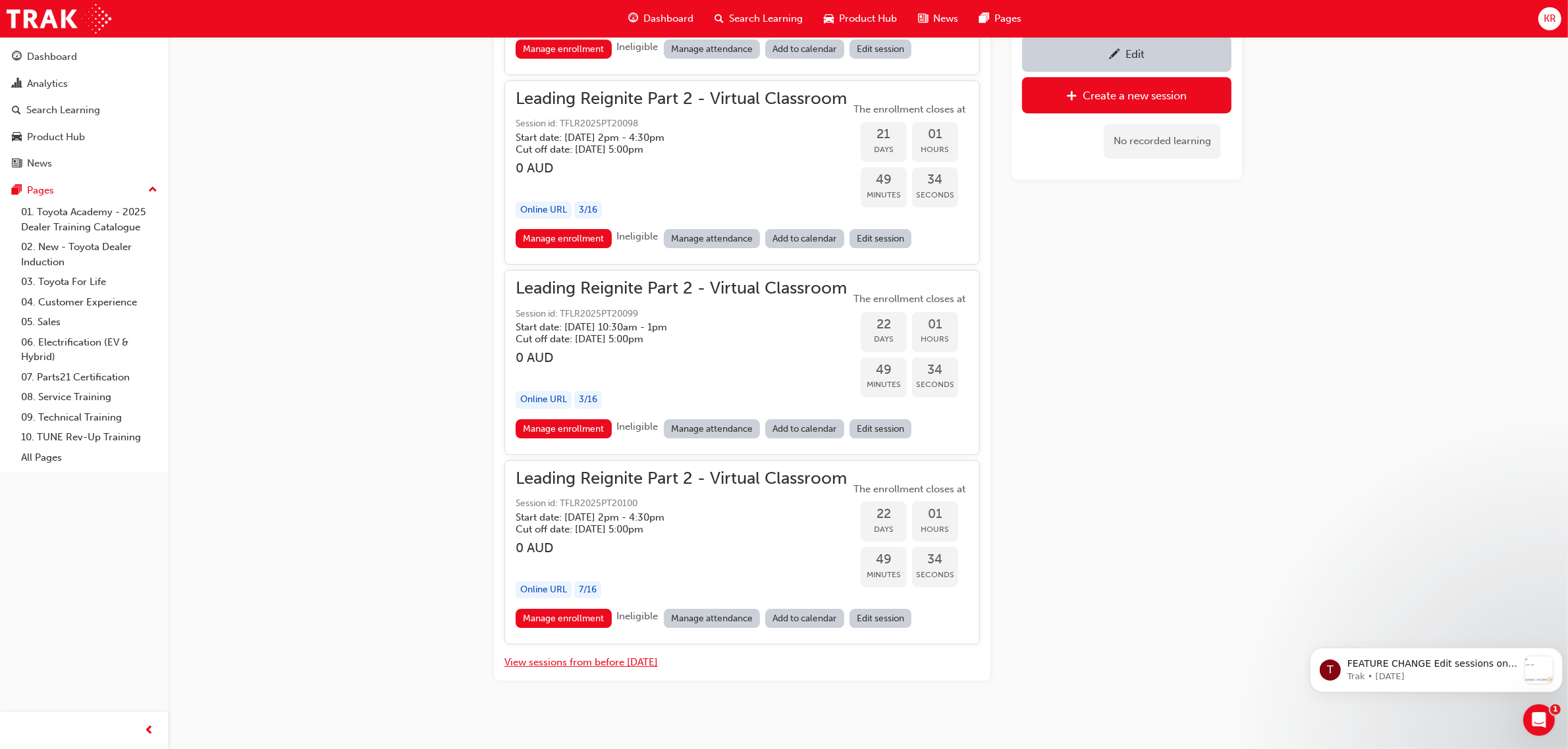
click at [593, 655] on button "View sessions from before [DATE]" at bounding box center [581, 663] width 153 height 15
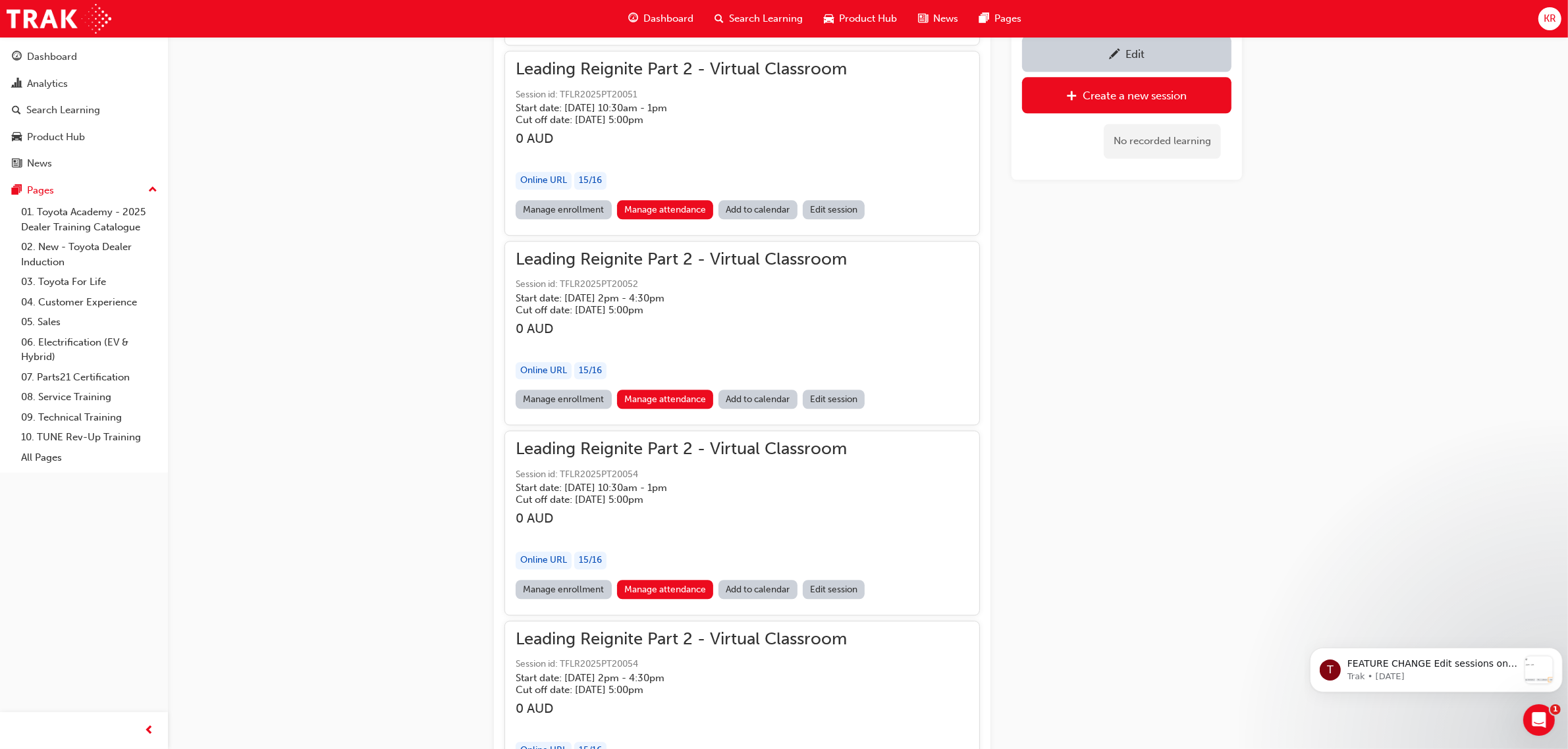
scroll to position [10492, 0]
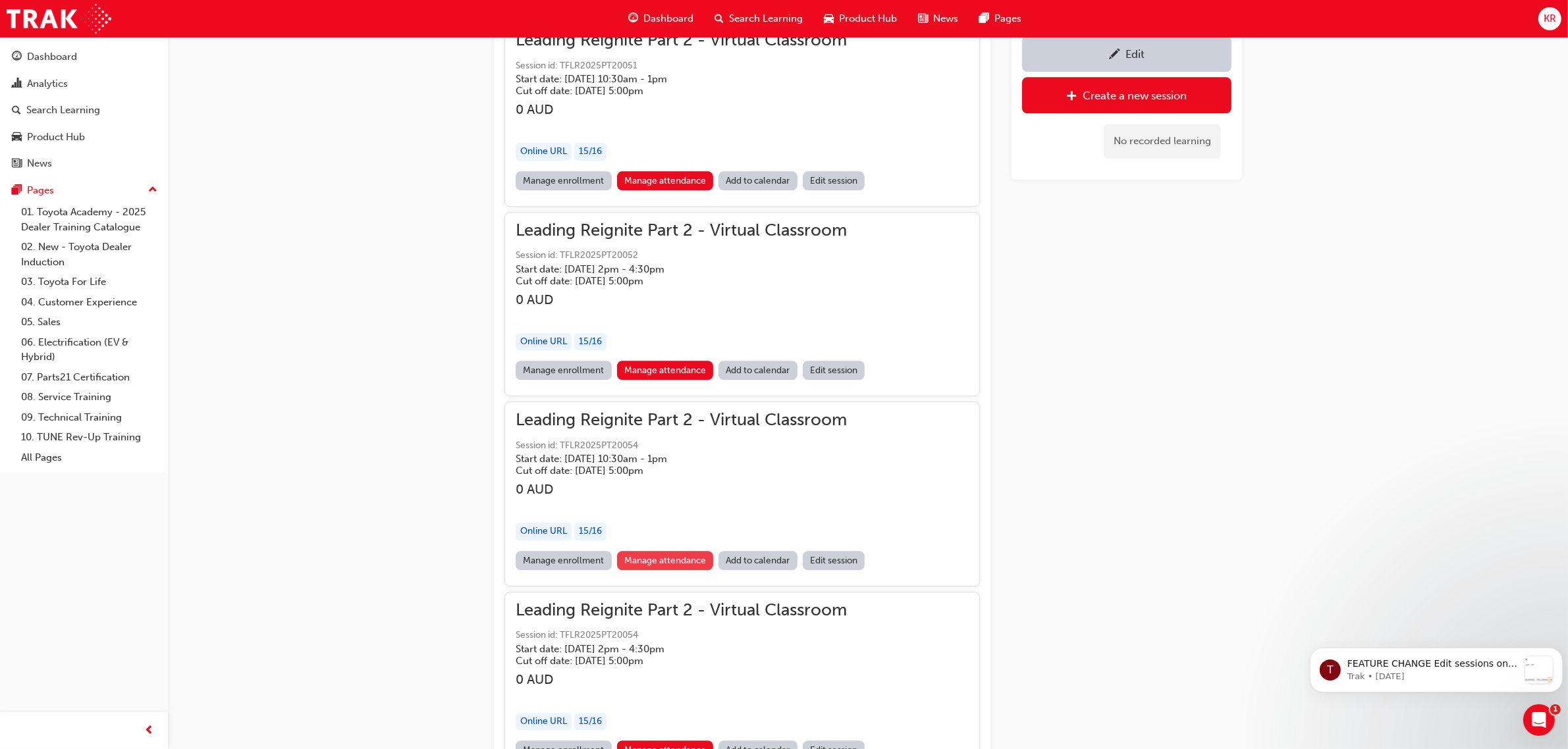
click at [666, 551] on link "Manage attendance" at bounding box center [666, 560] width 97 height 19
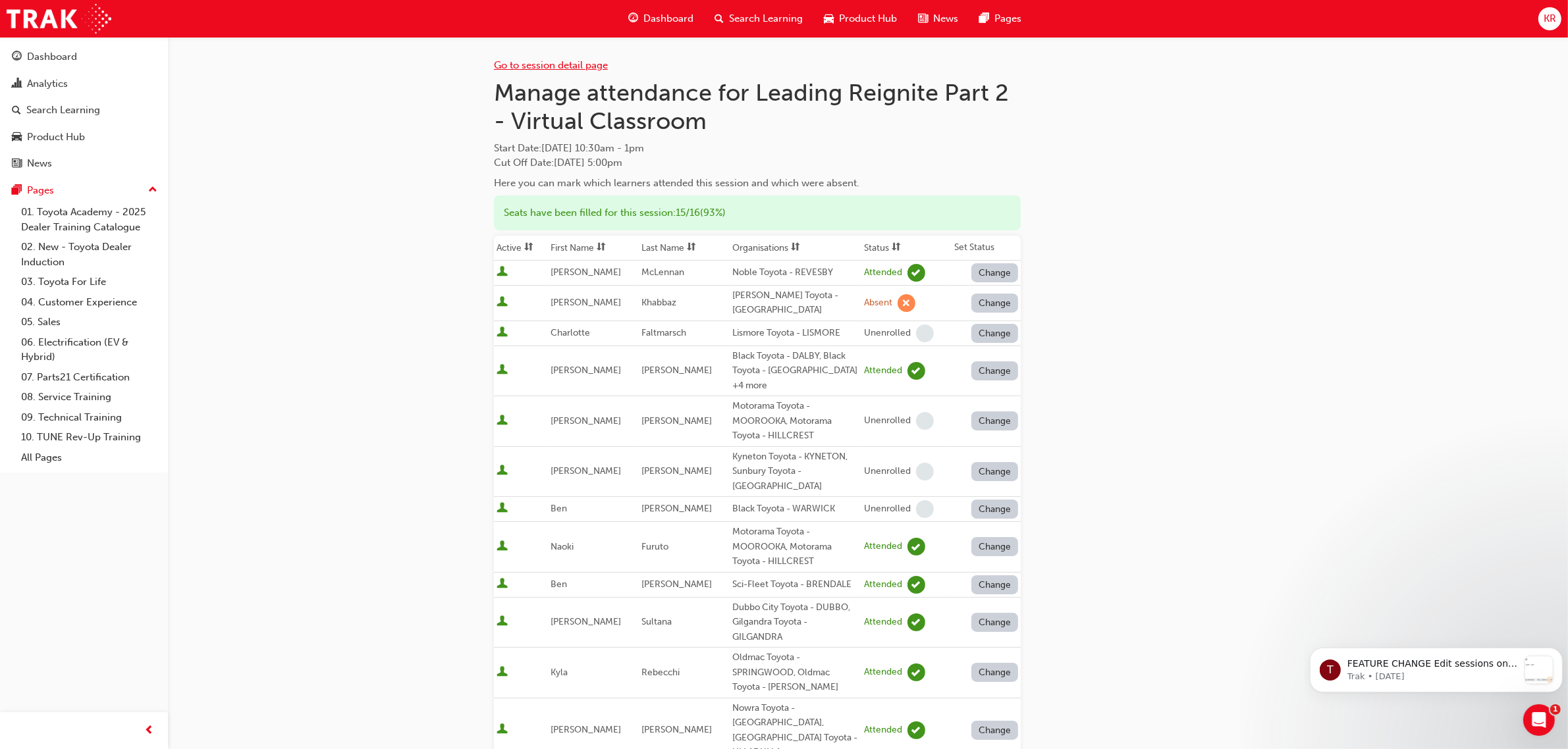
click at [583, 61] on link "Go to session detail page" at bounding box center [550, 65] width 114 height 12
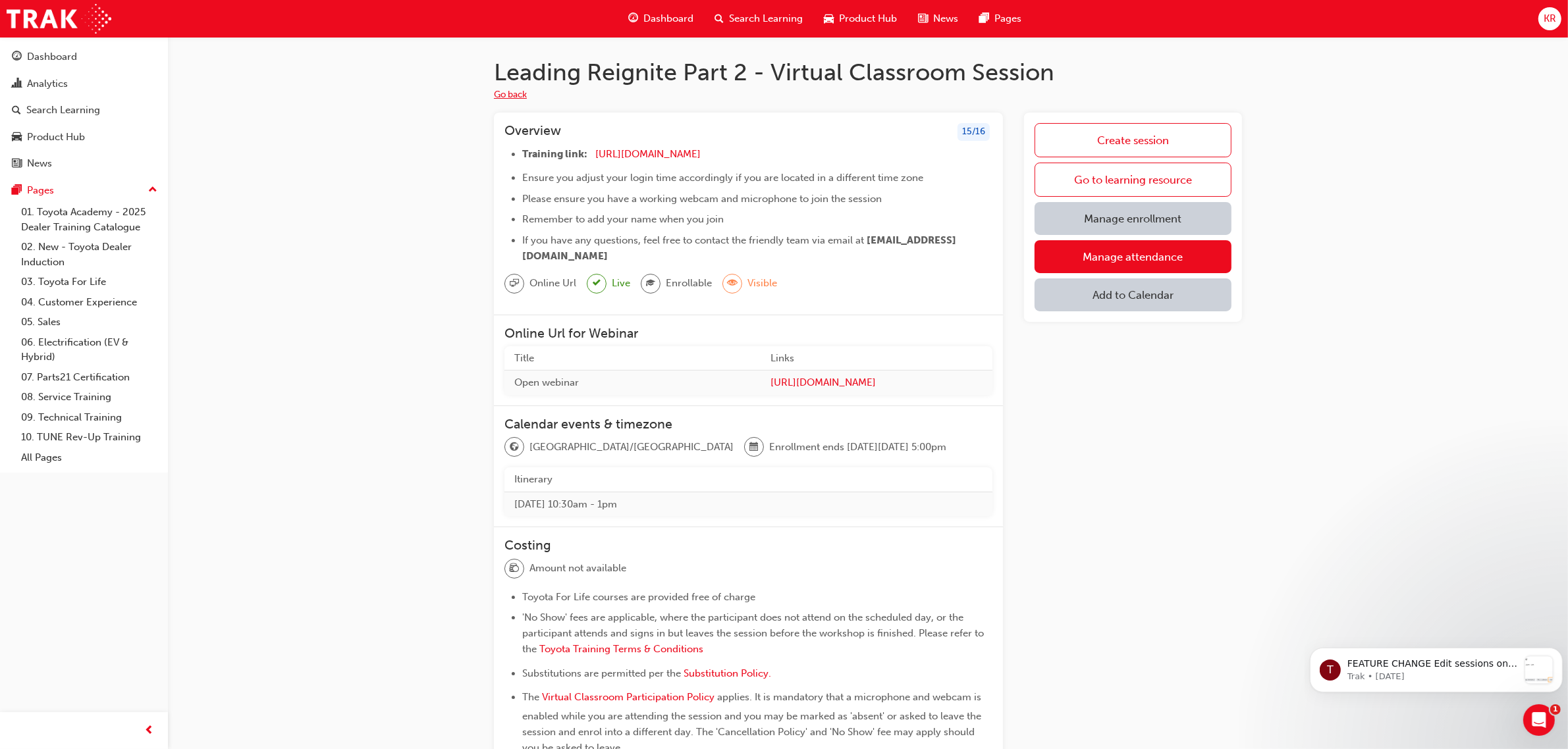
click at [503, 89] on button "Go back" at bounding box center [510, 96] width 33 height 15
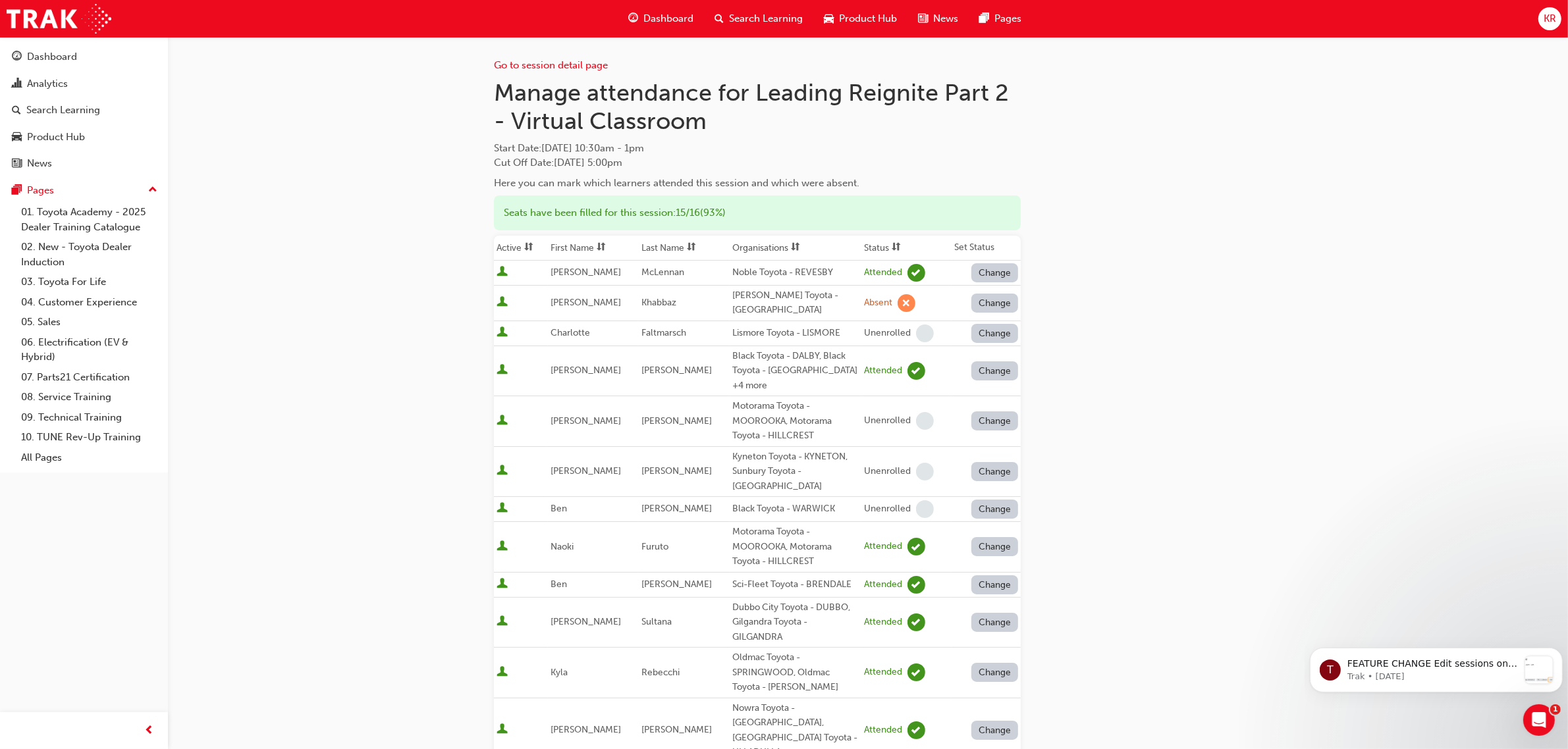
click at [741, 17] on span "Search Learning" at bounding box center [765, 19] width 74 height 15
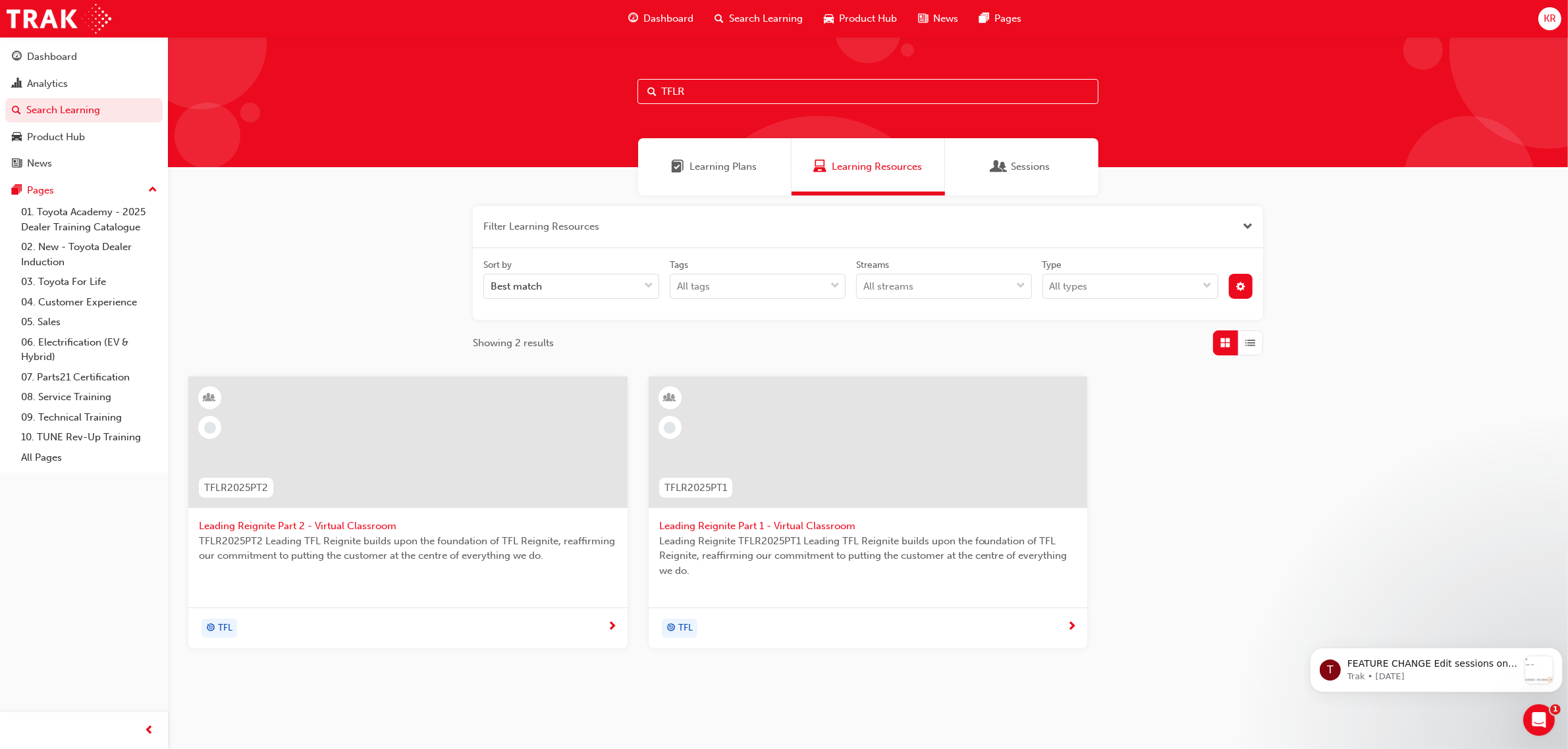
click at [713, 90] on input "TFLR" at bounding box center [868, 91] width 461 height 25
click at [320, 519] on span "Leading Reignite Part 2 - Virtual Classroom" at bounding box center [407, 526] width 418 height 15
